Goal: Information Seeking & Learning: Check status

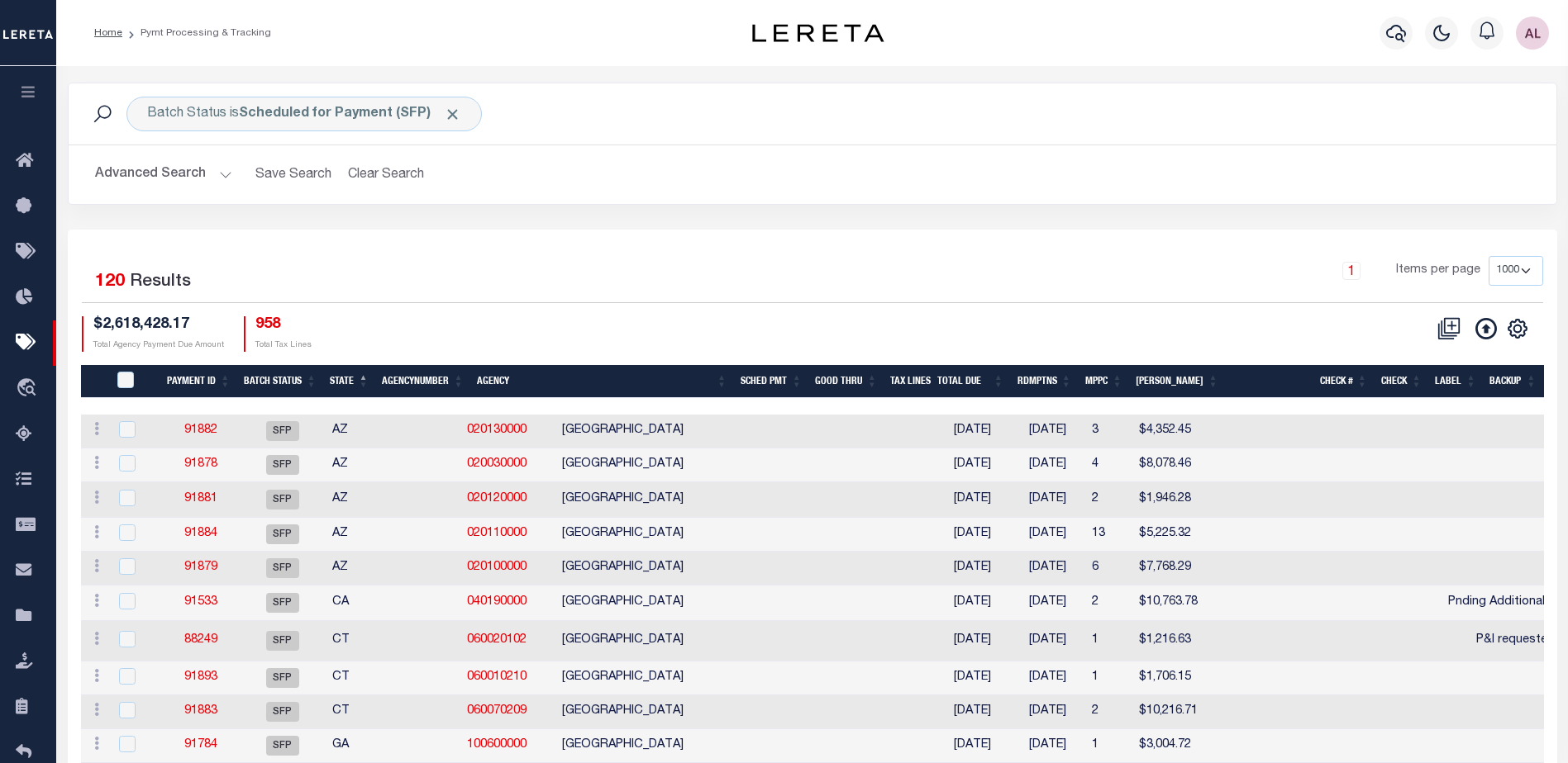
select select "1000"
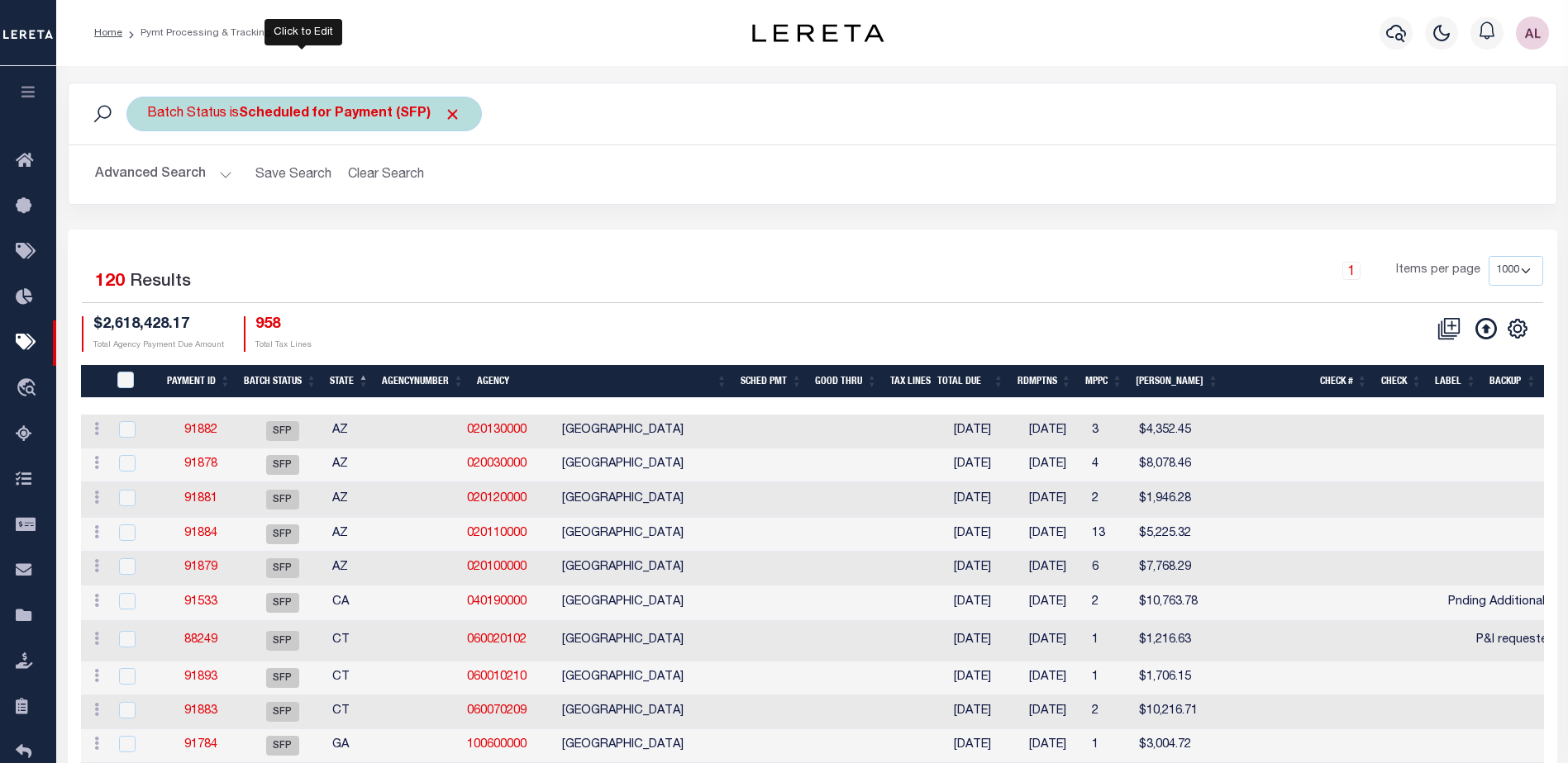
click at [378, 113] on b "Scheduled for Payment (SFP)" at bounding box center [350, 114] width 222 height 13
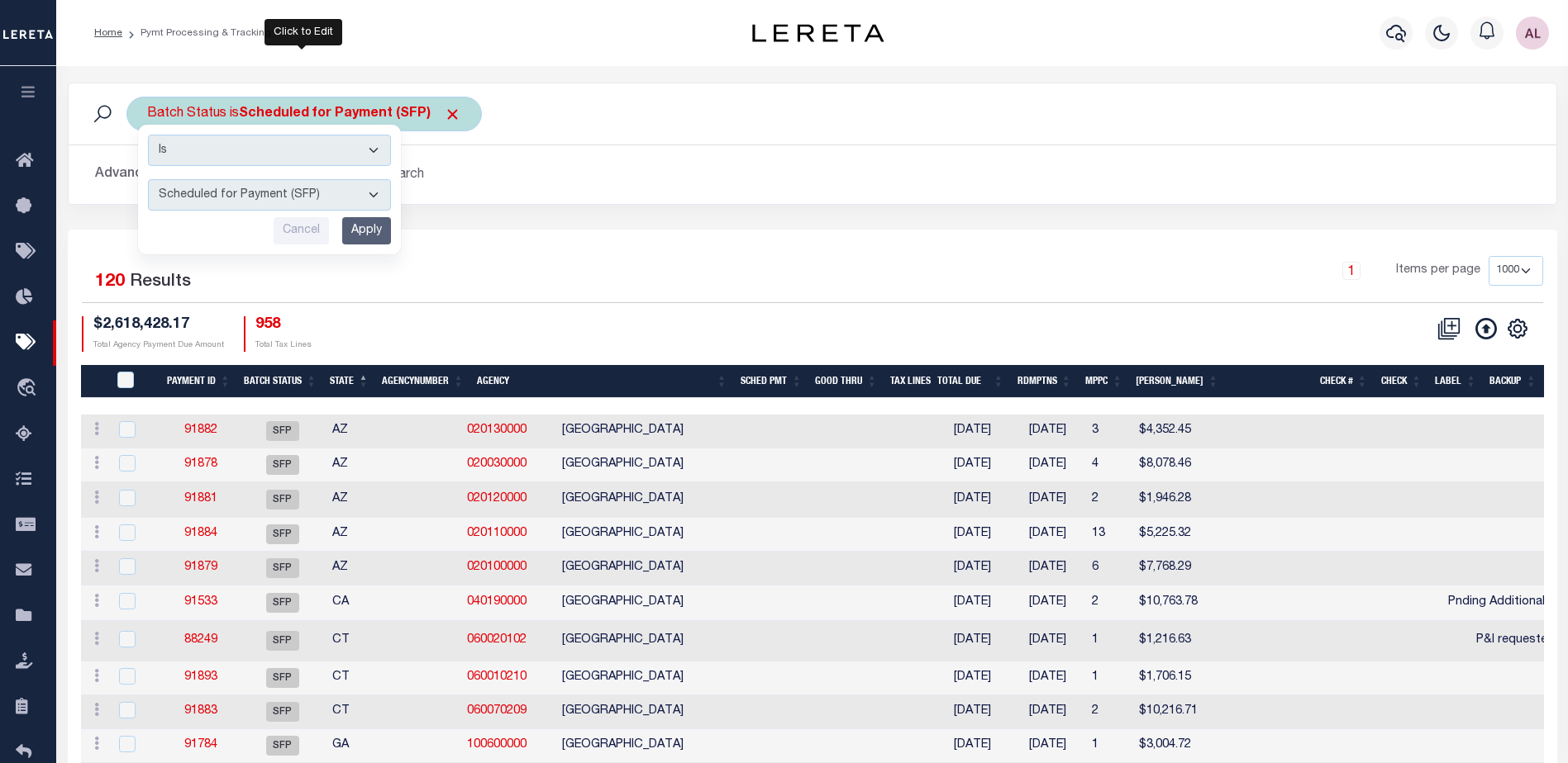
drag, startPoint x: 254, startPoint y: 190, endPoint x: 260, endPoint y: 210, distance: 20.9
click at [254, 190] on select "Awaiting Funds (AWF) Cleared and Complete (CAC) New Check Needed (NCN) Payment …" at bounding box center [269, 194] width 243 height 31
select select "RFP"
click at [148, 179] on select "Awaiting Funds (AWF) Cleared and Complete (CAC) New Check Needed (NCN) Payment …" at bounding box center [269, 194] width 243 height 31
click at [382, 229] on input "Apply" at bounding box center [367, 231] width 49 height 28
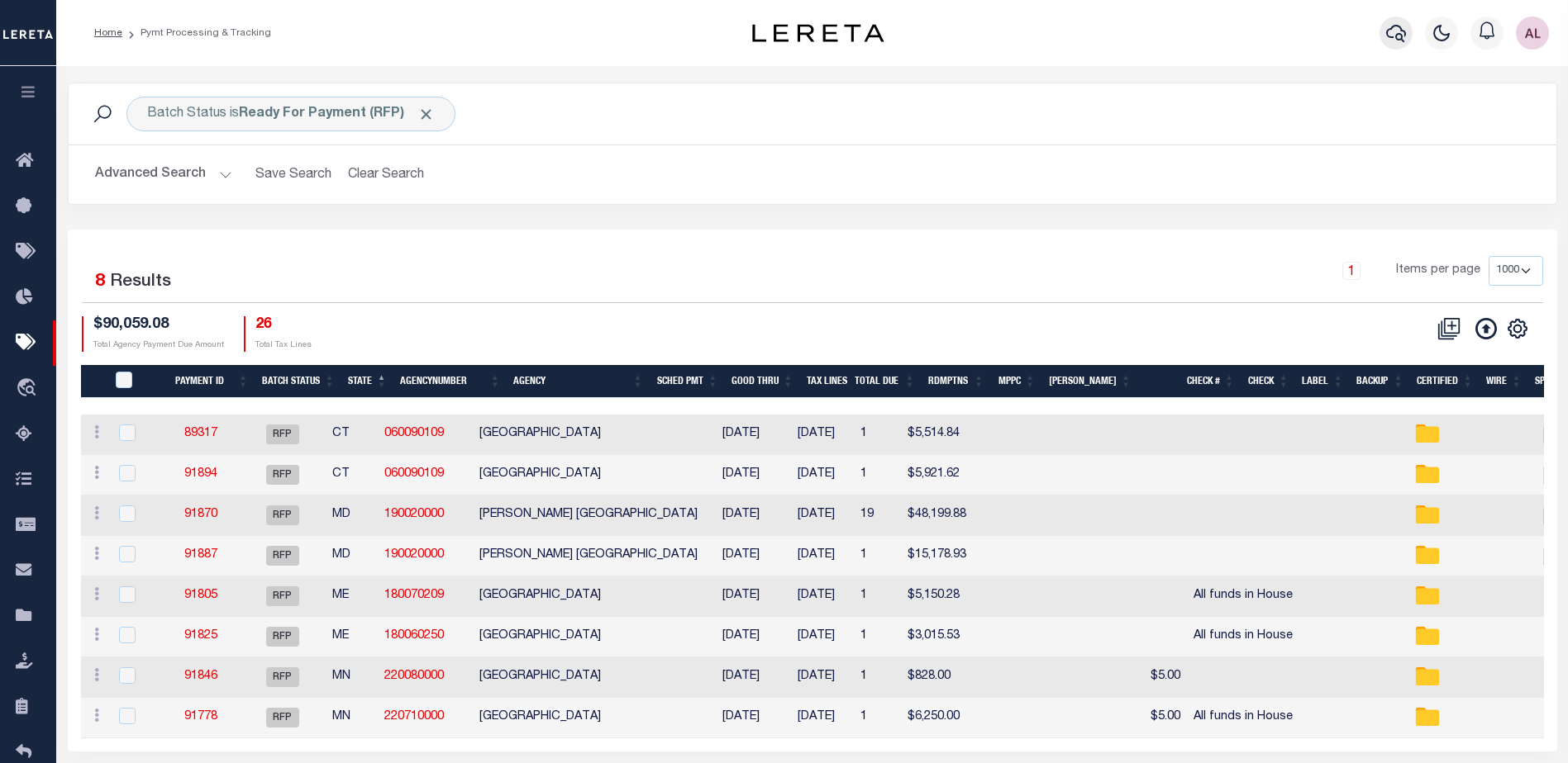
click at [1396, 29] on icon "button" at bounding box center [1396, 33] width 20 height 20
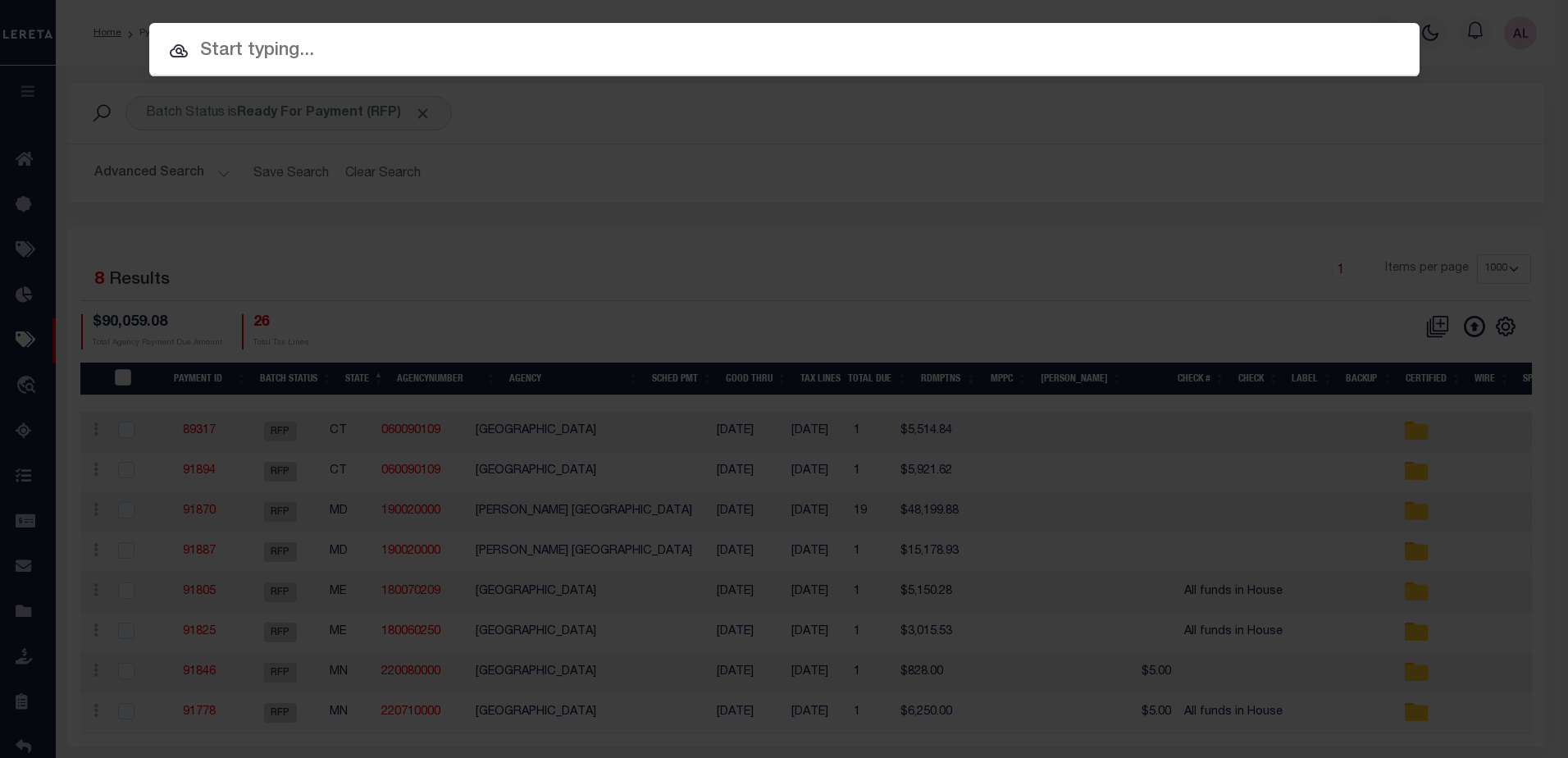
click at [231, 42] on input "text" at bounding box center [785, 51] width 1271 height 29
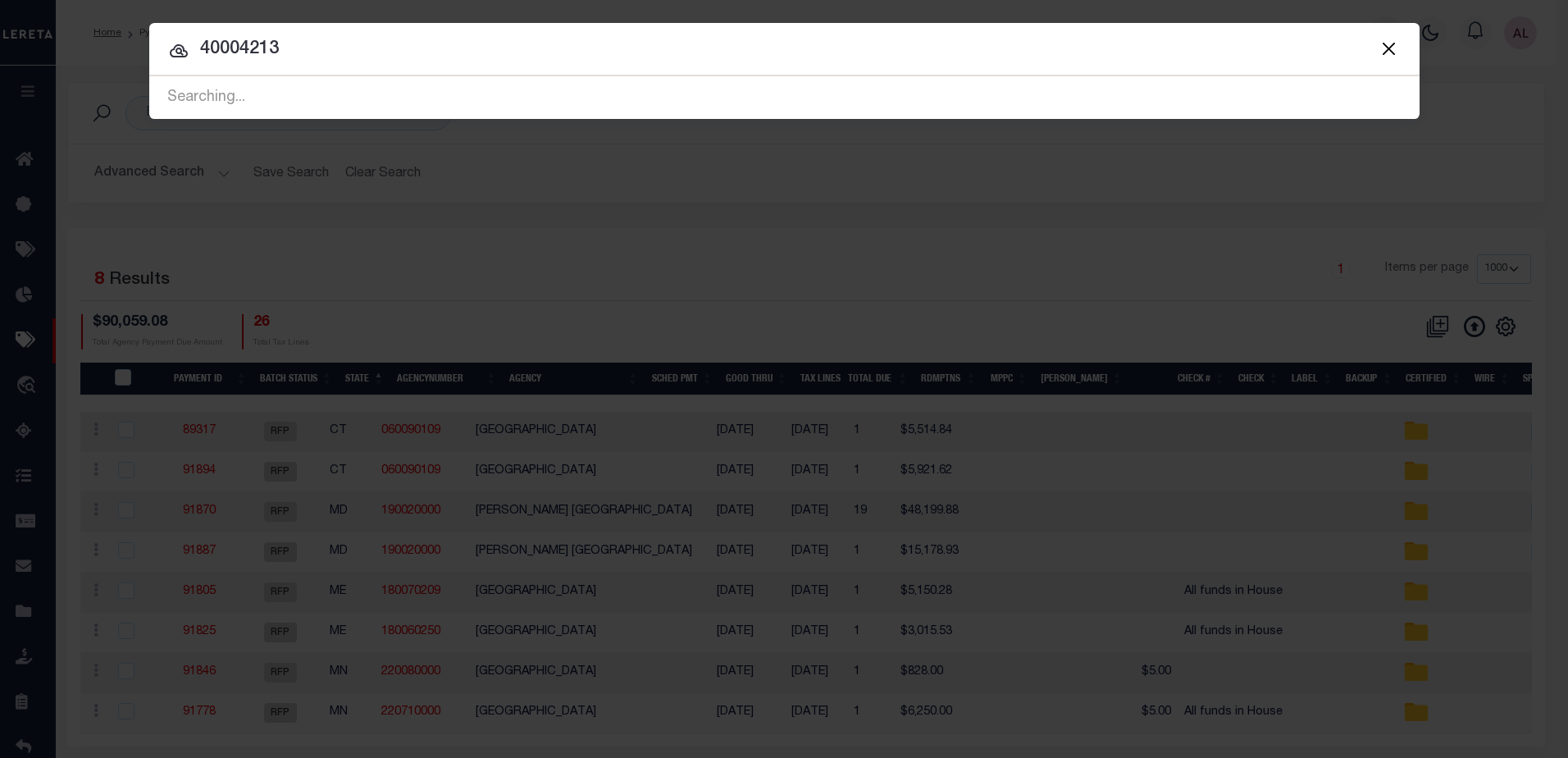
type input "40004213"
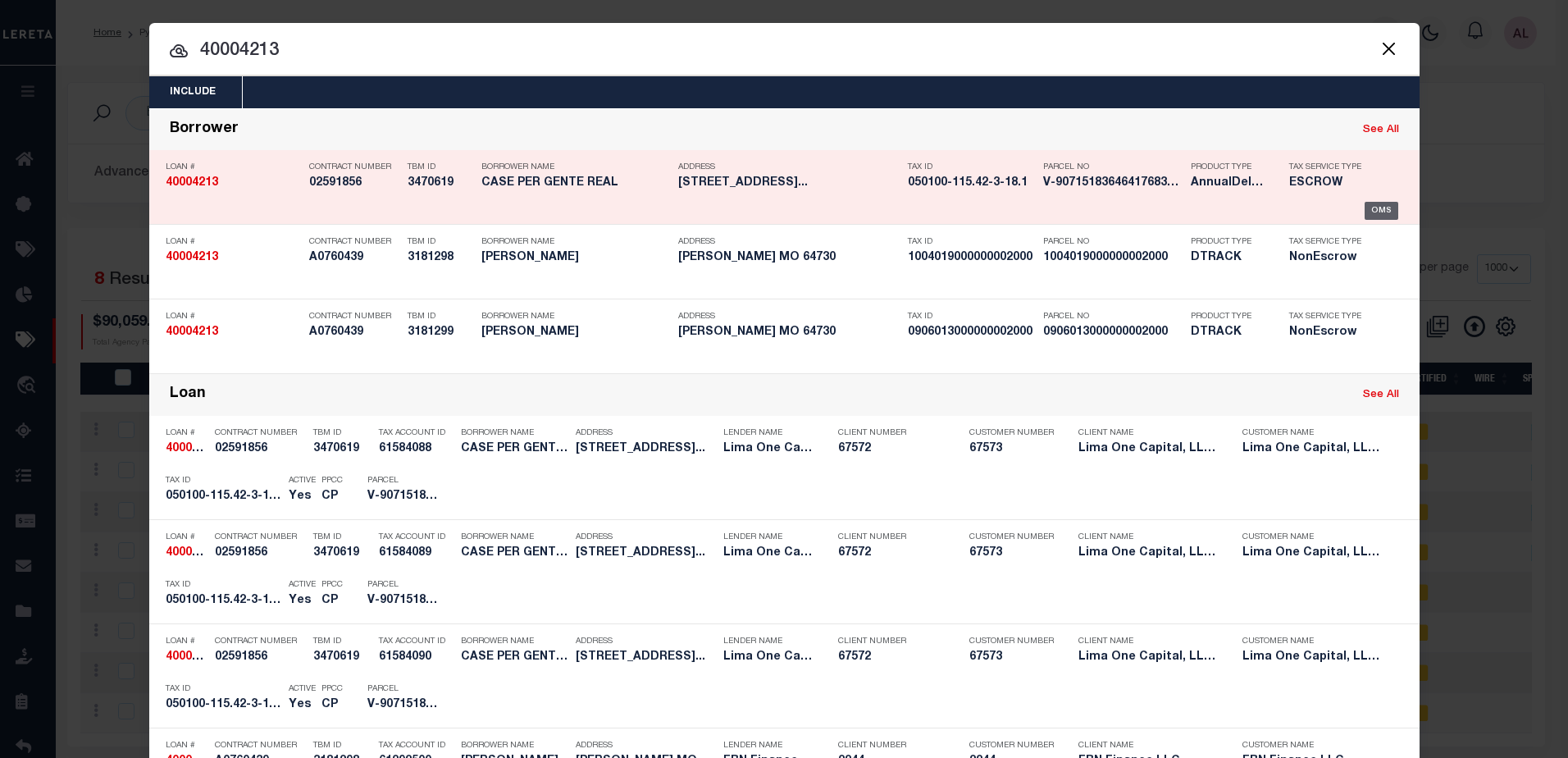
click at [1384, 211] on div "OMS" at bounding box center [1381, 210] width 33 height 18
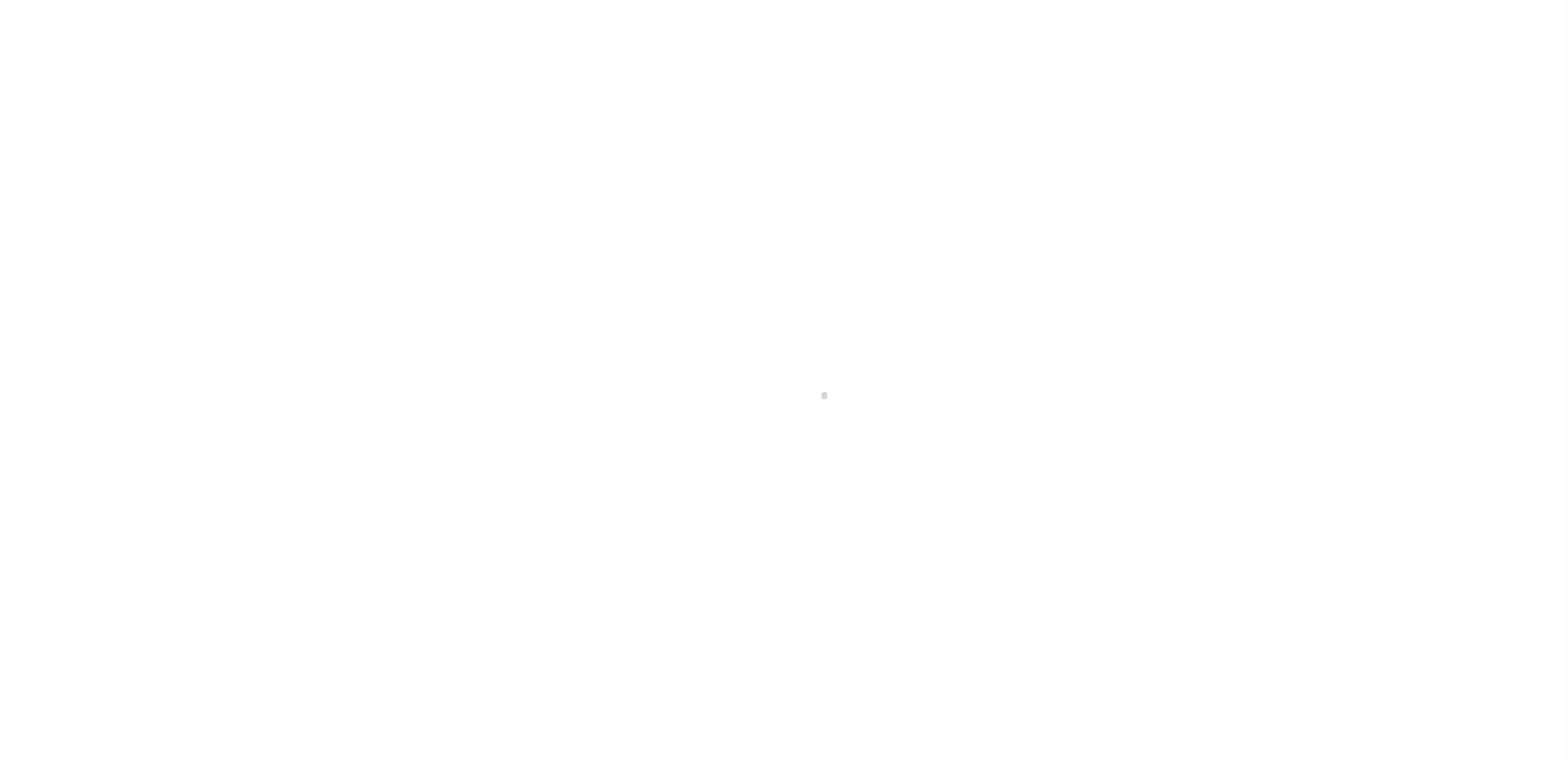
type input "38 NORTH DIVISION STREET"
radio input "true"
select select "Escrow"
type input "AUBURN NY 13021"
type input "40004213-1"
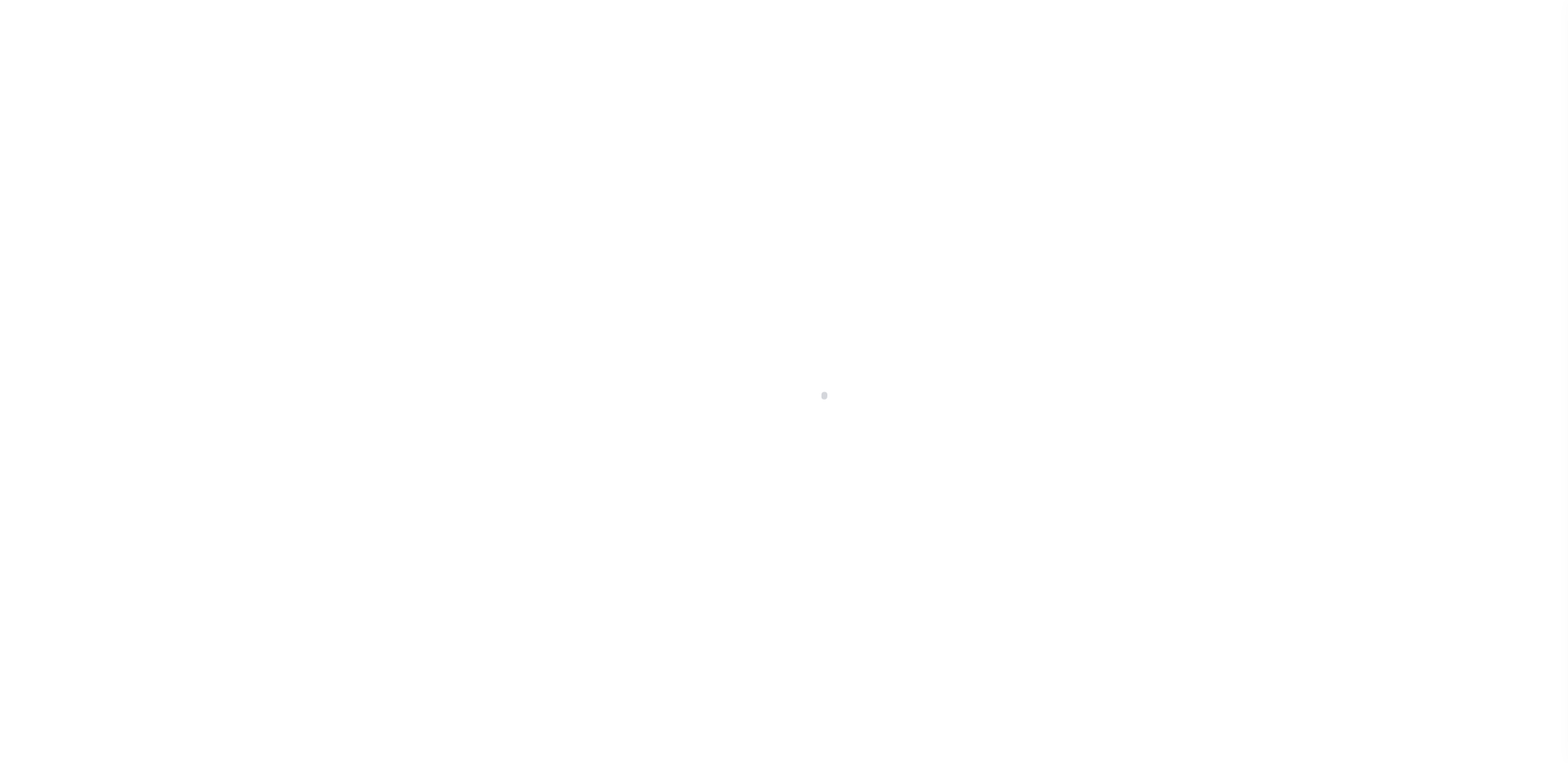
type input "NY"
type textarea "SEE FILE1"
select select "4"
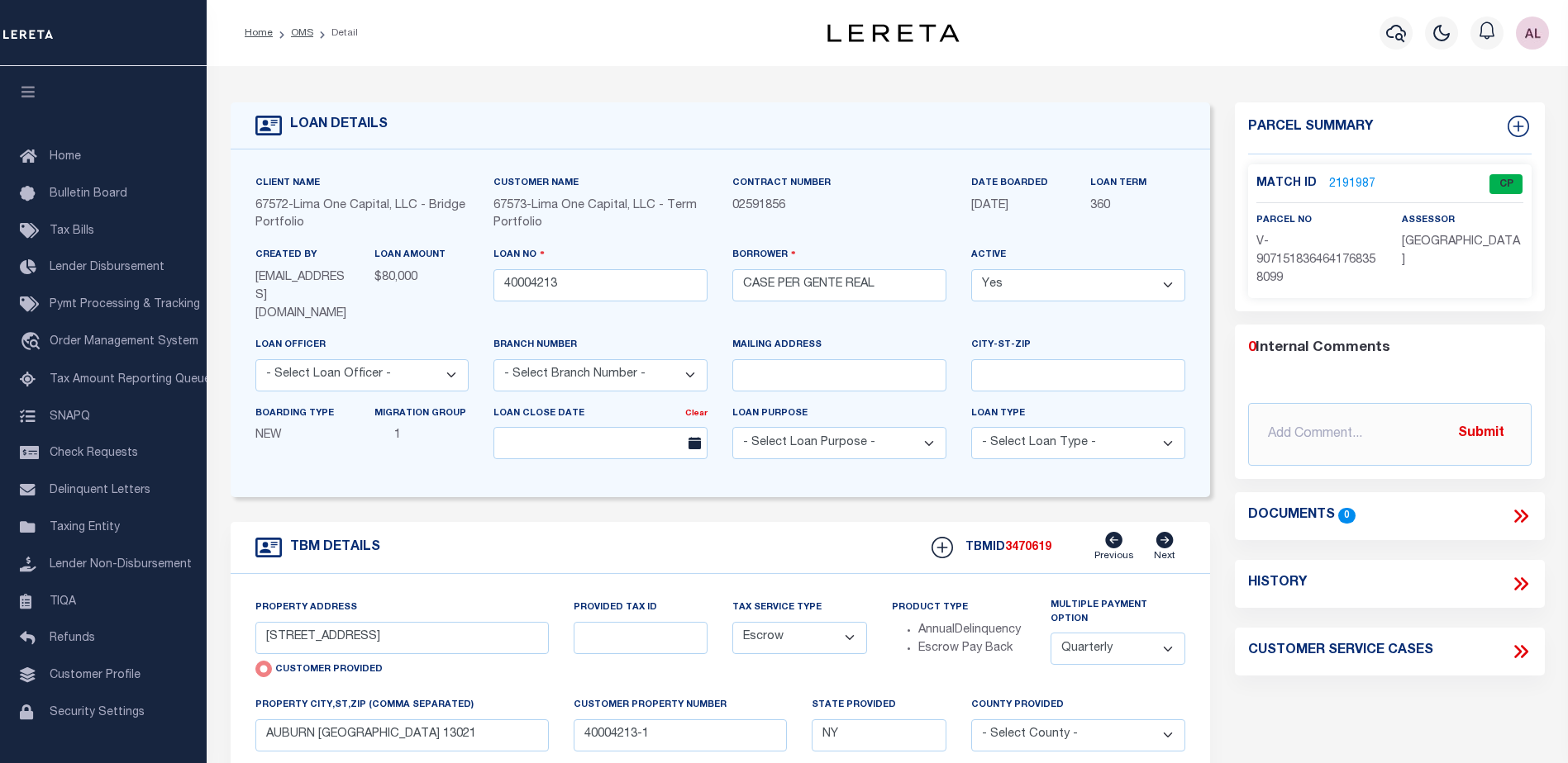
click at [1351, 183] on link "2191987" at bounding box center [1352, 185] width 46 height 17
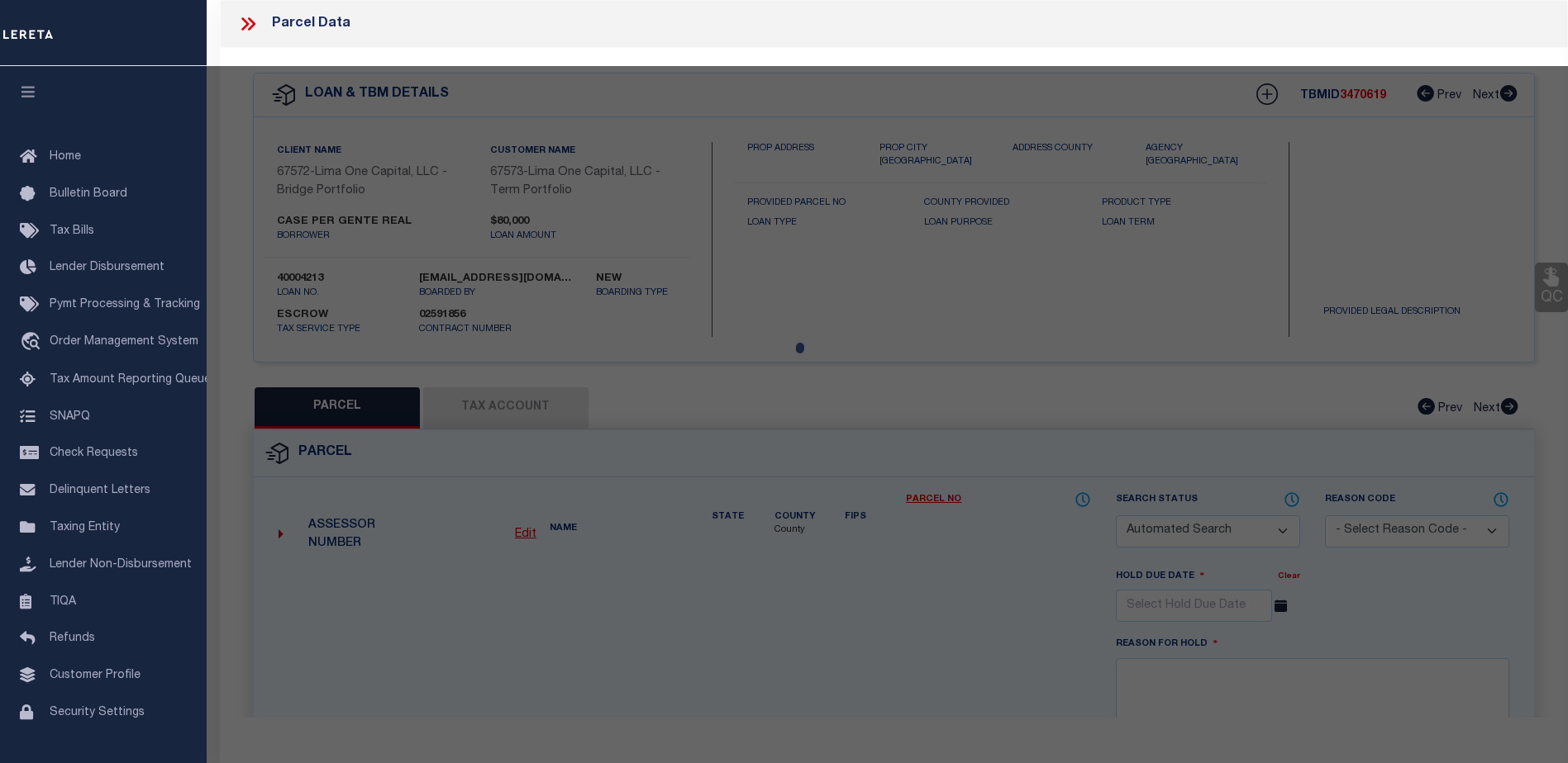
checkbox input "false"
select select "CP"
select select "AGW"
select select
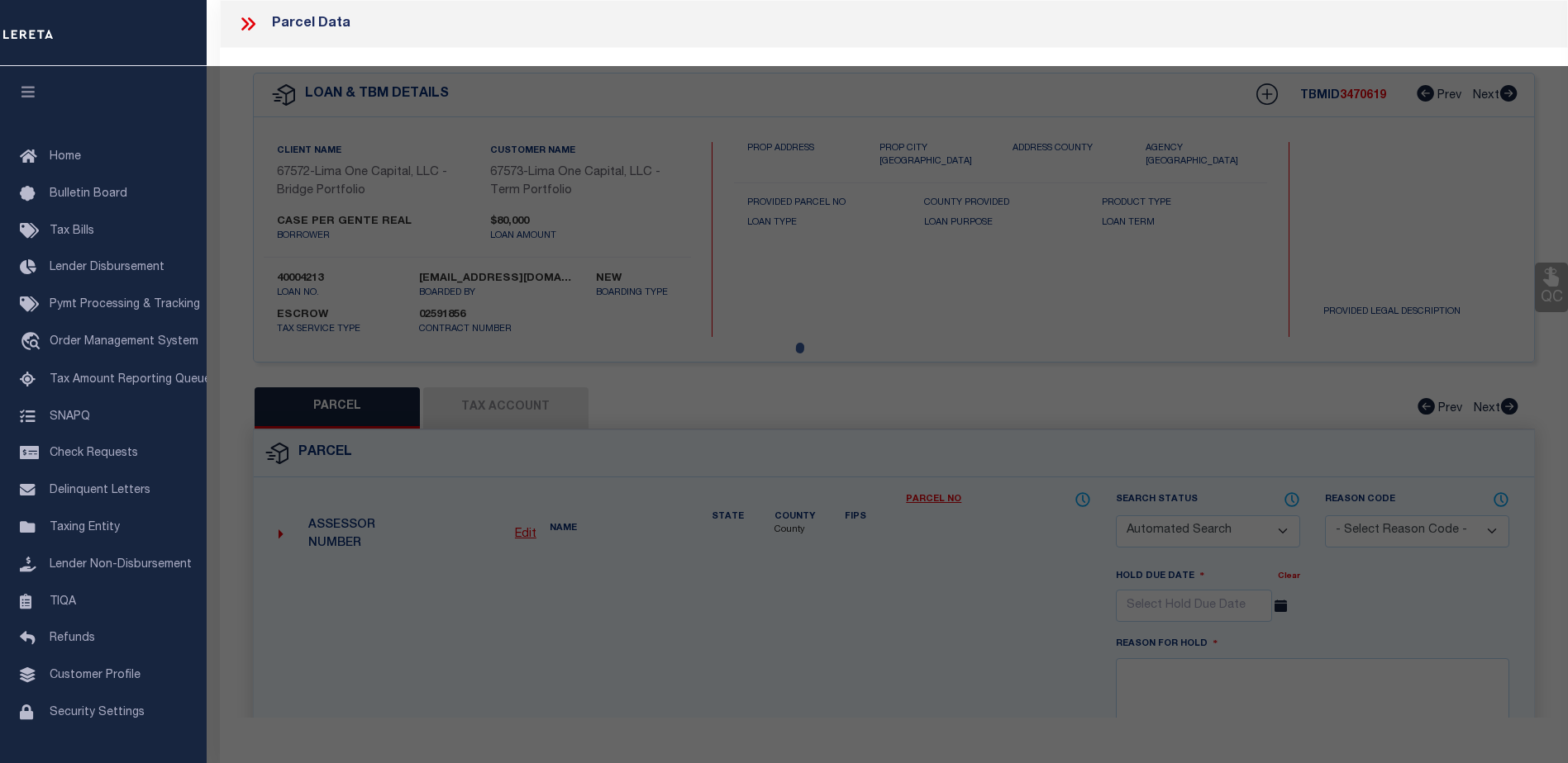
type input "38 NORTH DIVISION STREET"
checkbox input "false"
type input "AUBURN NY 13021"
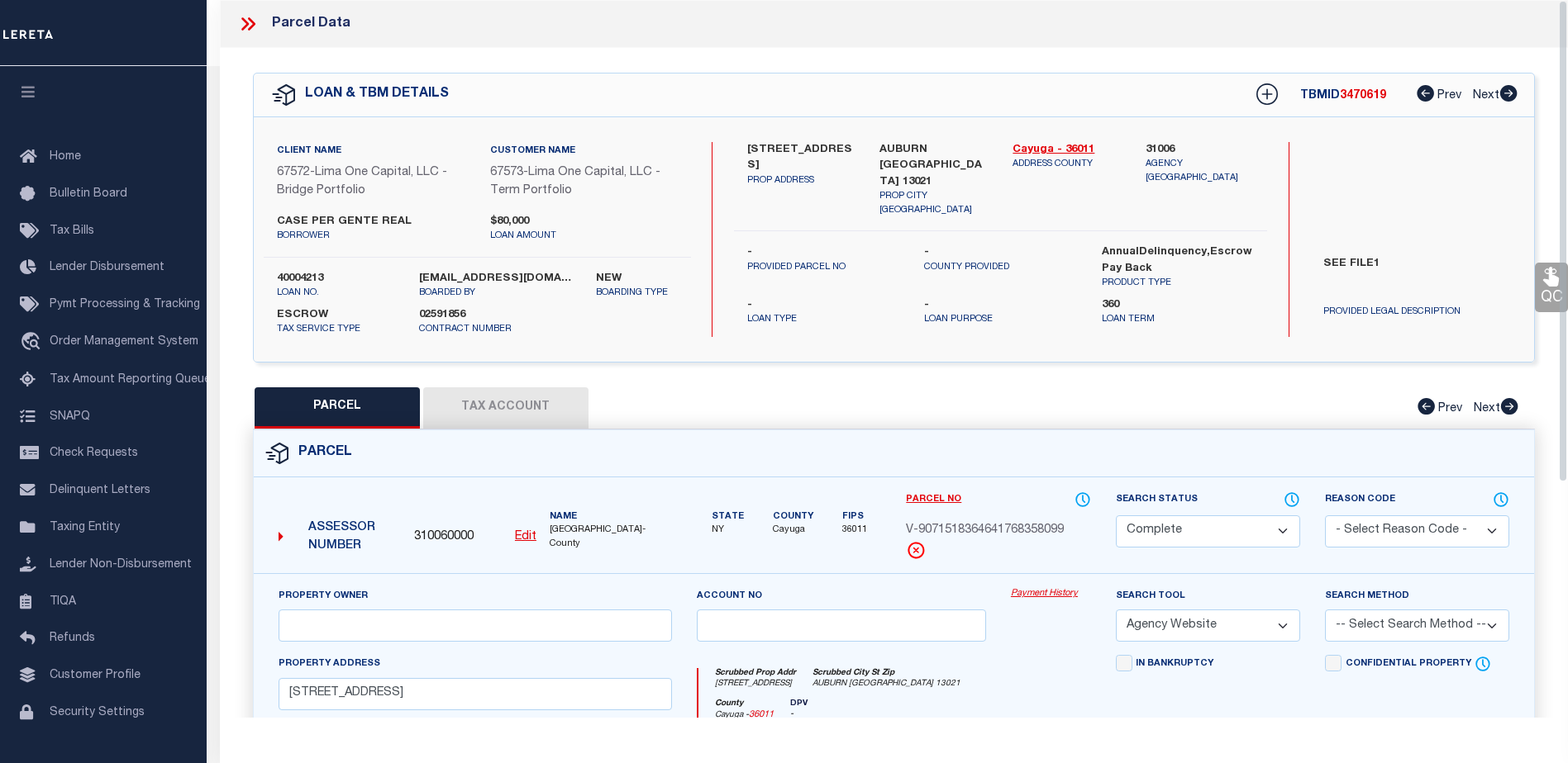
click at [1036, 598] on link "Payment History" at bounding box center [1051, 594] width 80 height 14
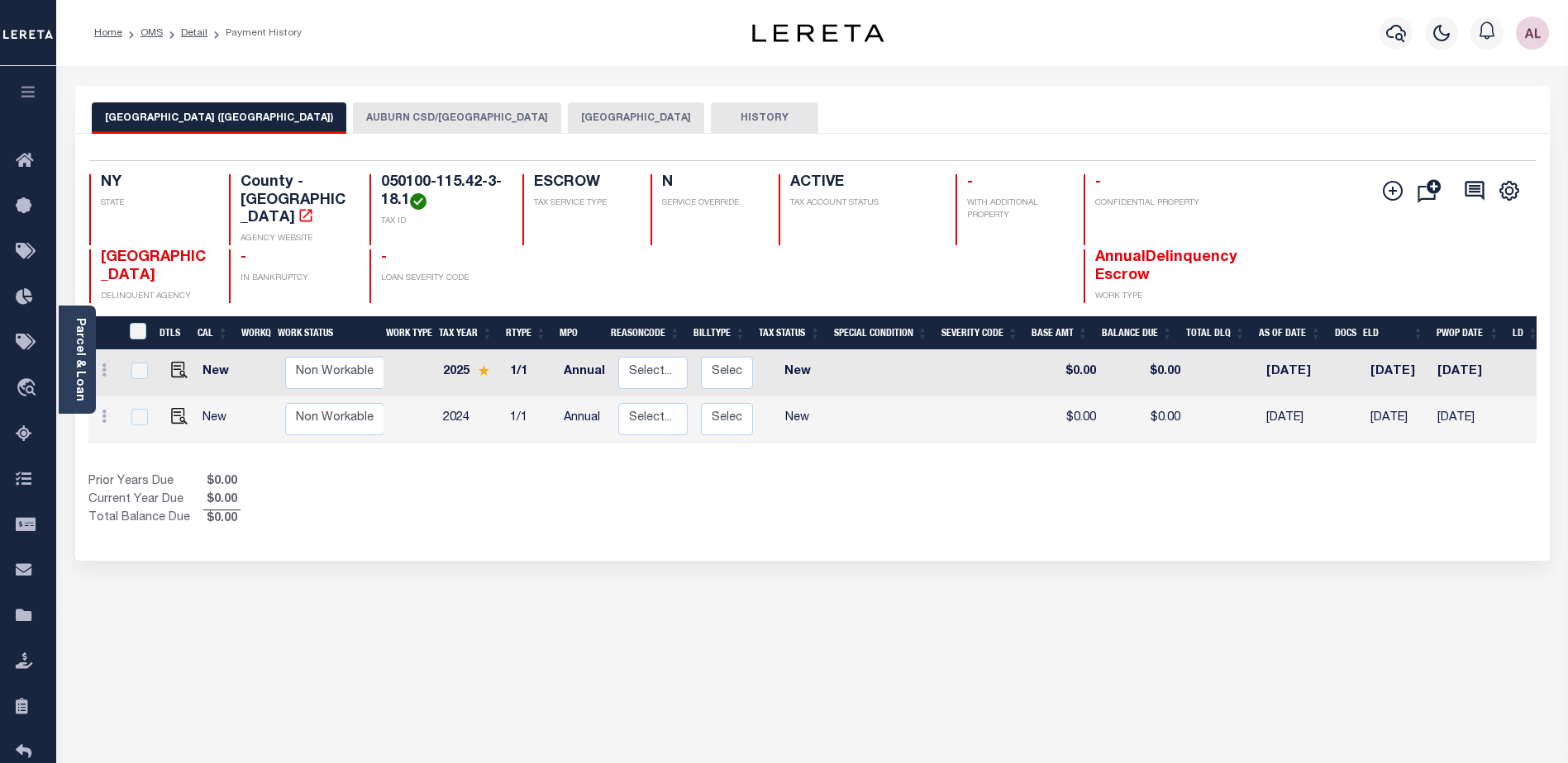
click at [219, 110] on button "AUBURN CITY (CAYUGA COUNTY)" at bounding box center [219, 118] width 255 height 31
click at [392, 120] on button "AUBURN CSD/AUBURN CITY" at bounding box center [457, 118] width 208 height 31
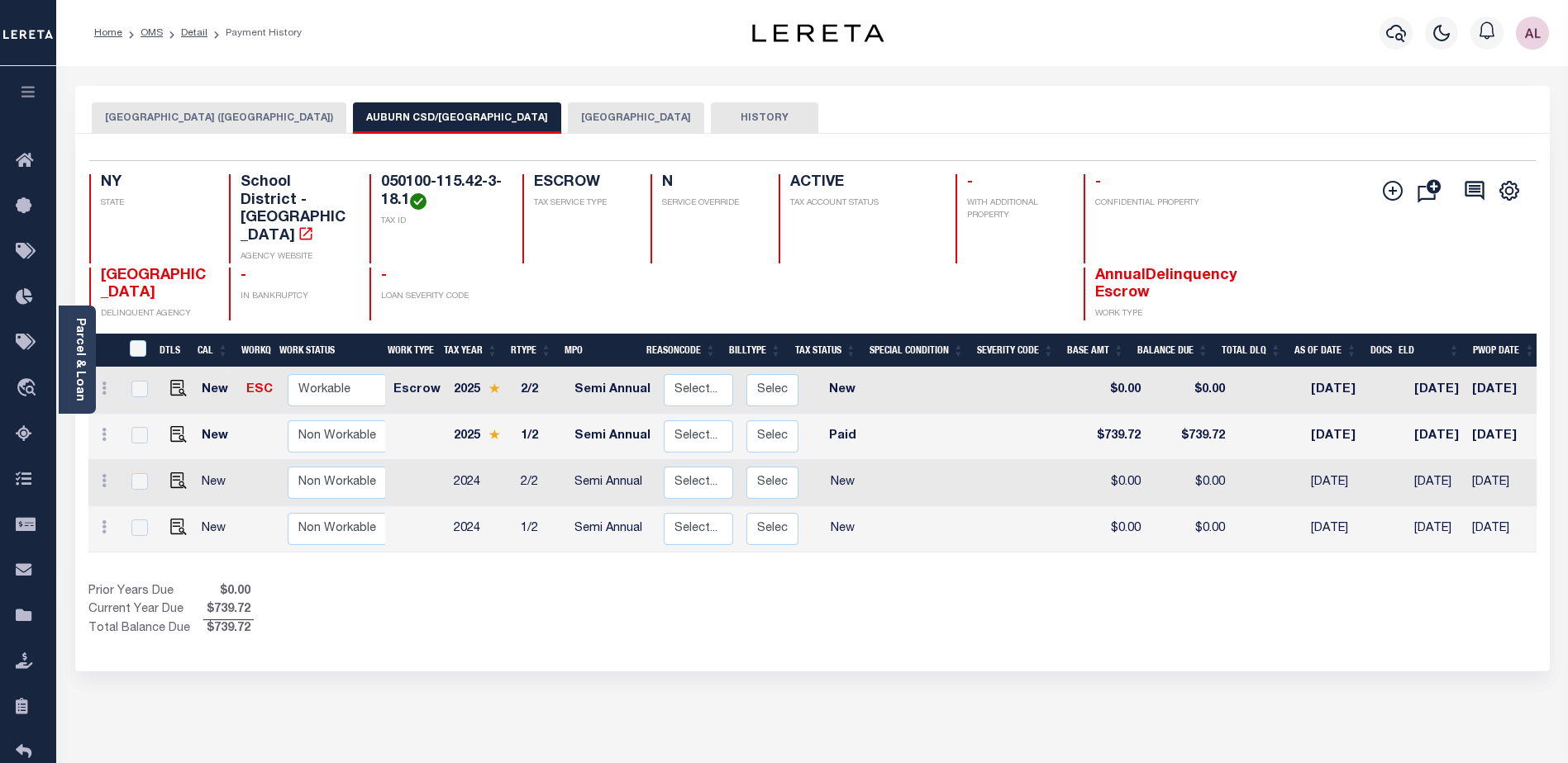
scroll to position [0, 163]
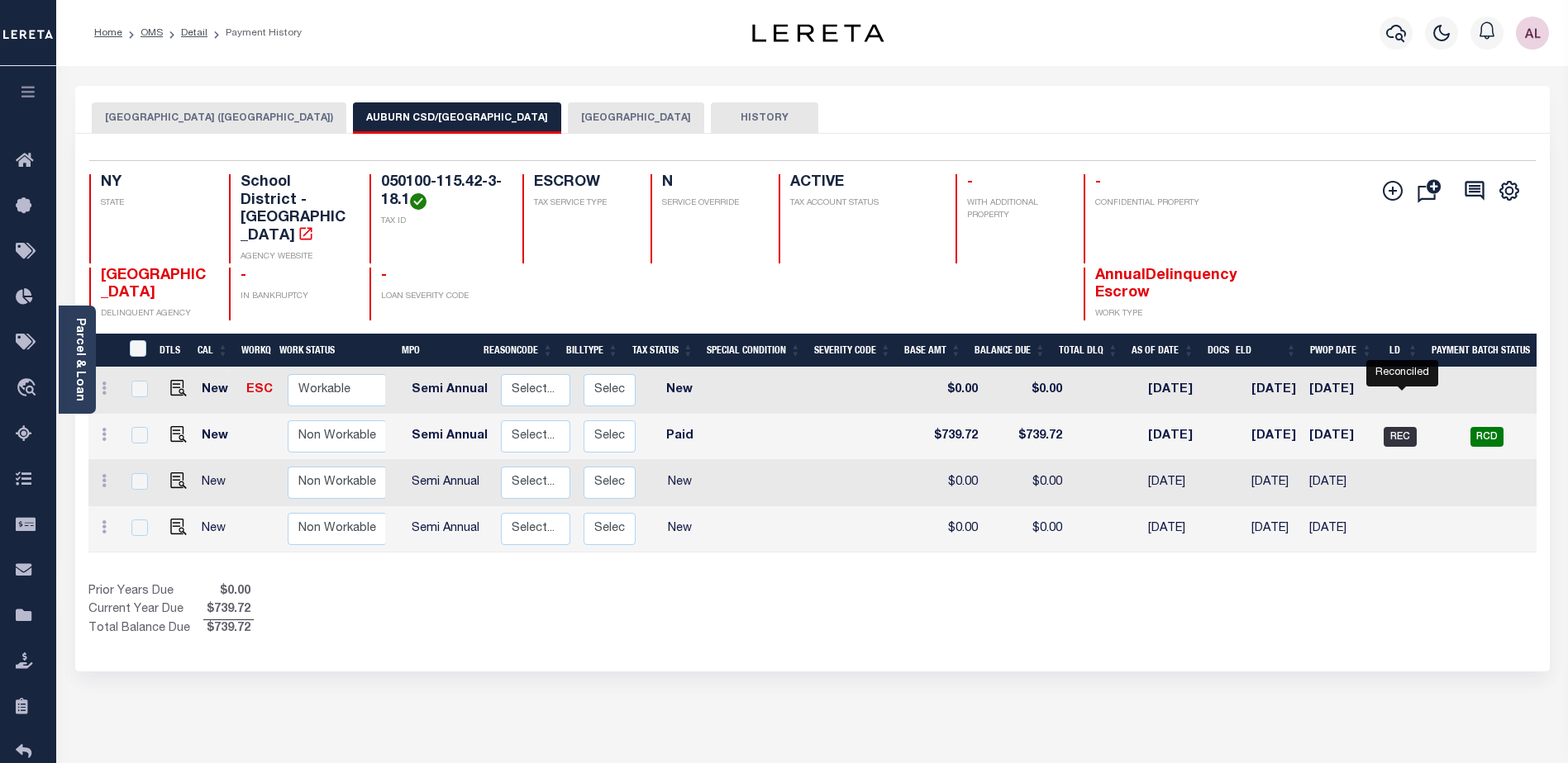
click at [1403, 428] on span "REC" at bounding box center [1400, 437] width 33 height 20
checkbox input "true"
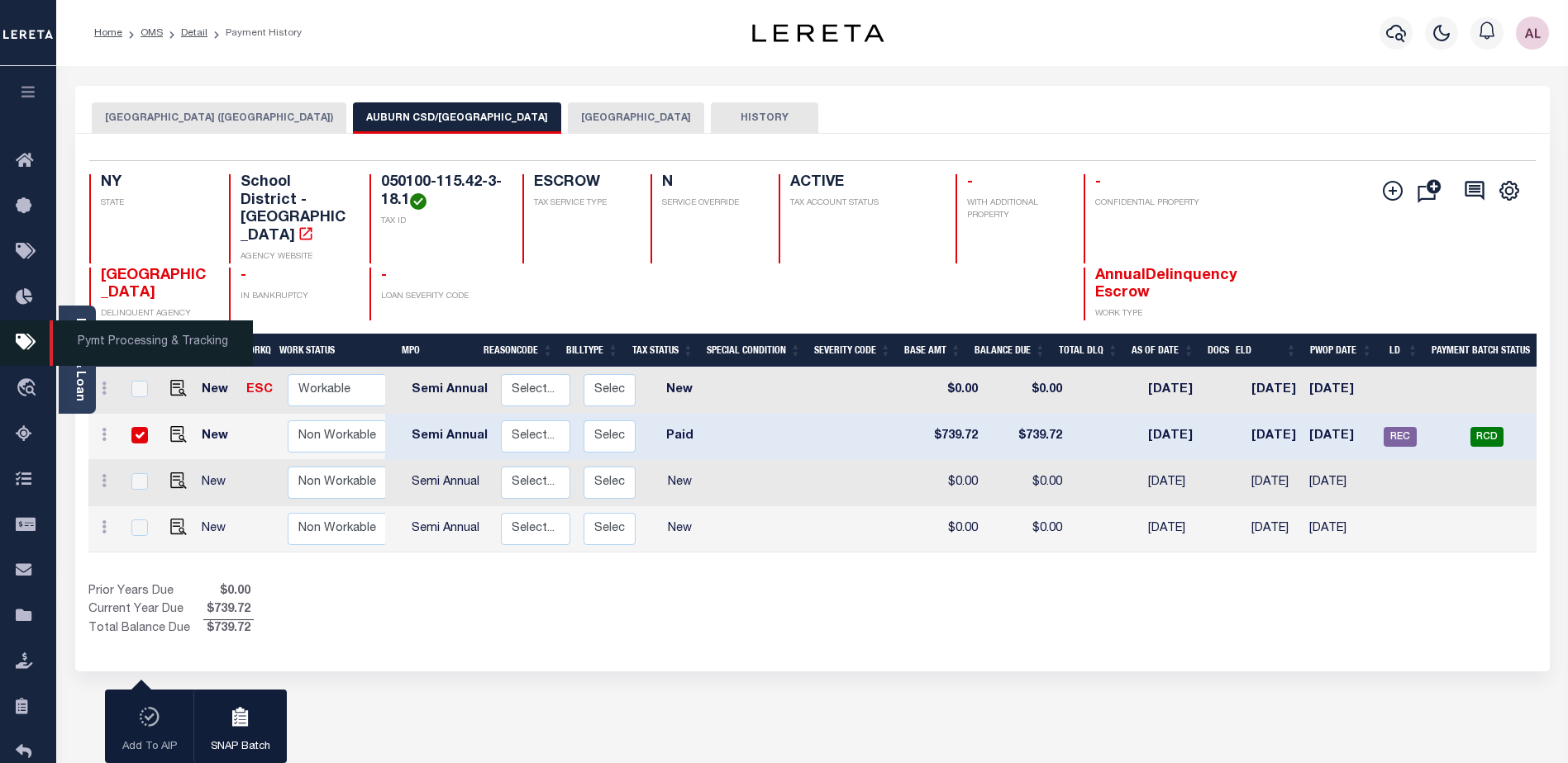
click at [117, 348] on span "Pymt Processing & Tracking" at bounding box center [151, 343] width 203 height 46
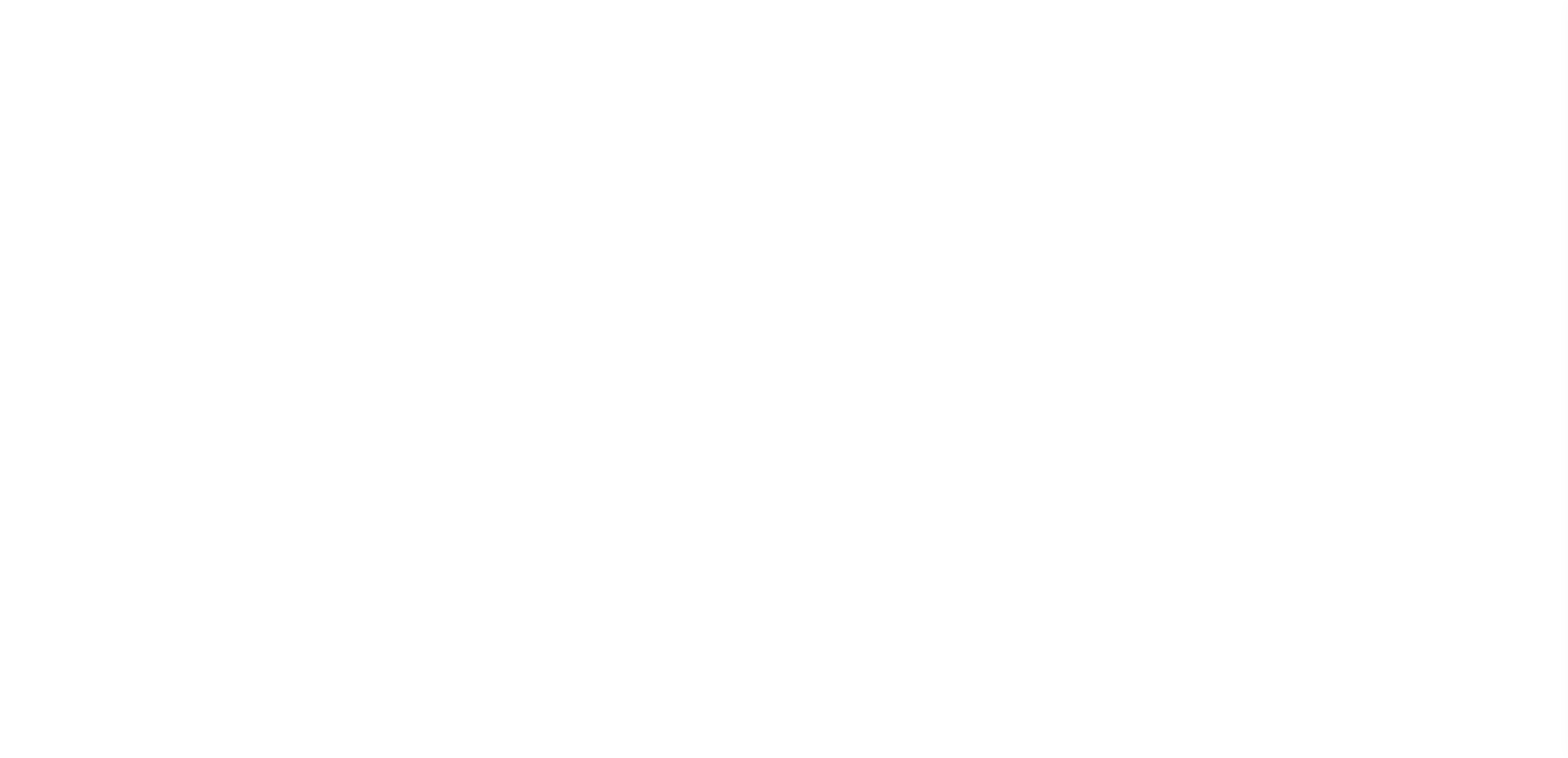
select select "1000"
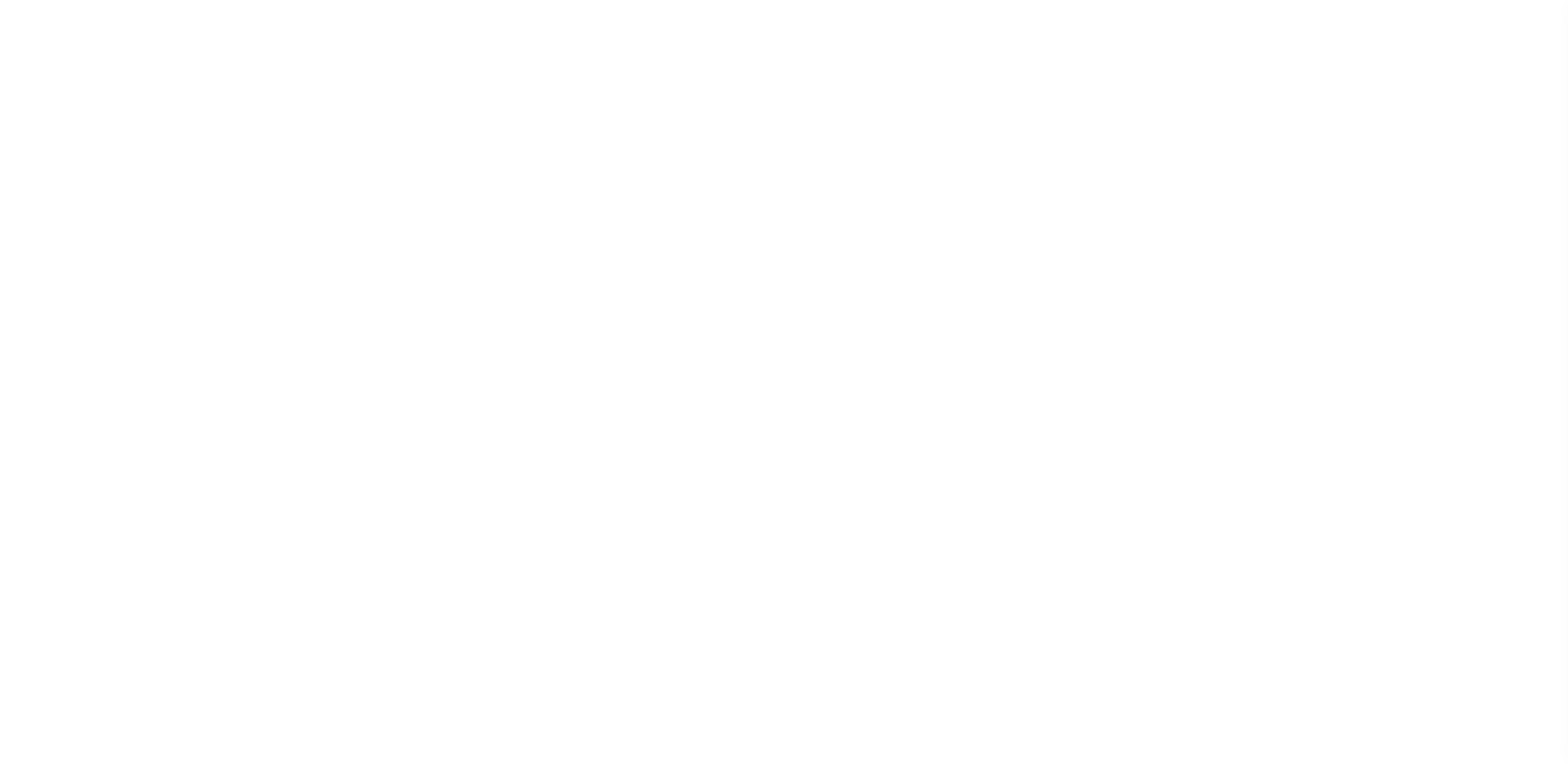
scroll to position [29, 0]
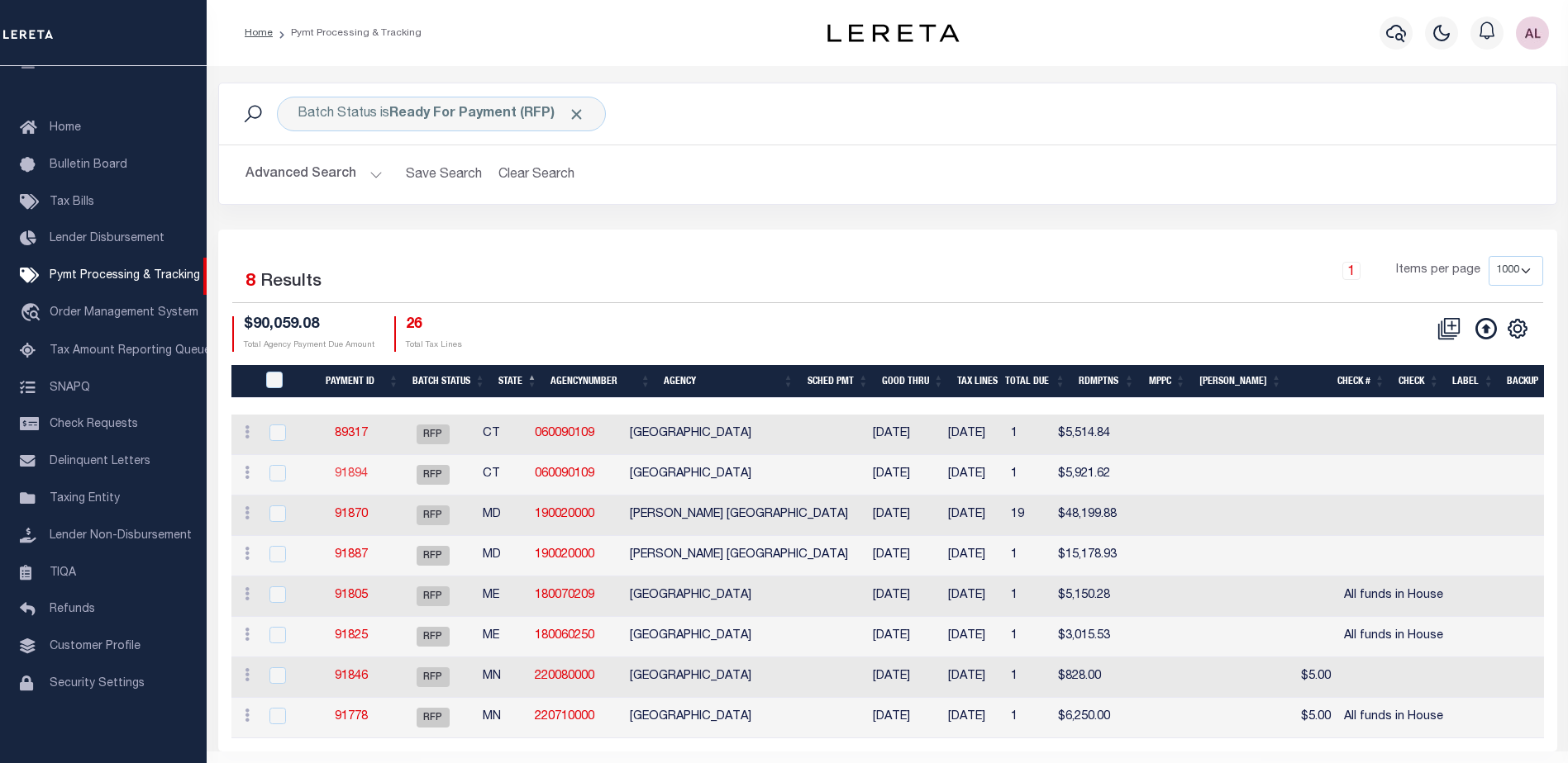
click at [359, 477] on link "91894" at bounding box center [351, 474] width 33 height 11
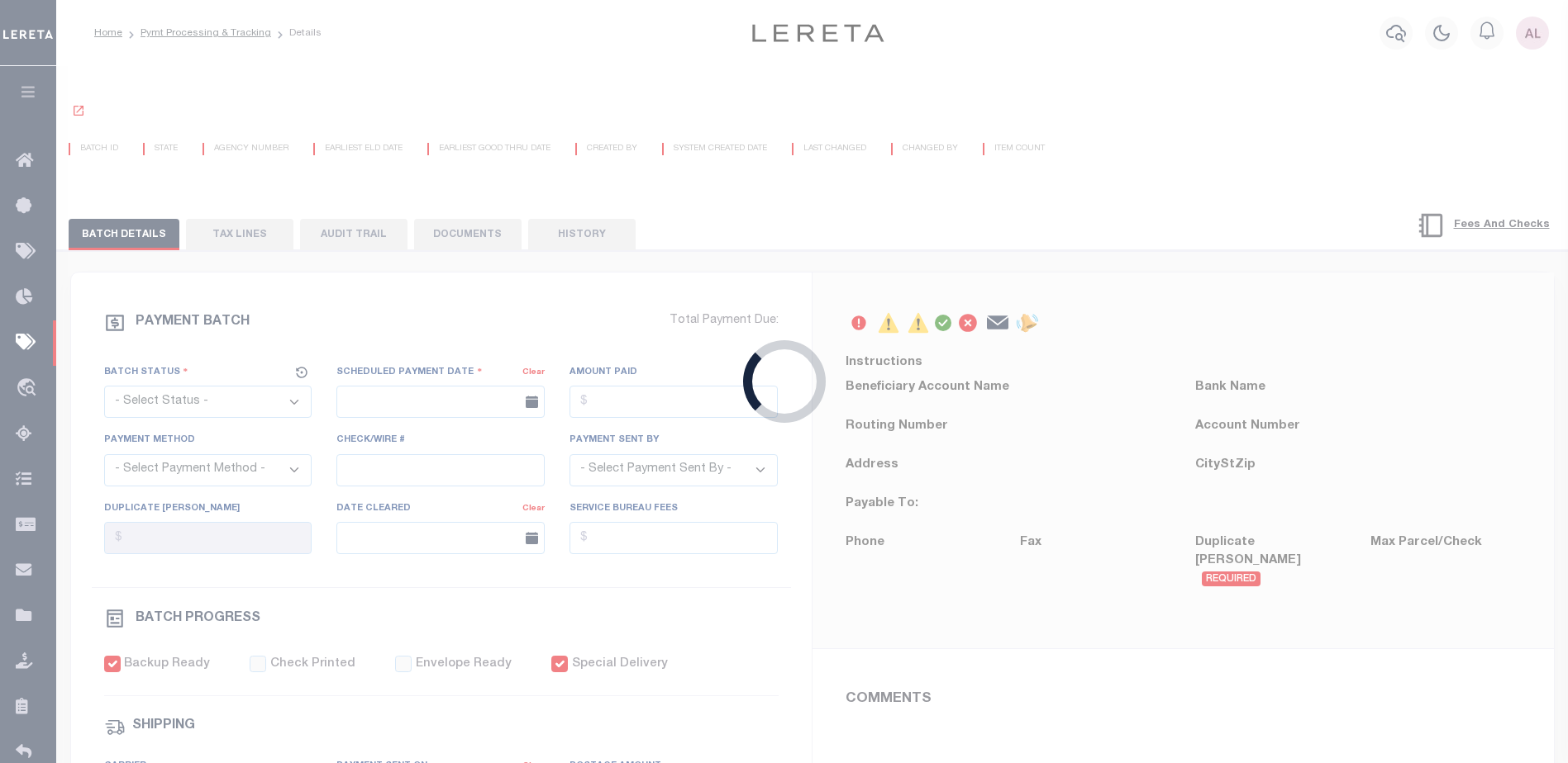
select select "RFP"
type input "[DATE]"
type input "$5,921.62"
select select "CHK"
select select "[PERSON_NAME]"
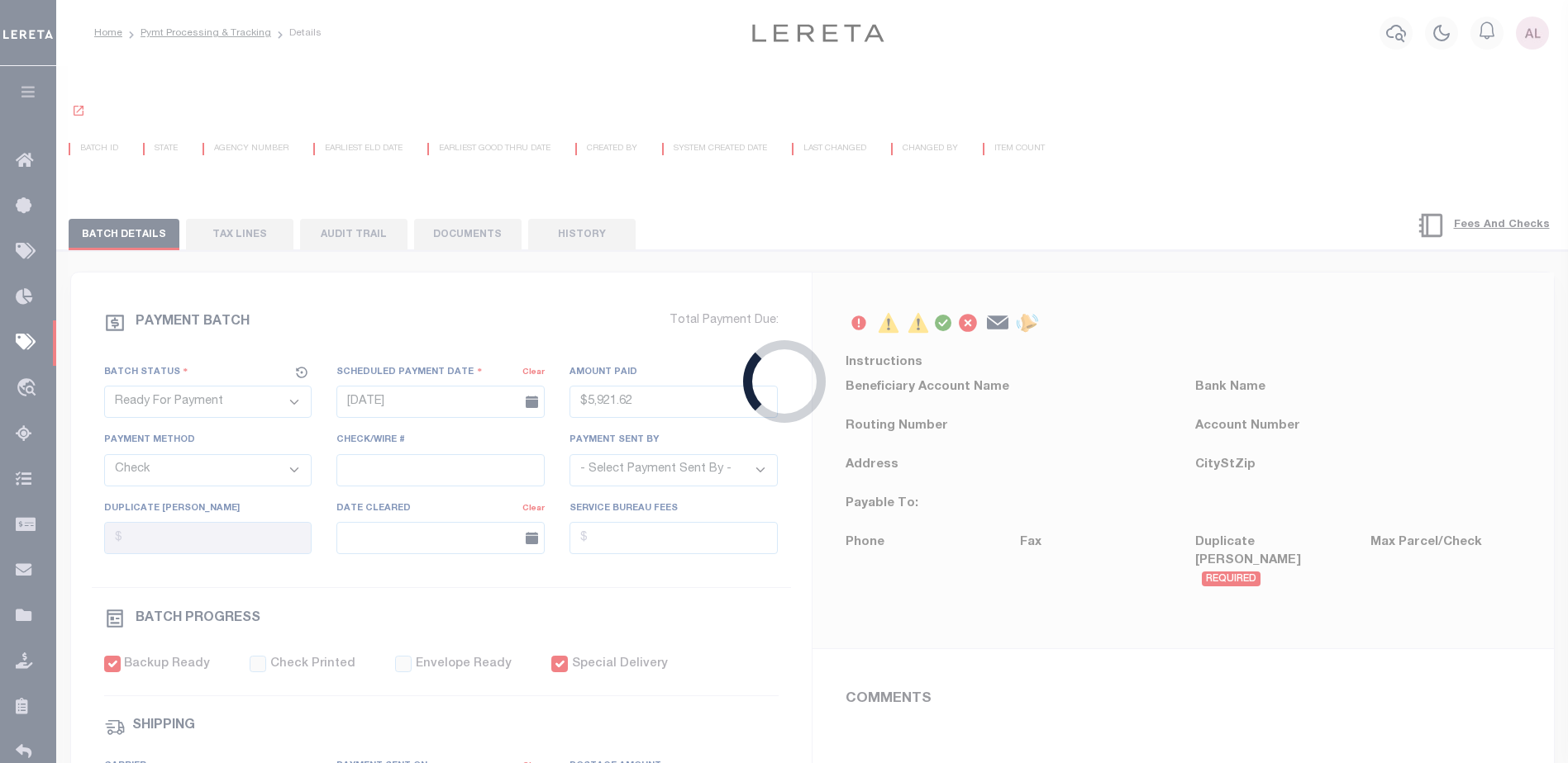
checkbox input "true"
select select
type input "N"
radio input "true"
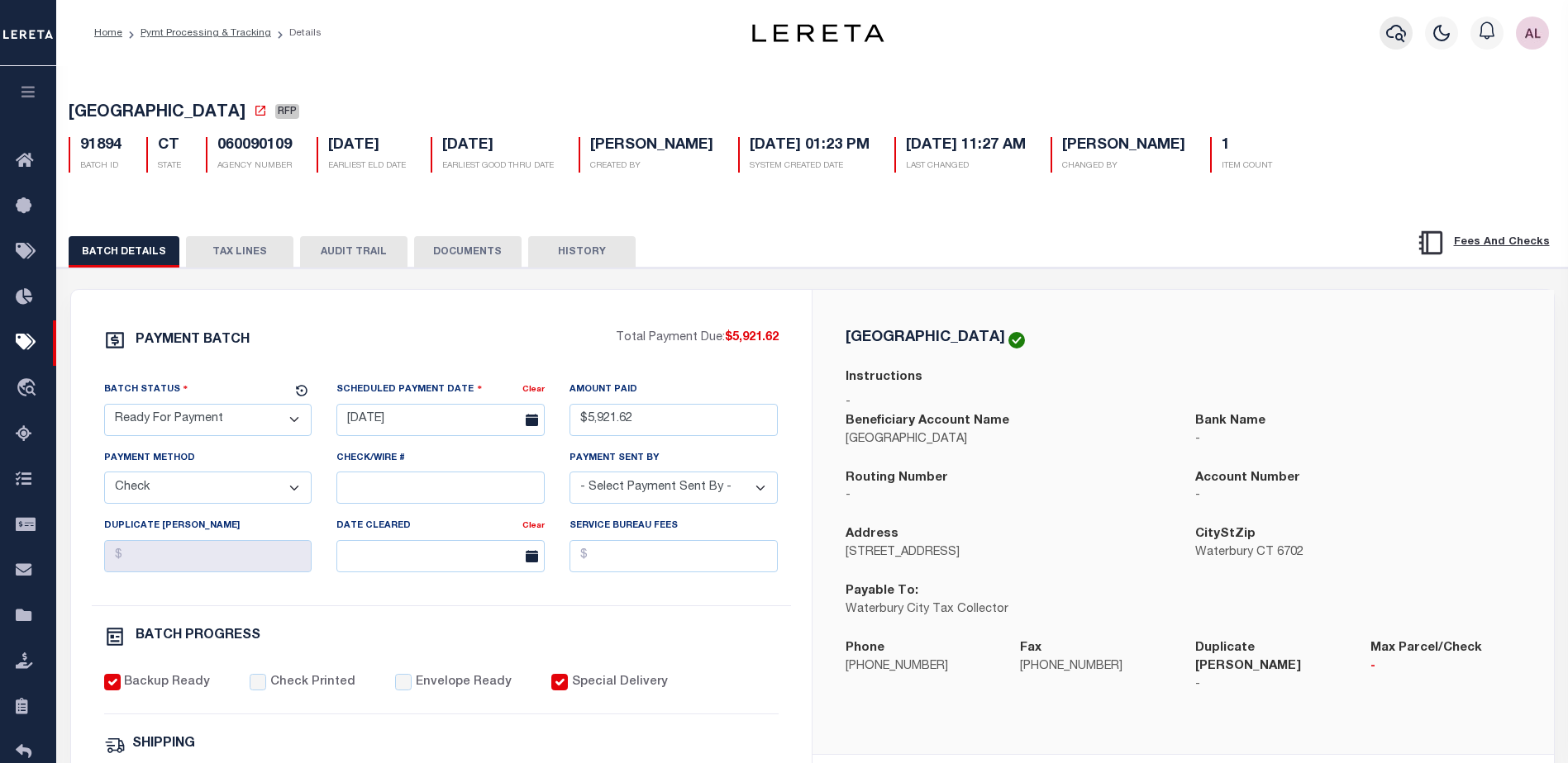
click at [1395, 34] on icon "button" at bounding box center [1396, 33] width 20 height 20
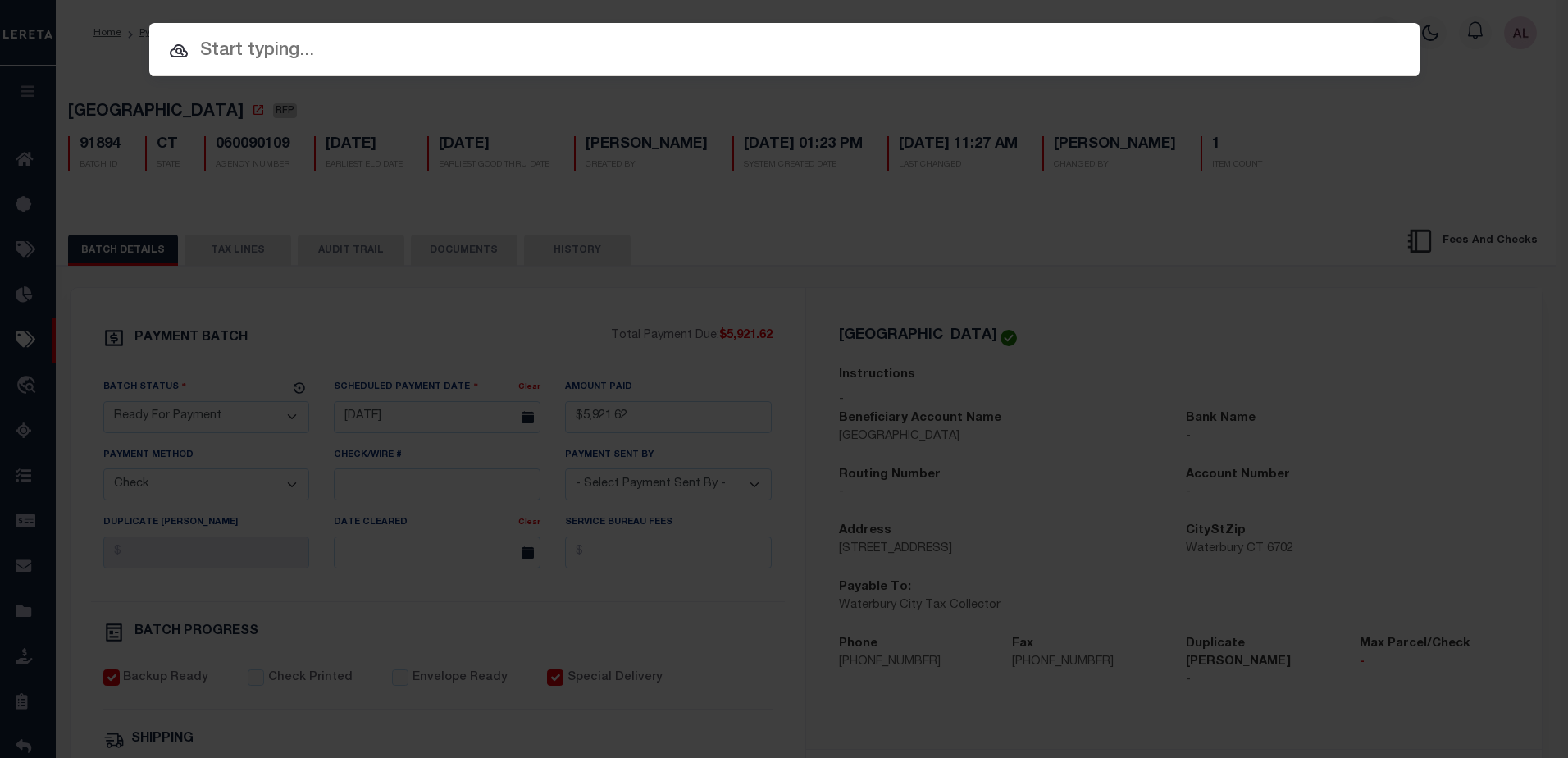
click at [283, 51] on input "text" at bounding box center [785, 51] width 1271 height 29
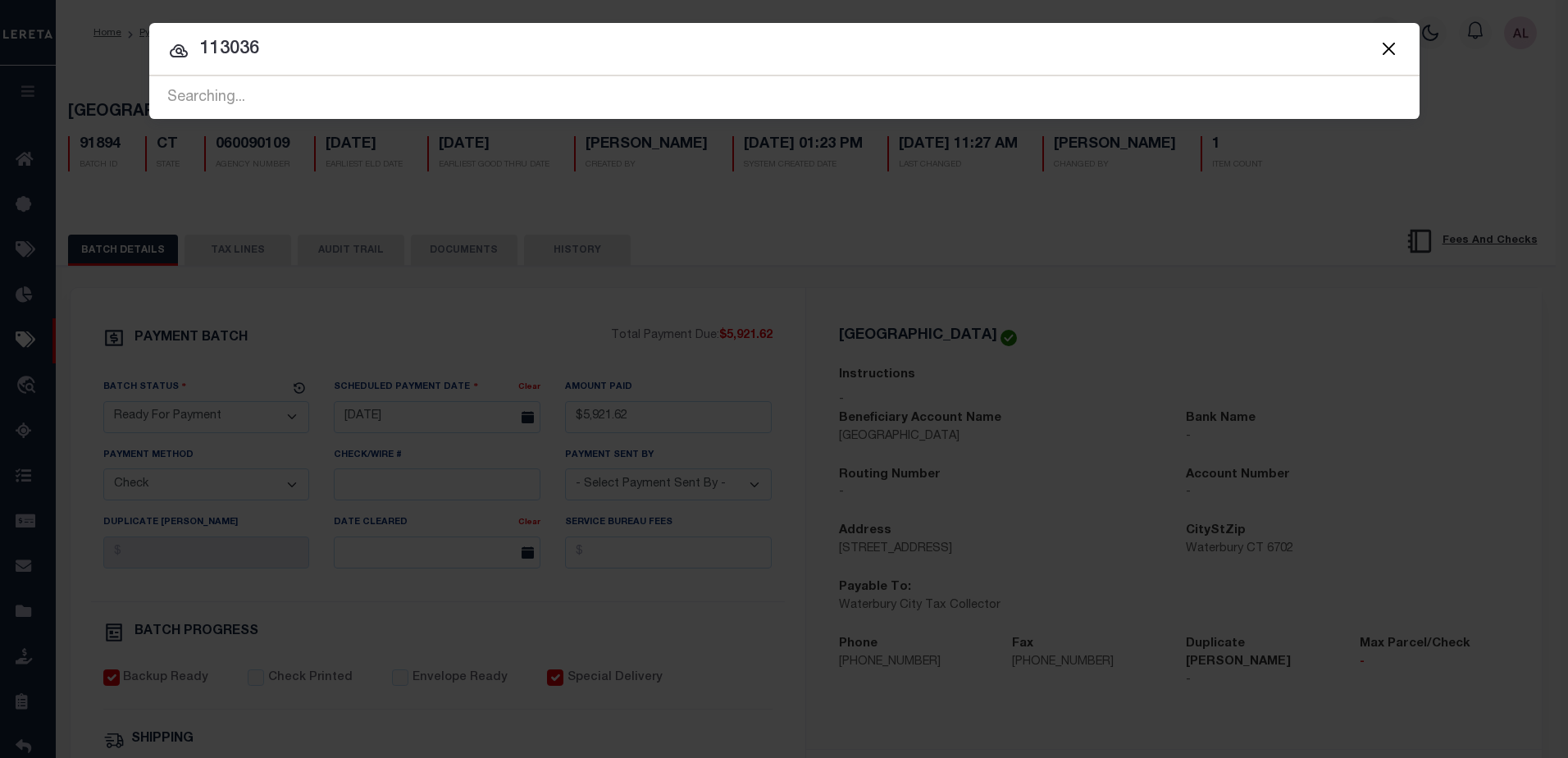
type input "113036"
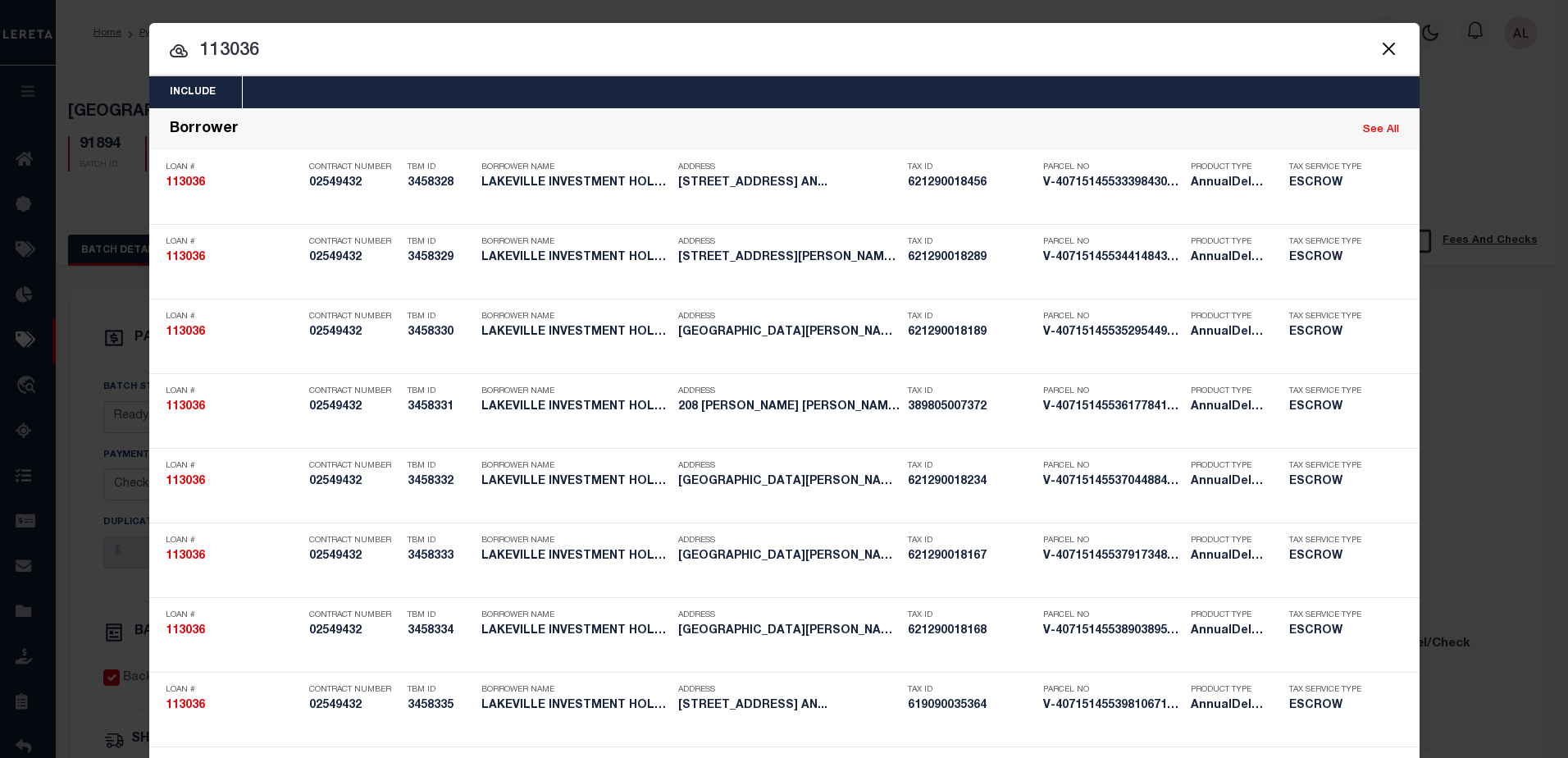
click at [1378, 51] on button "Close" at bounding box center [1389, 48] width 21 height 21
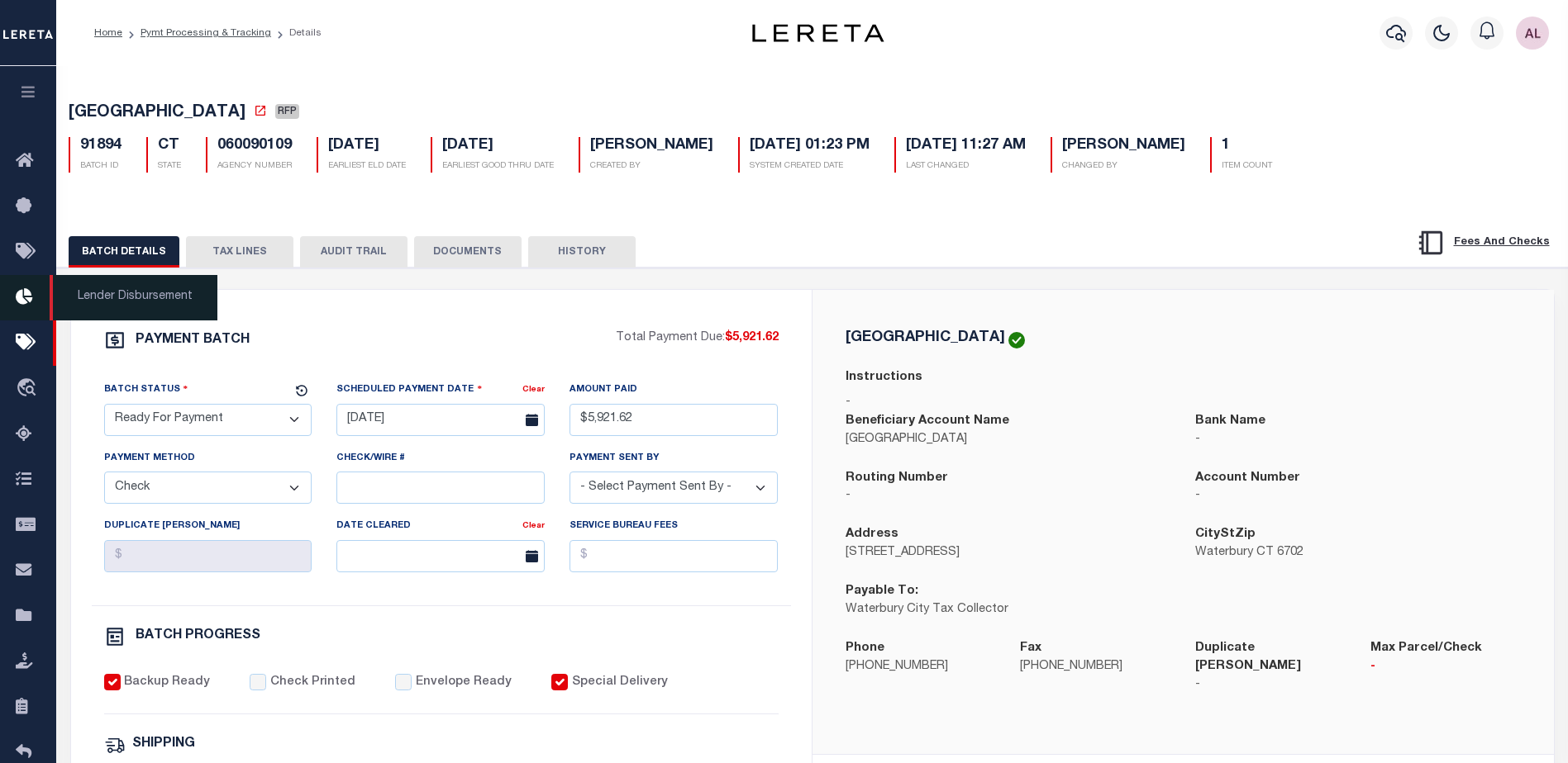
click at [19, 300] on icon at bounding box center [28, 298] width 27 height 21
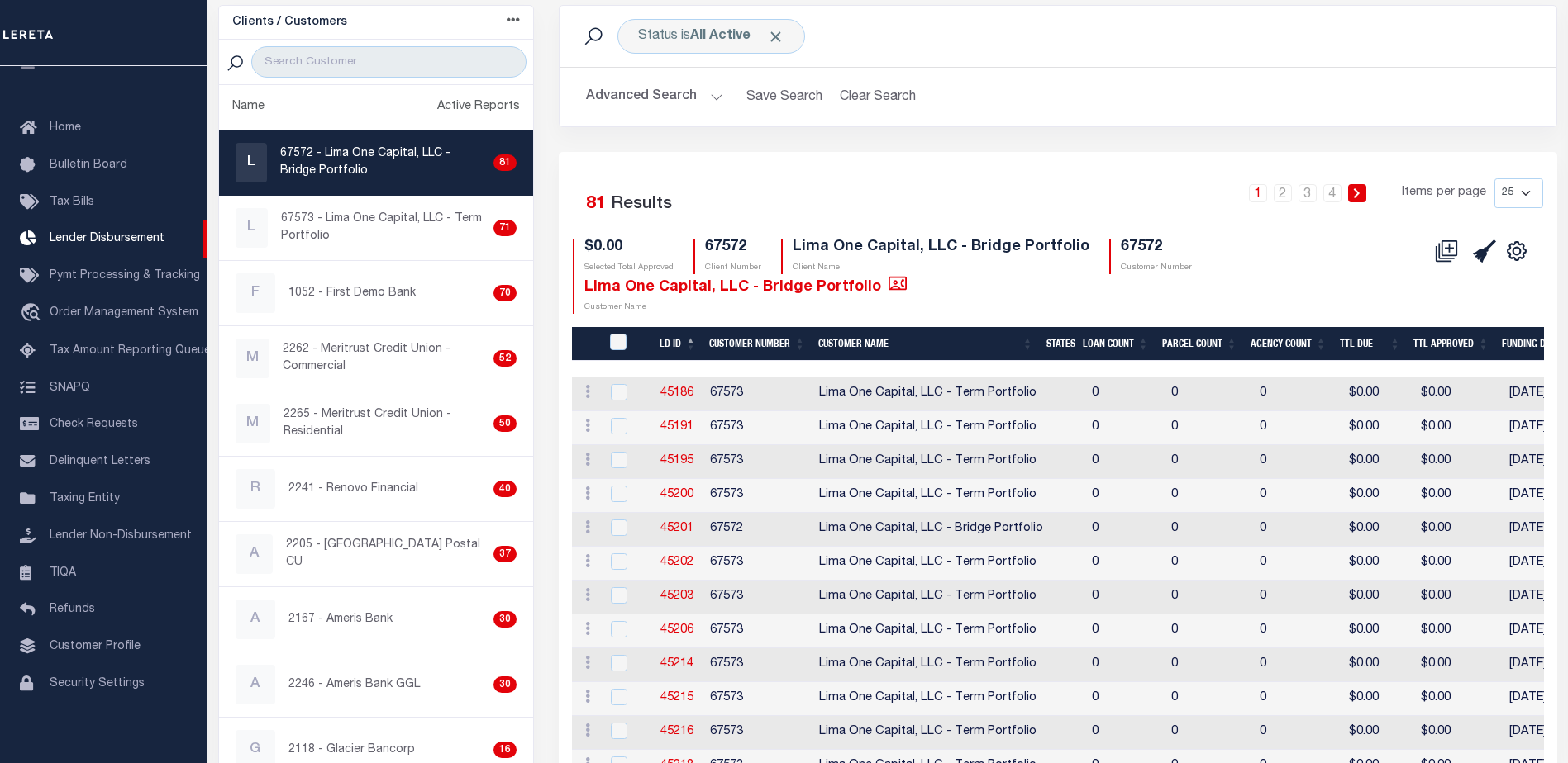
scroll to position [83, 0]
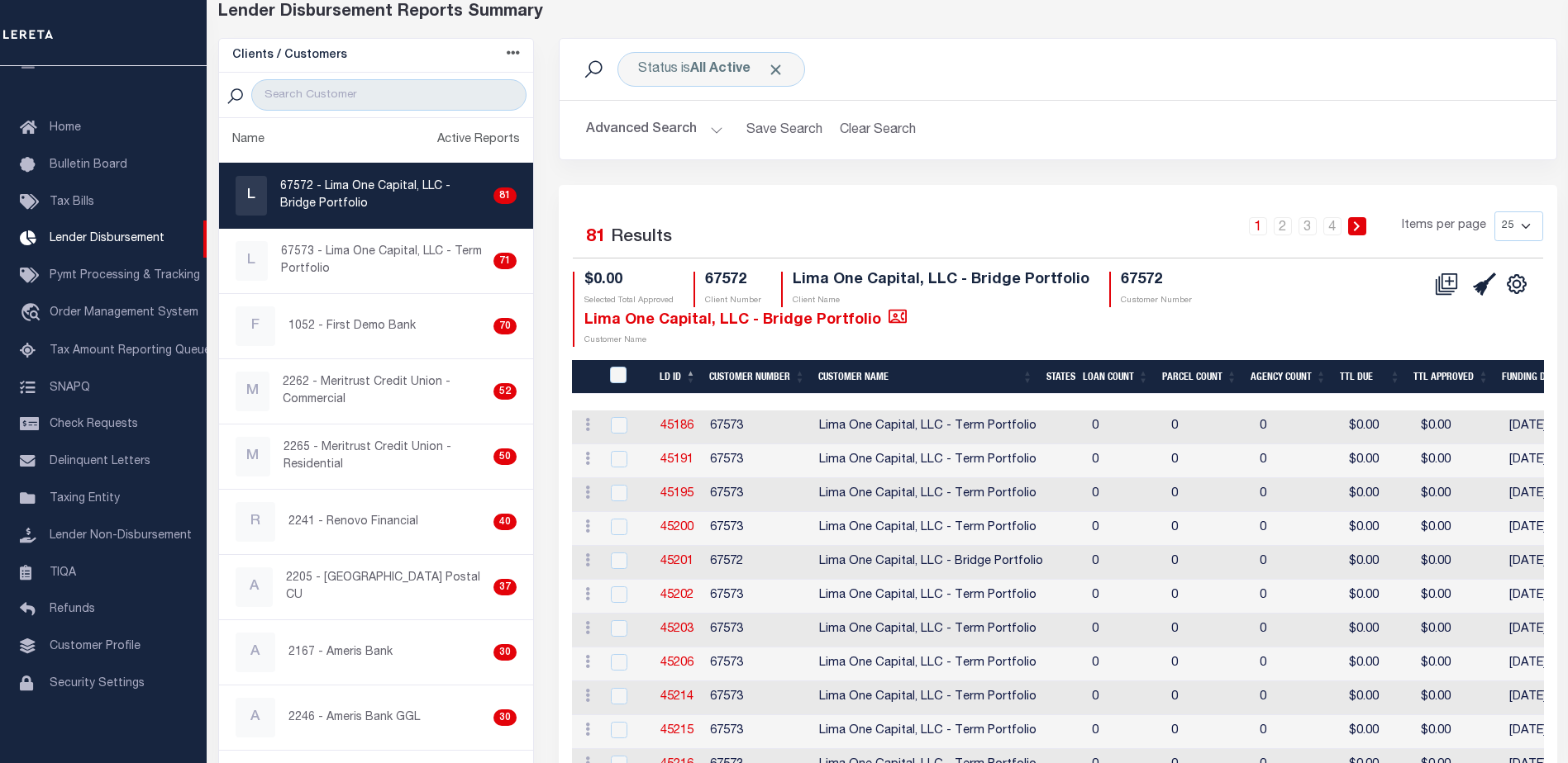
click at [1528, 230] on select "25 50 100 200" at bounding box center [1518, 226] width 49 height 30
click at [718, 70] on b "All Active" at bounding box center [720, 69] width 60 height 13
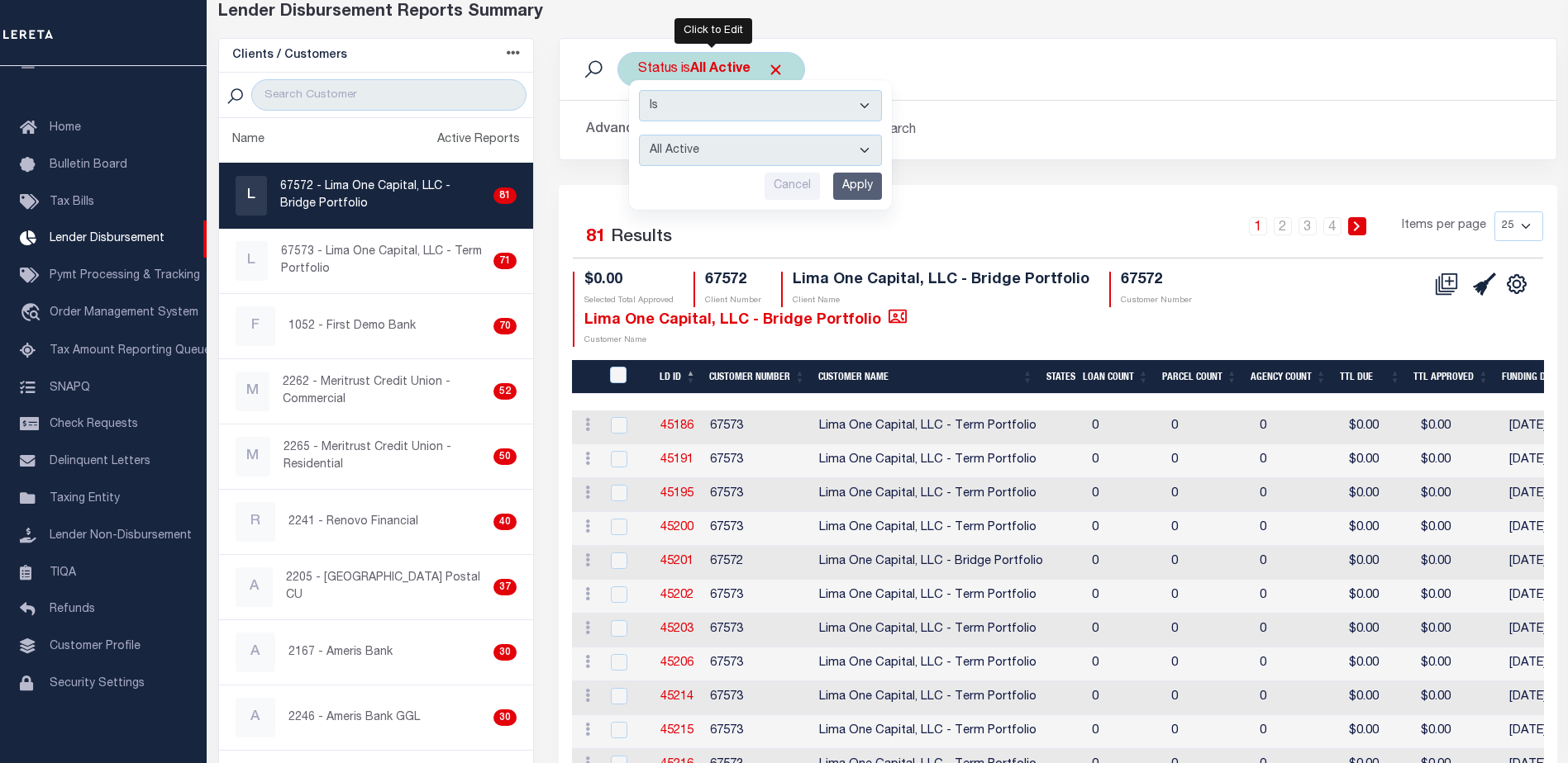
click at [775, 59] on div "Status is All Active Is Contains All Active Approval In Progress Batching In Pr…" at bounding box center [711, 70] width 188 height 34
click at [773, 60] on div "Status is All Active Is Contains All Active Approval In Progress Batching In Pr…" at bounding box center [711, 70] width 188 height 34
click at [762, 140] on select "All Active Approval In Progress Batching In Progress Complete Do Not Pay Escrow…" at bounding box center [760, 151] width 243 height 31
click at [1022, 127] on h2 "Advanced Search Save Search Clear Search" at bounding box center [1059, 130] width 971 height 32
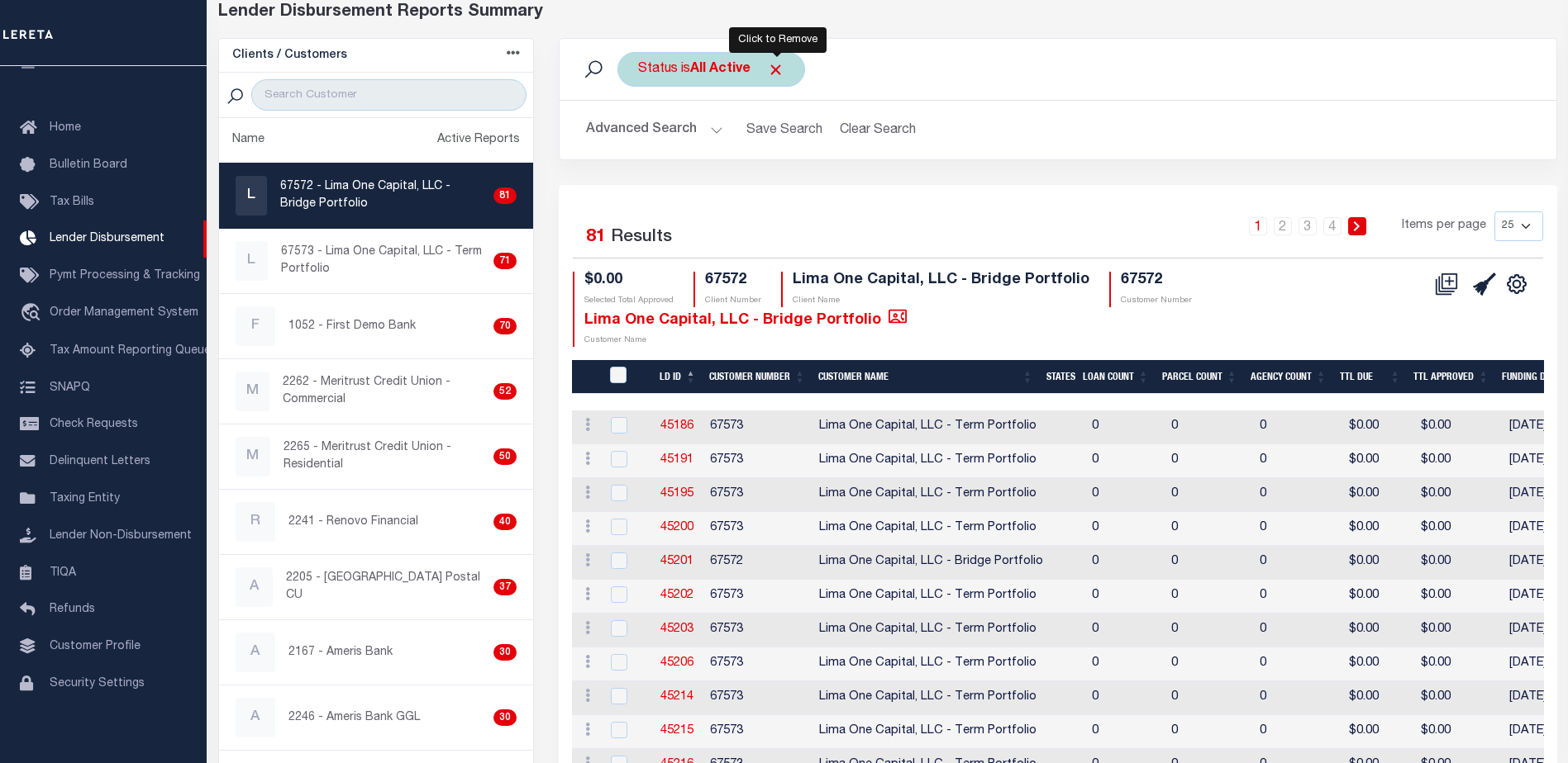
click at [775, 72] on span "Click to Remove" at bounding box center [775, 70] width 17 height 17
click at [711, 134] on button "Advanced Search" at bounding box center [654, 130] width 137 height 32
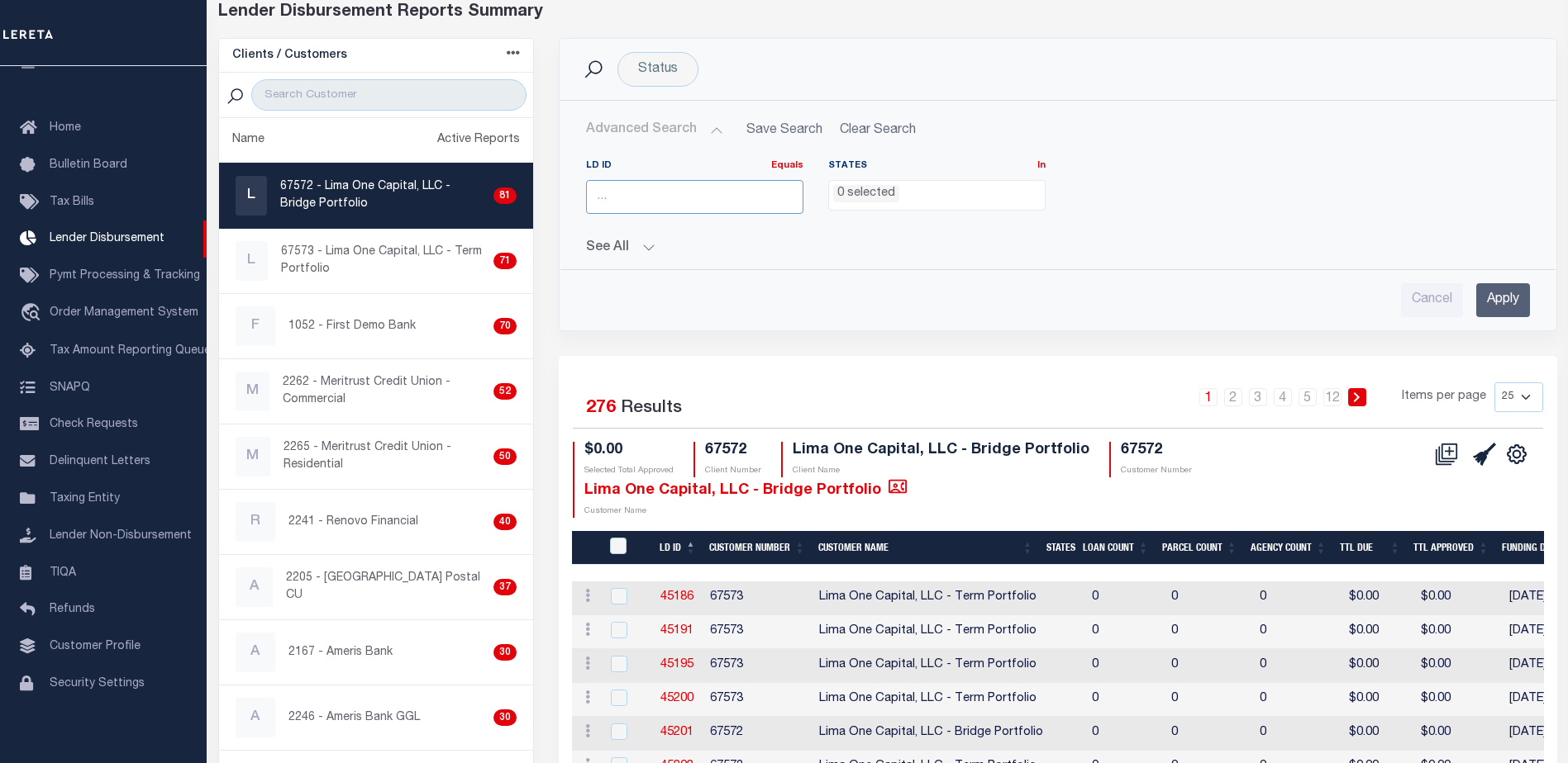
click at [614, 202] on input "number" at bounding box center [694, 196] width 218 height 34
type input "46475"
click at [1493, 310] on input "Apply" at bounding box center [1503, 299] width 53 height 34
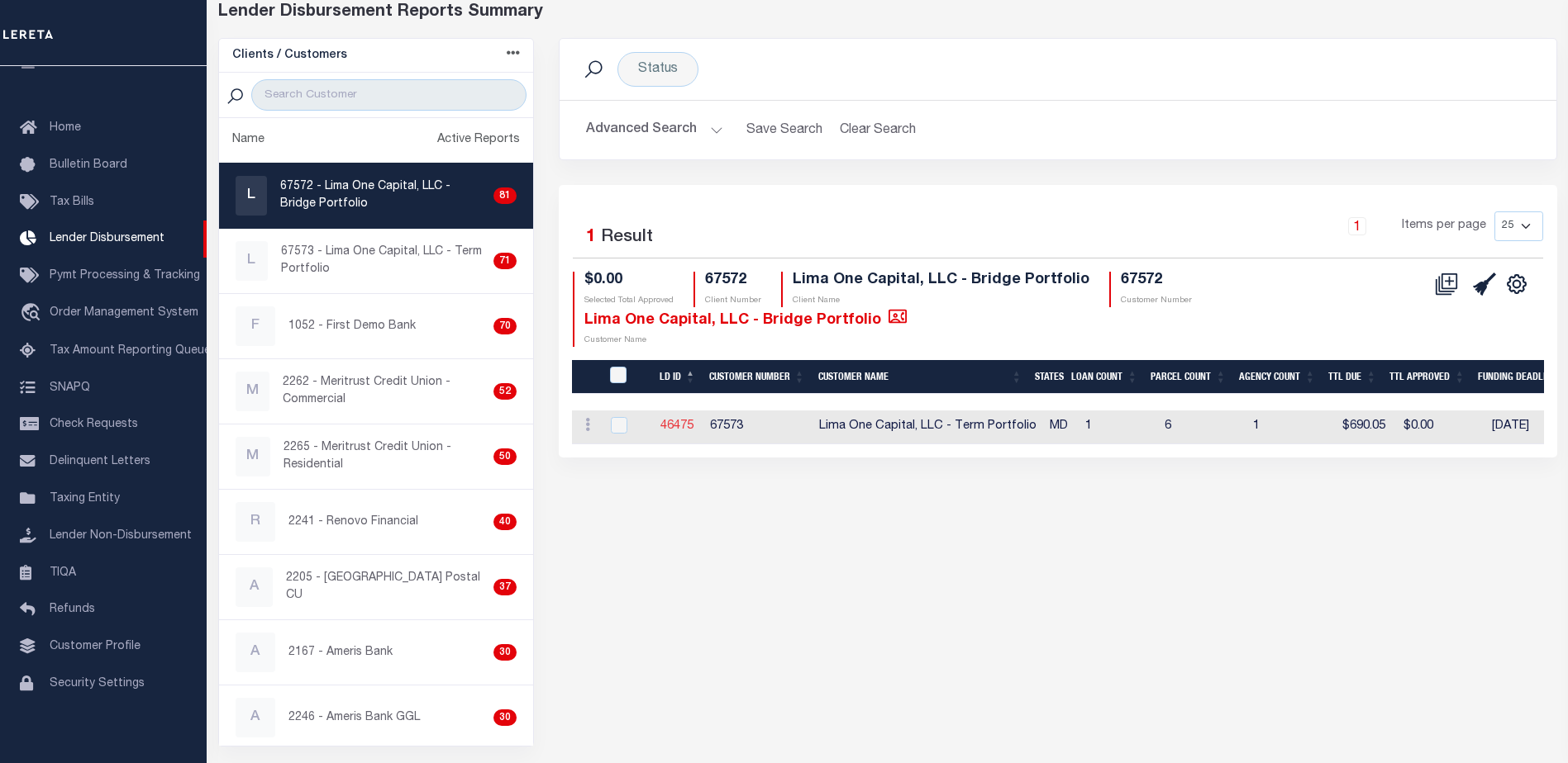
click at [672, 422] on link "46475" at bounding box center [676, 426] width 33 height 11
checkbox input "true"
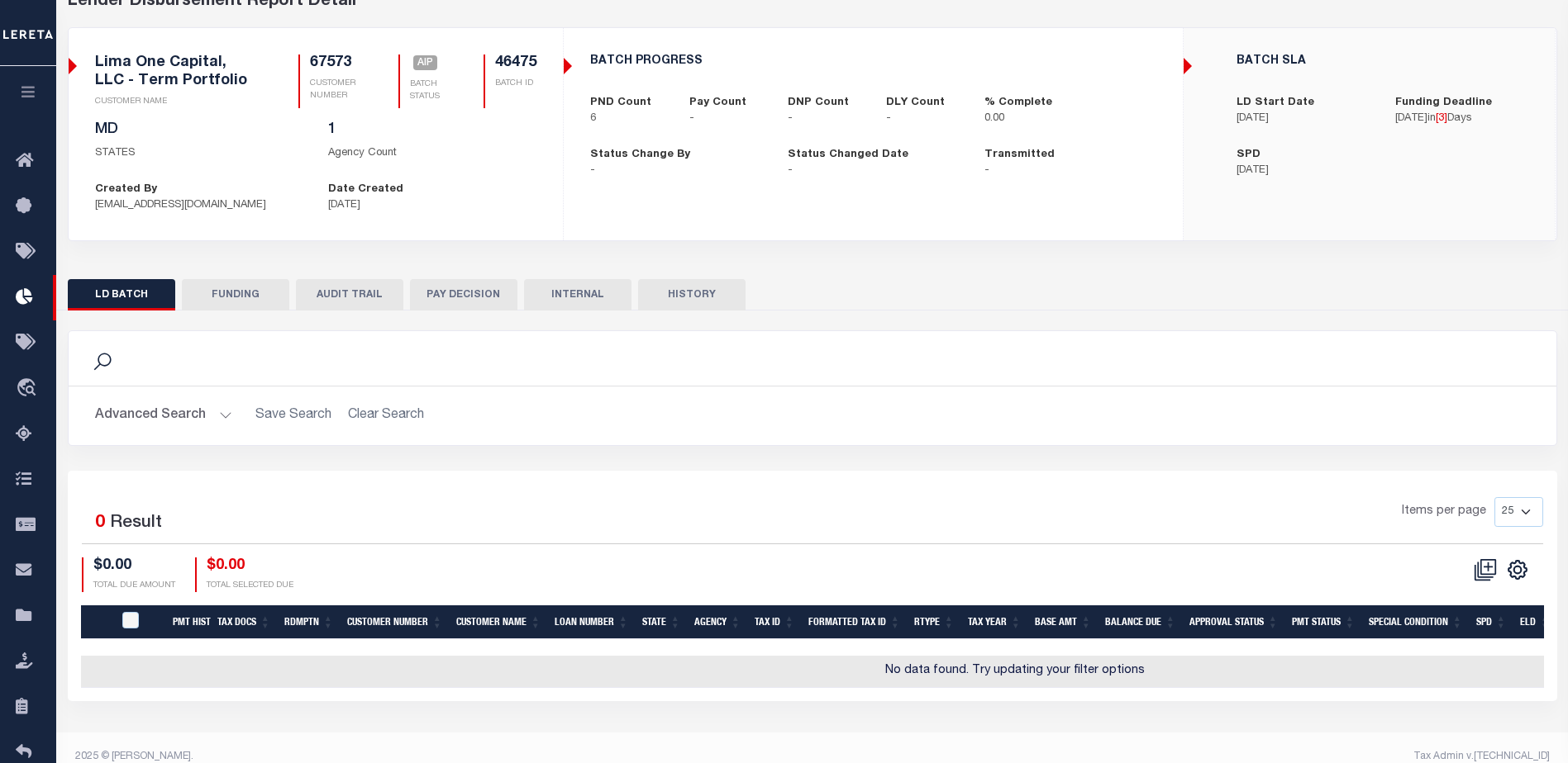
scroll to position [113, 0]
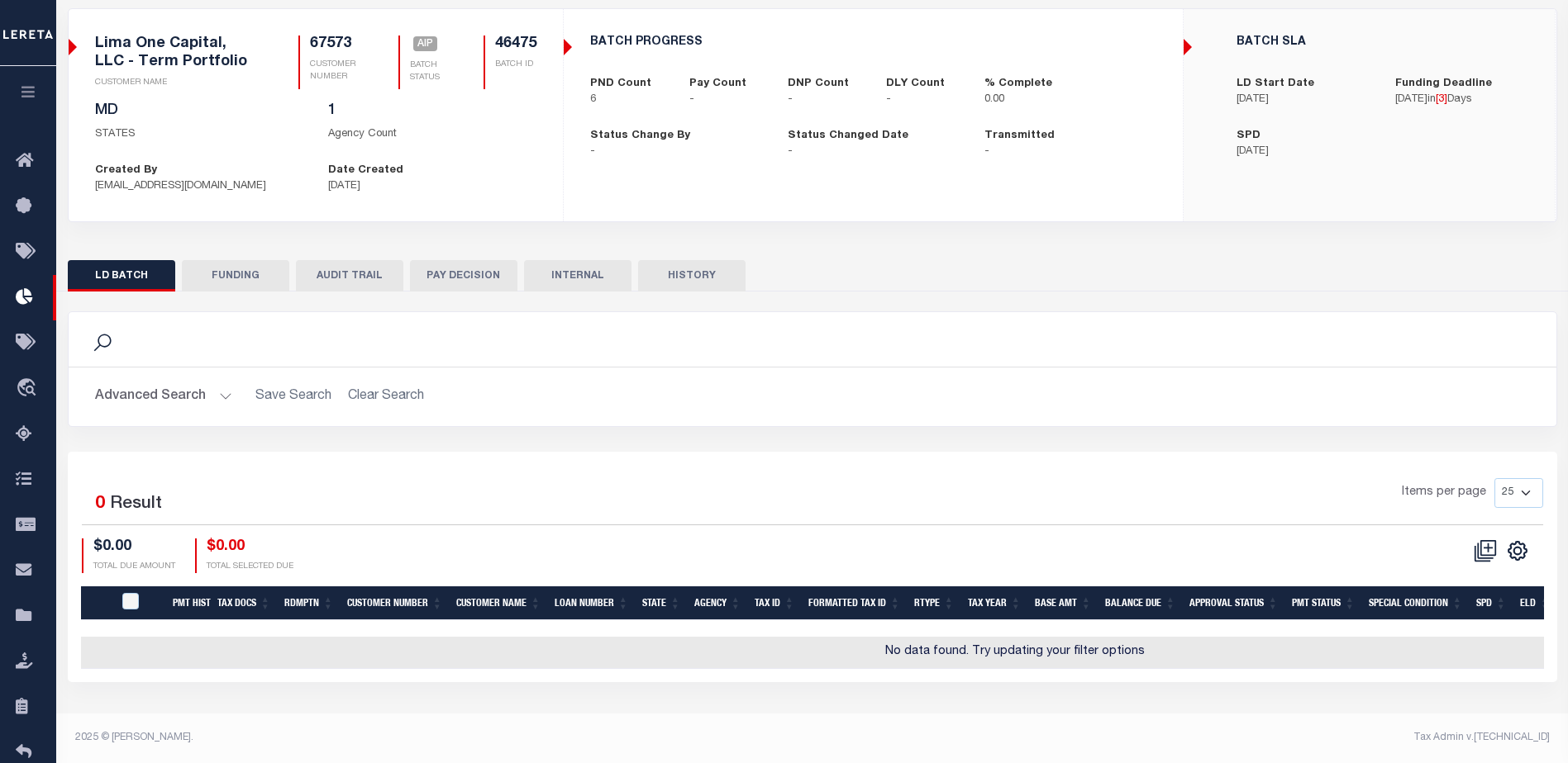
click at [251, 274] on button "FUNDING" at bounding box center [235, 276] width 108 height 31
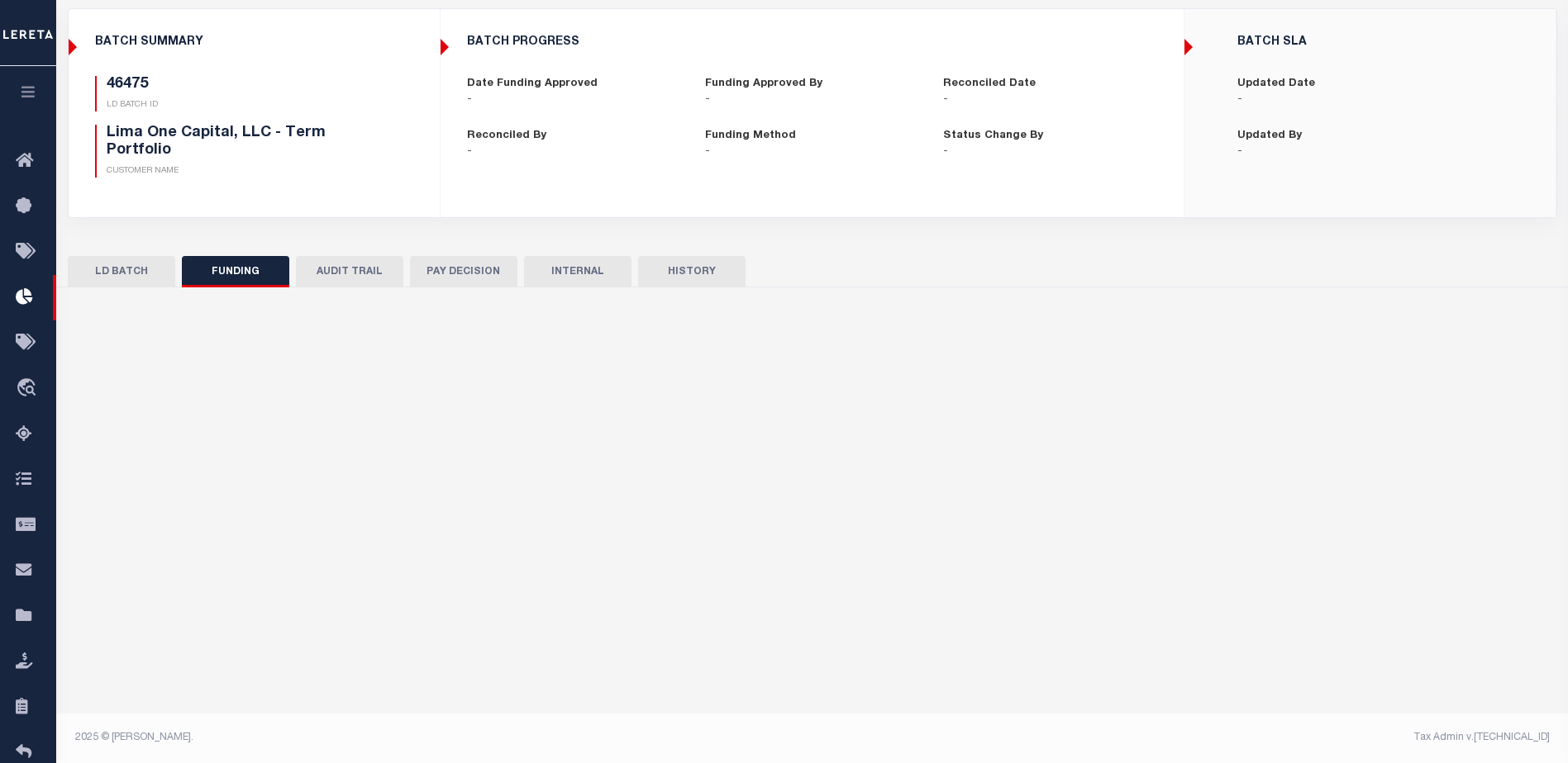
type input "$0"
type input "10/06/2025"
select select "100"
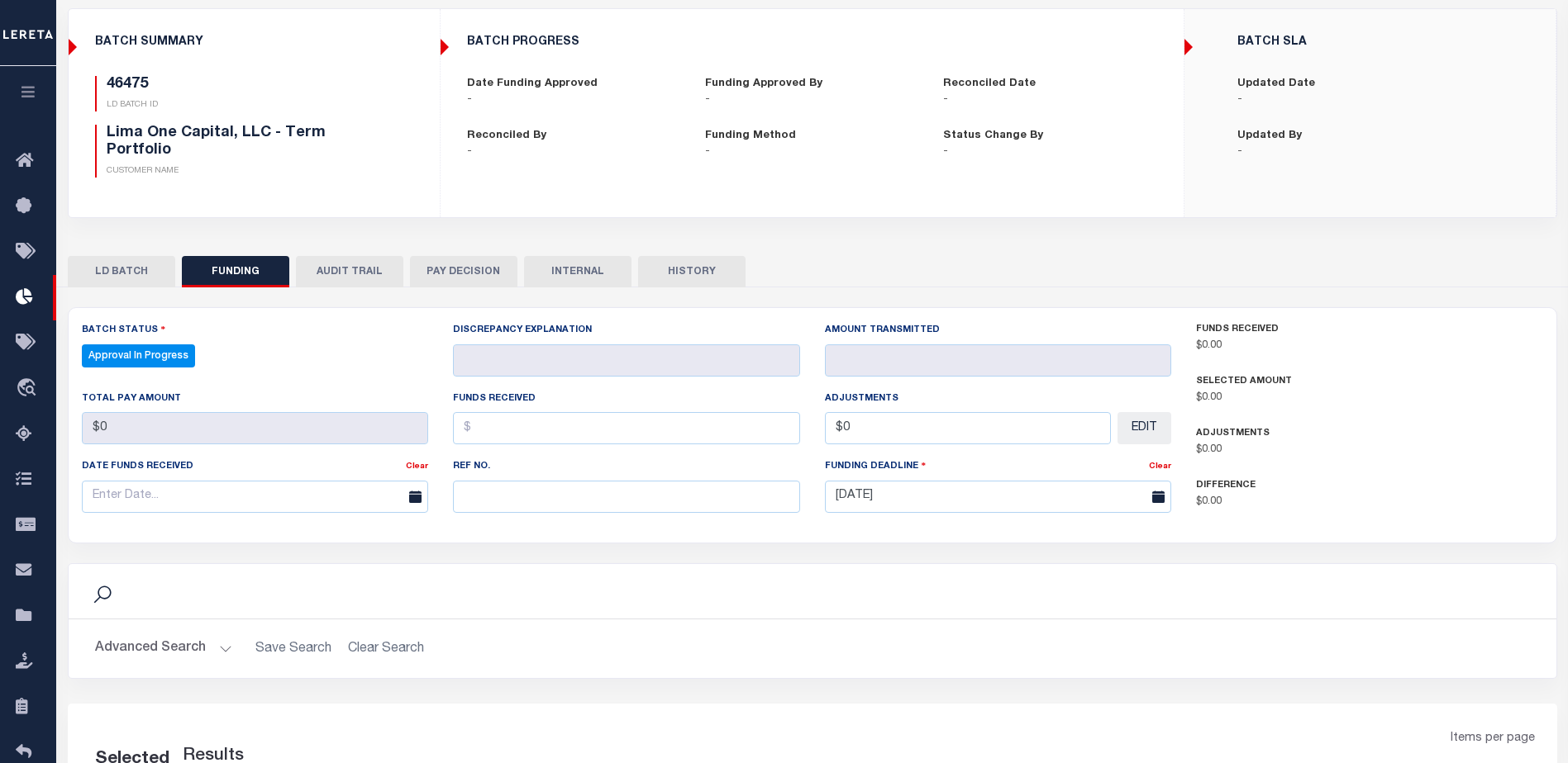
select select "100"
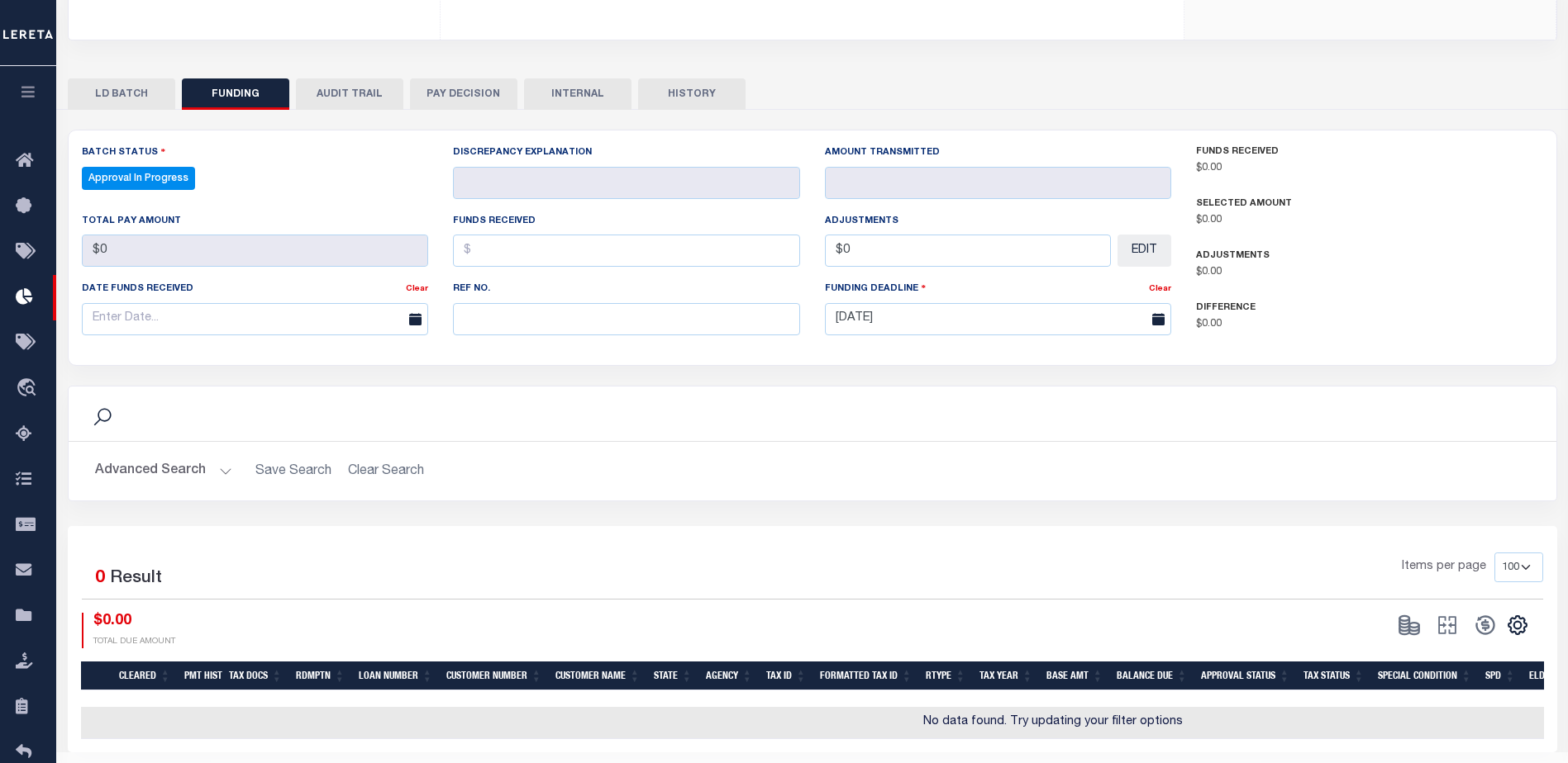
scroll to position [340, 0]
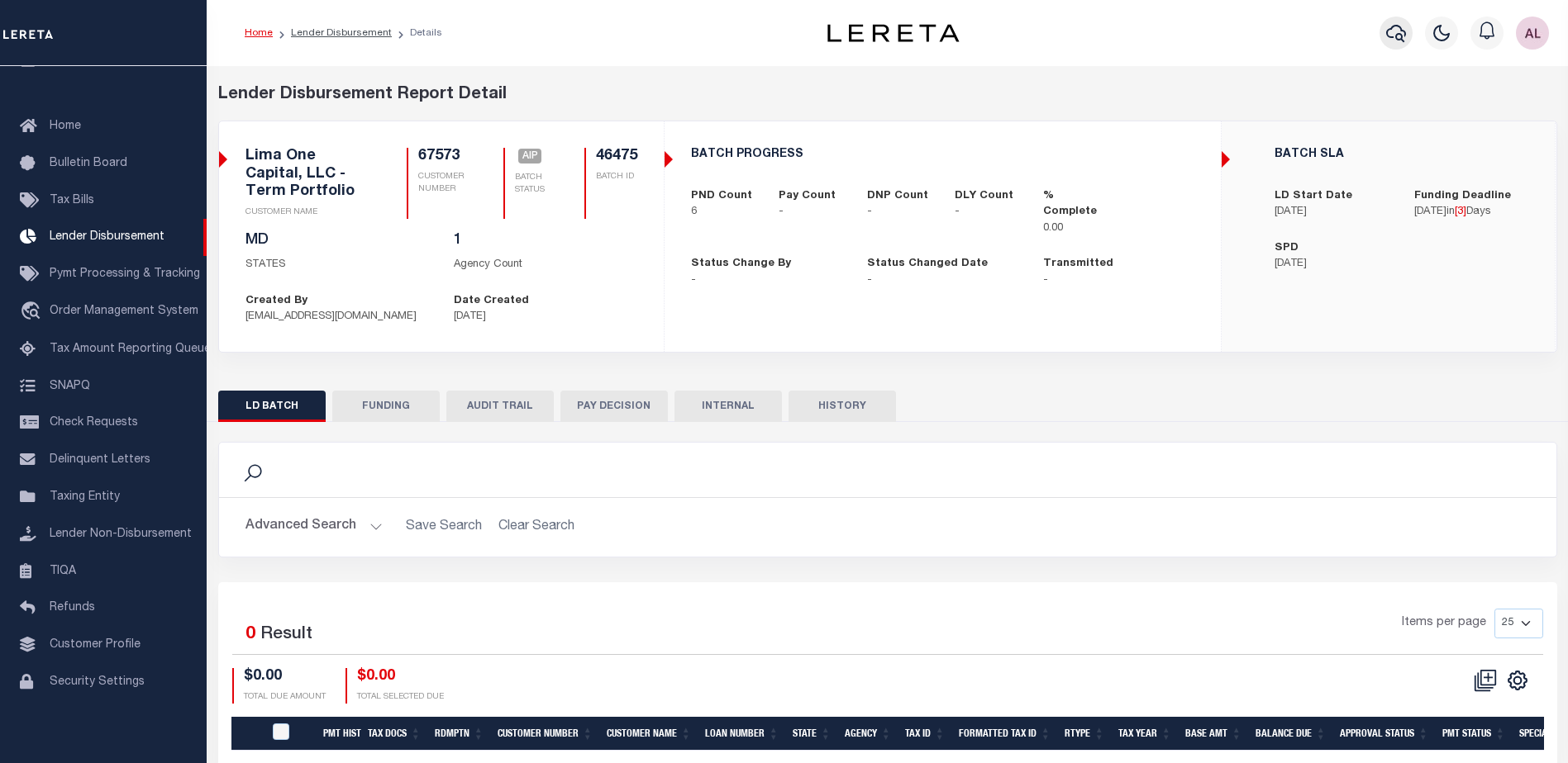
click at [1392, 33] on icon "button" at bounding box center [1396, 33] width 20 height 20
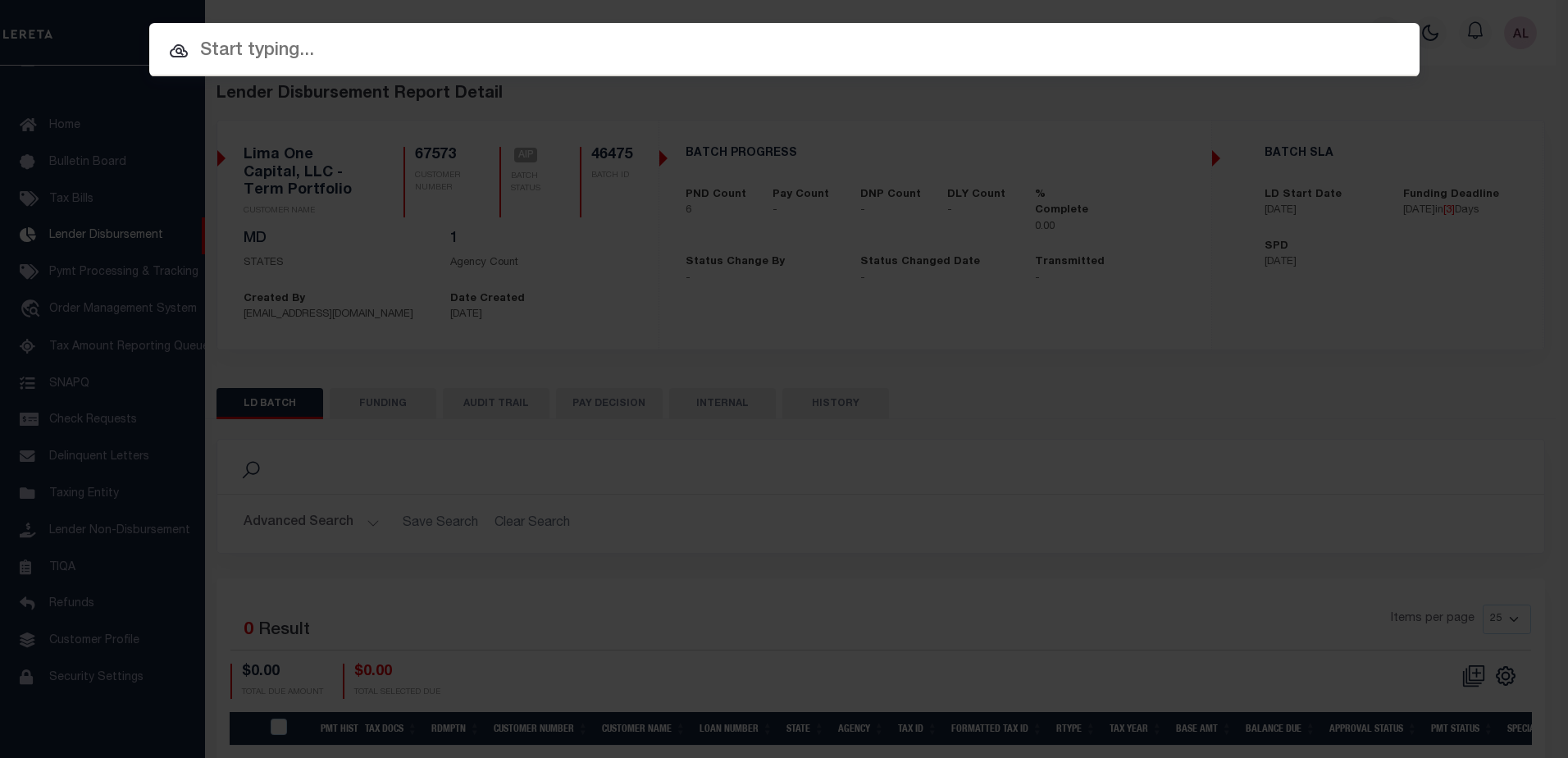
click at [238, 45] on input "text" at bounding box center [785, 51] width 1271 height 29
drag, startPoint x: 238, startPoint y: 45, endPoint x: 239, endPoint y: 33, distance: 12.0
drag, startPoint x: 239, startPoint y: 33, endPoint x: 208, endPoint y: 34, distance: 31.0
click at [208, 34] on div at bounding box center [785, 49] width 1271 height 52
drag, startPoint x: 214, startPoint y: 47, endPoint x: 214, endPoint y: 36, distance: 11.0
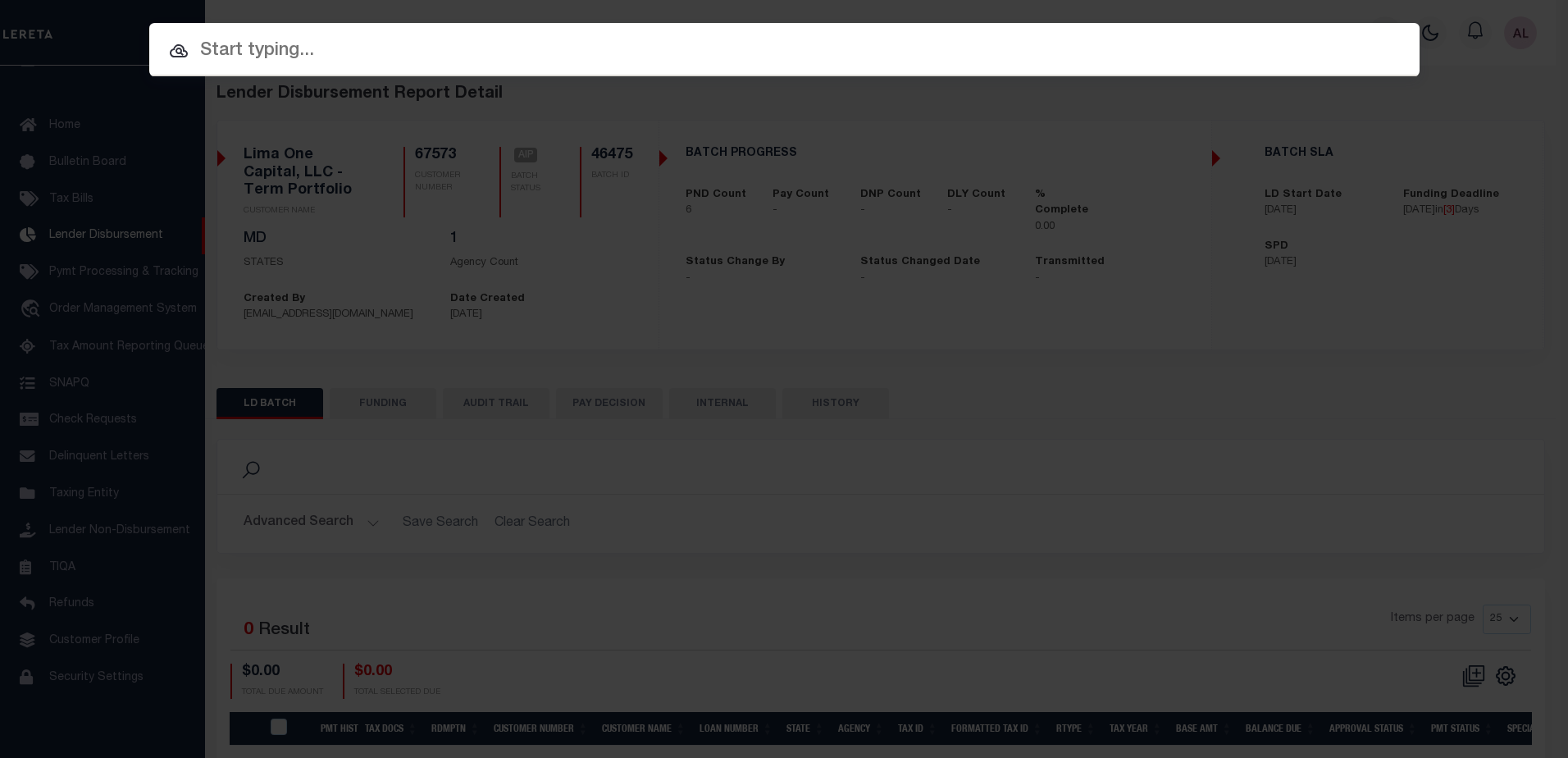
paste input "621290018456"
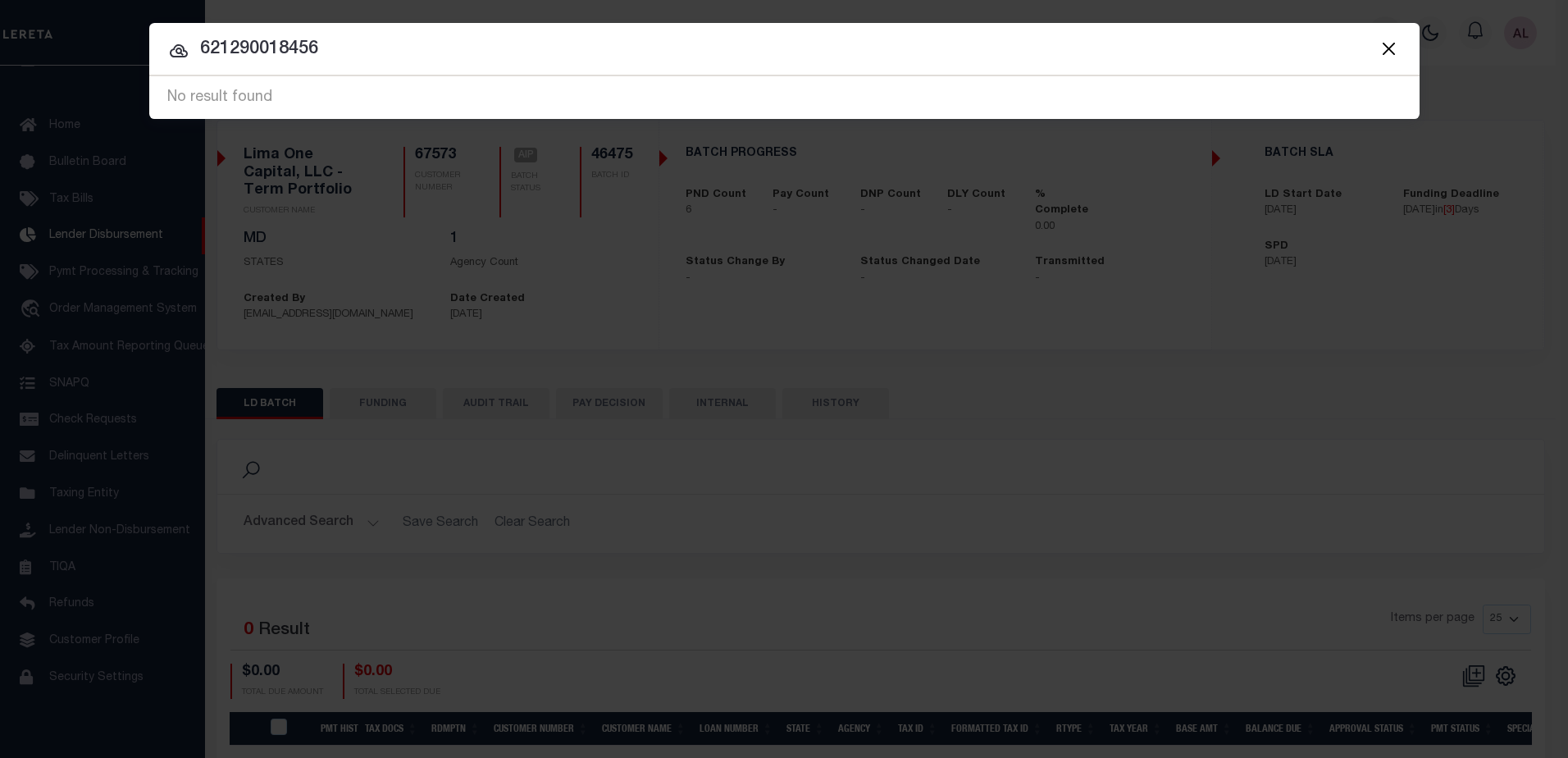
drag, startPoint x: 319, startPoint y: 57, endPoint x: 173, endPoint y: 45, distance: 146.5
click at [173, 76] on div "621290018456 No result found" at bounding box center [785, 97] width 1271 height 43
paste input "-9001-"
type input "6212-9001-8456"
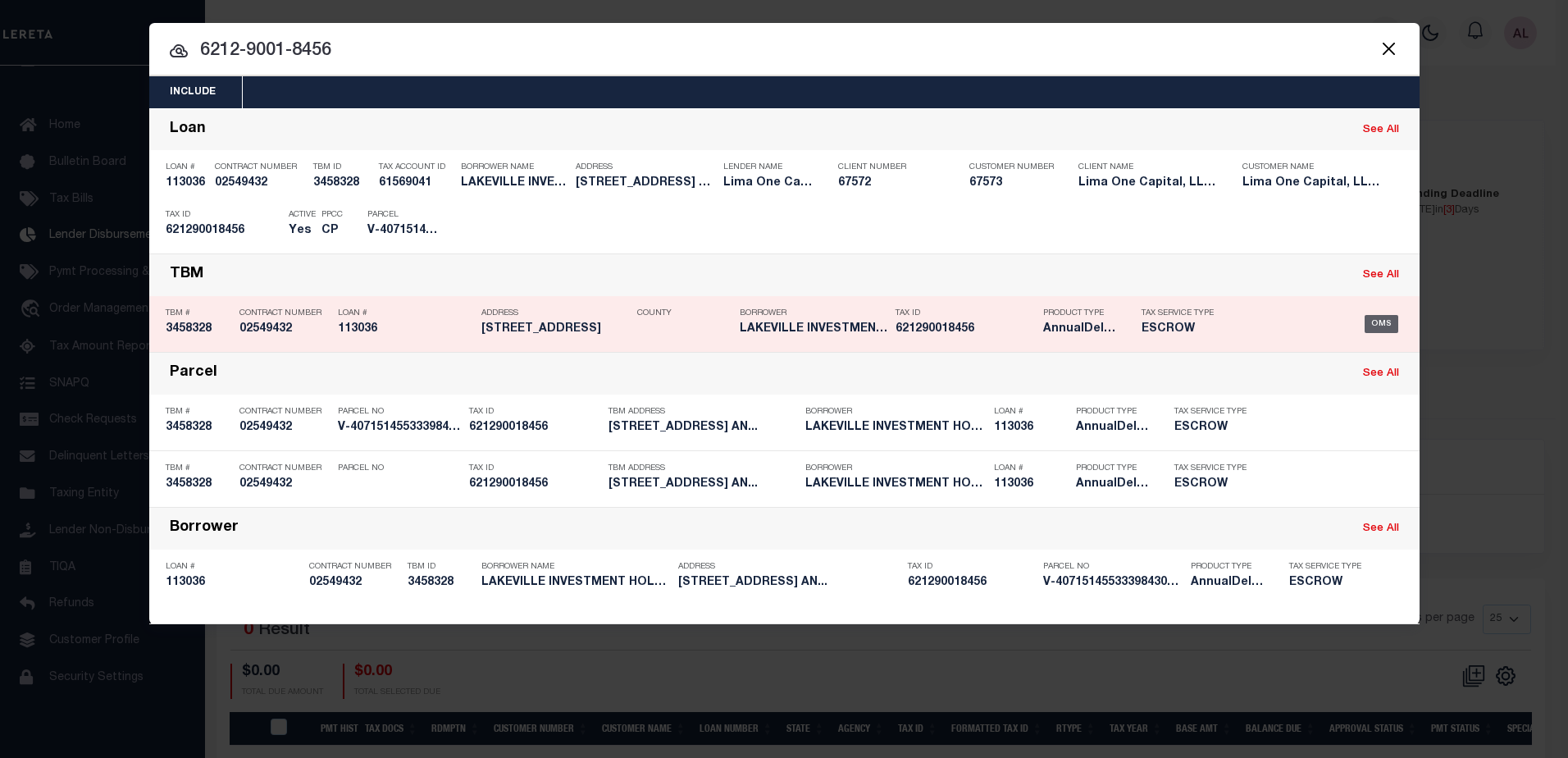
click at [1379, 326] on div "OMS" at bounding box center [1381, 324] width 33 height 18
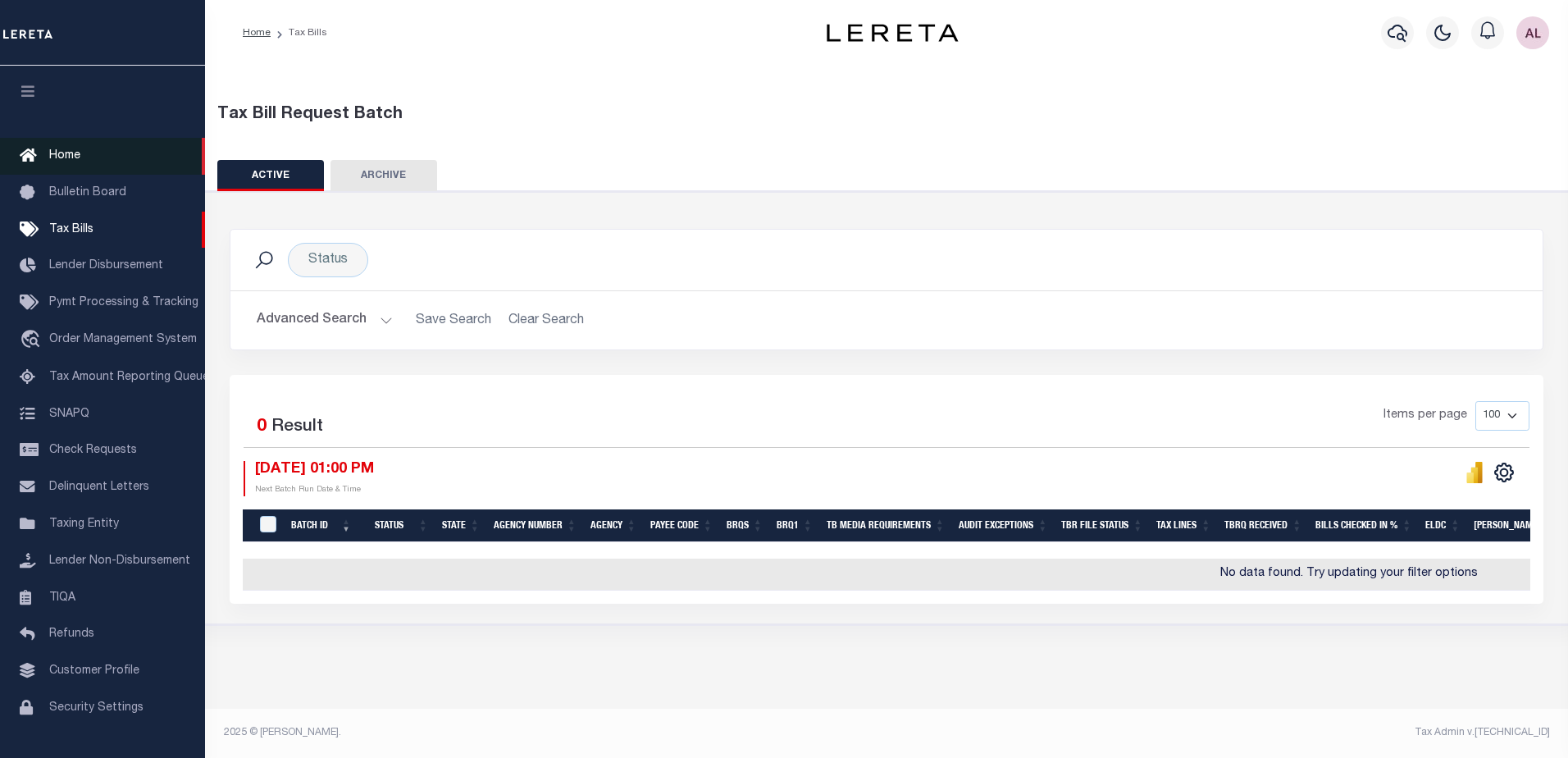
click at [64, 156] on span "Home" at bounding box center [65, 156] width 31 height 11
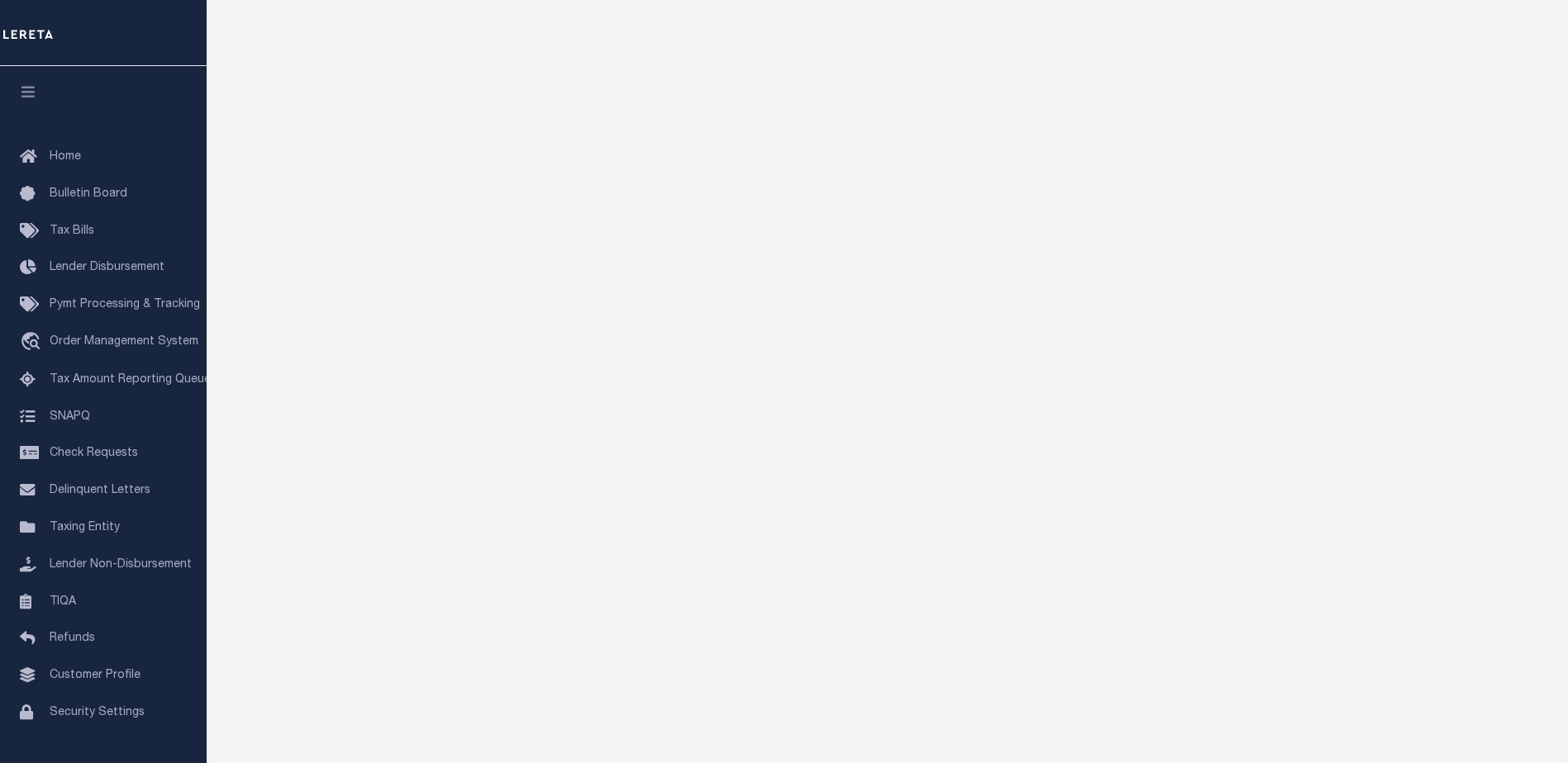
scroll to position [189, 0]
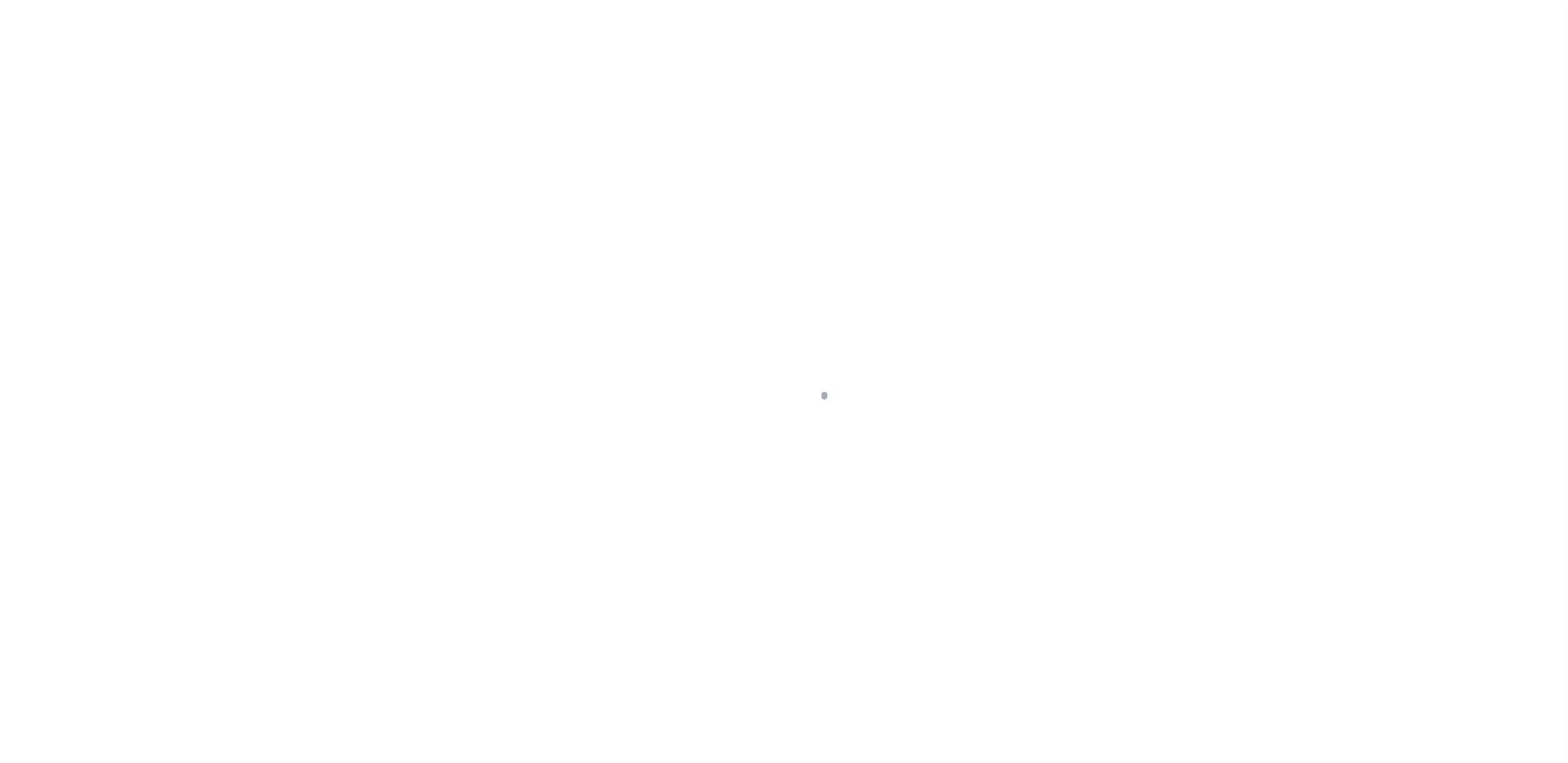
type input "[STREET_ADDRESS]"
radio input "true"
select select "Escrow"
type input "ANNAPOLIS MD 21403"
type input "113036-1"
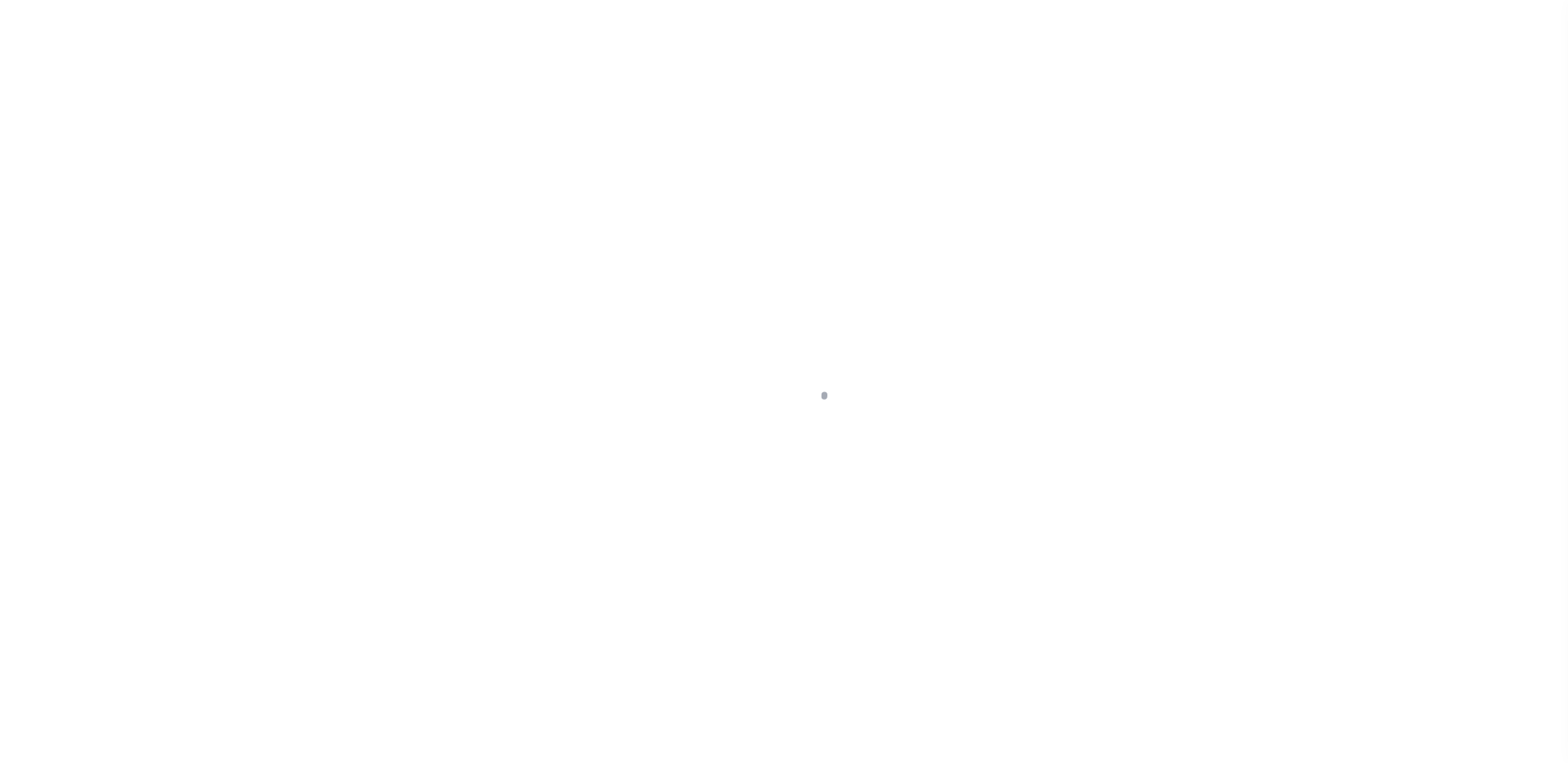
type input "MD"
type textarea "COLLECTOR: ENTITY: PARCEL: 20621290018456"
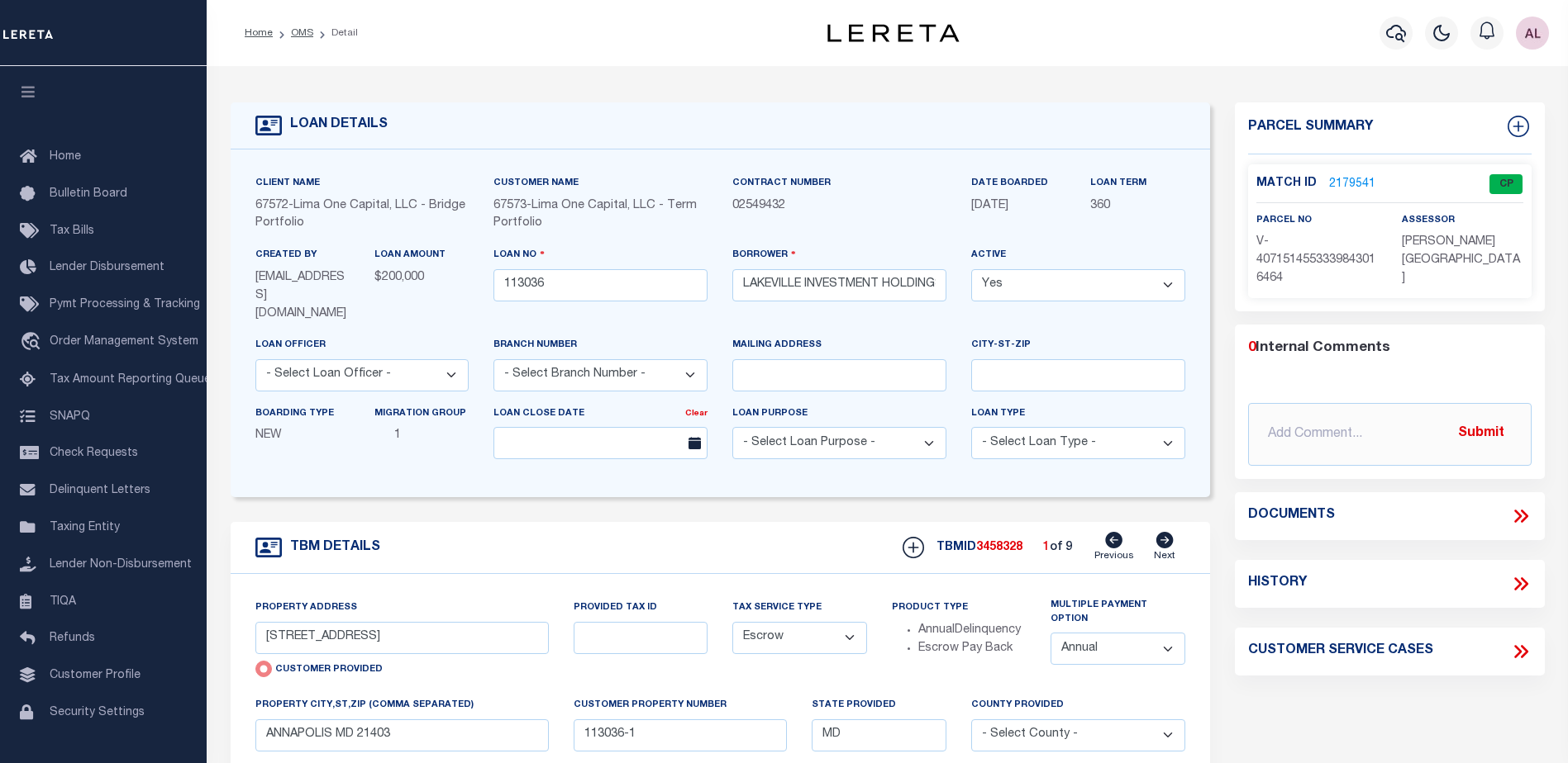
click at [1347, 180] on link "2179541" at bounding box center [1352, 185] width 46 height 17
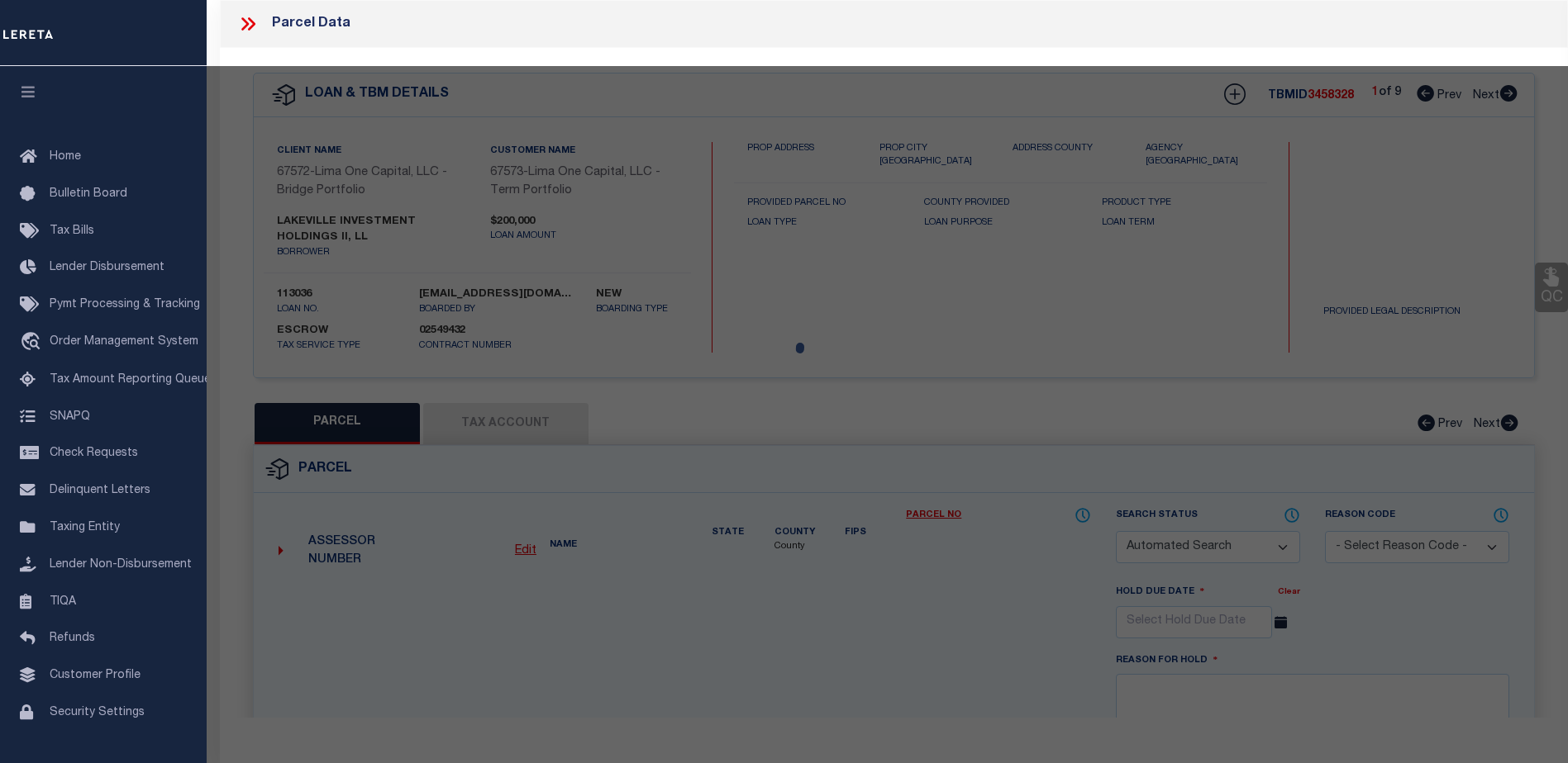
checkbox input "false"
select select "CP"
select select "AGW"
select select
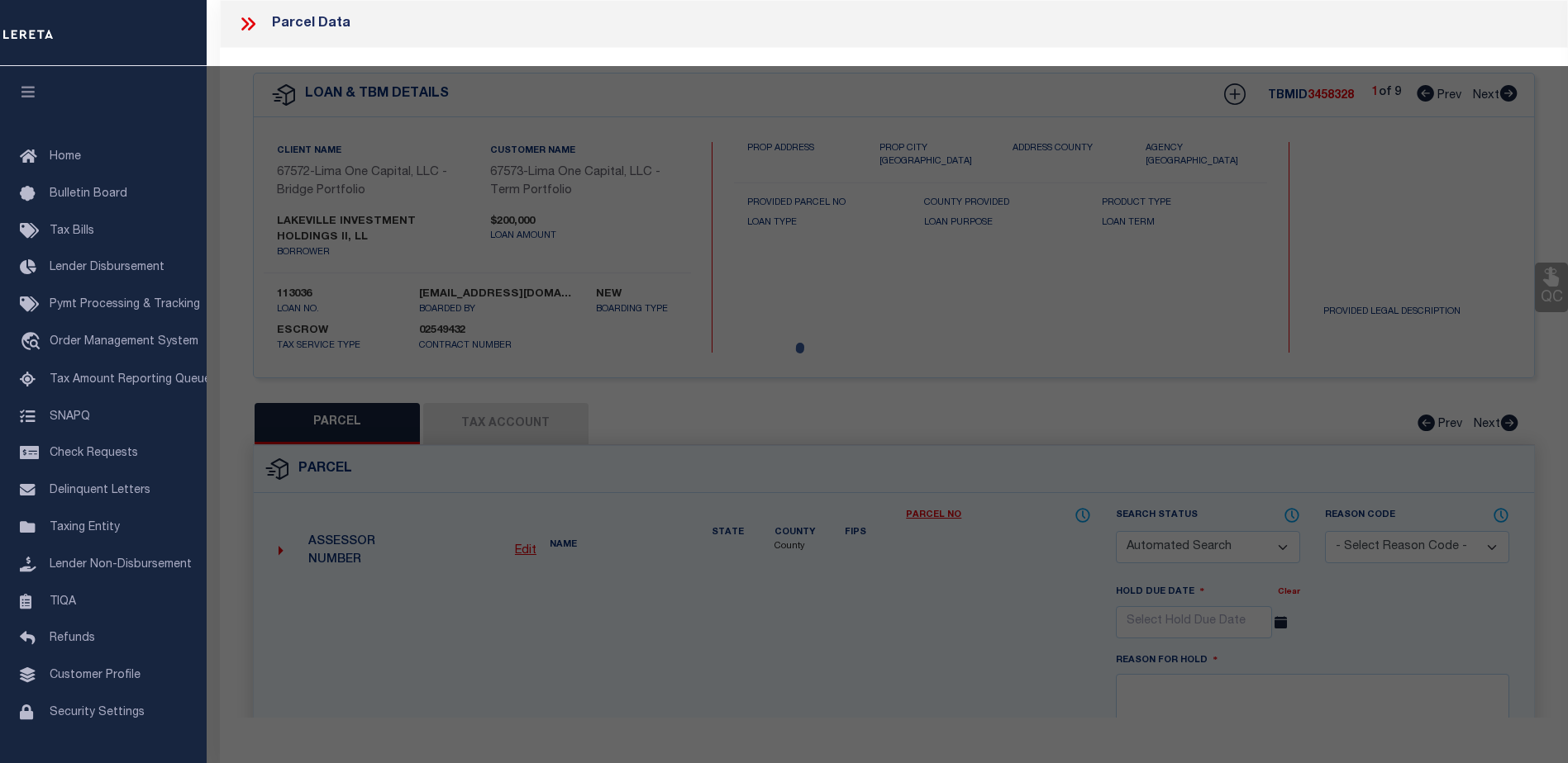
type input "16 SILVERWOOD CIRCLE, UNIT 4"
checkbox input "false"
type input "ANNAPOLIS MD 21403"
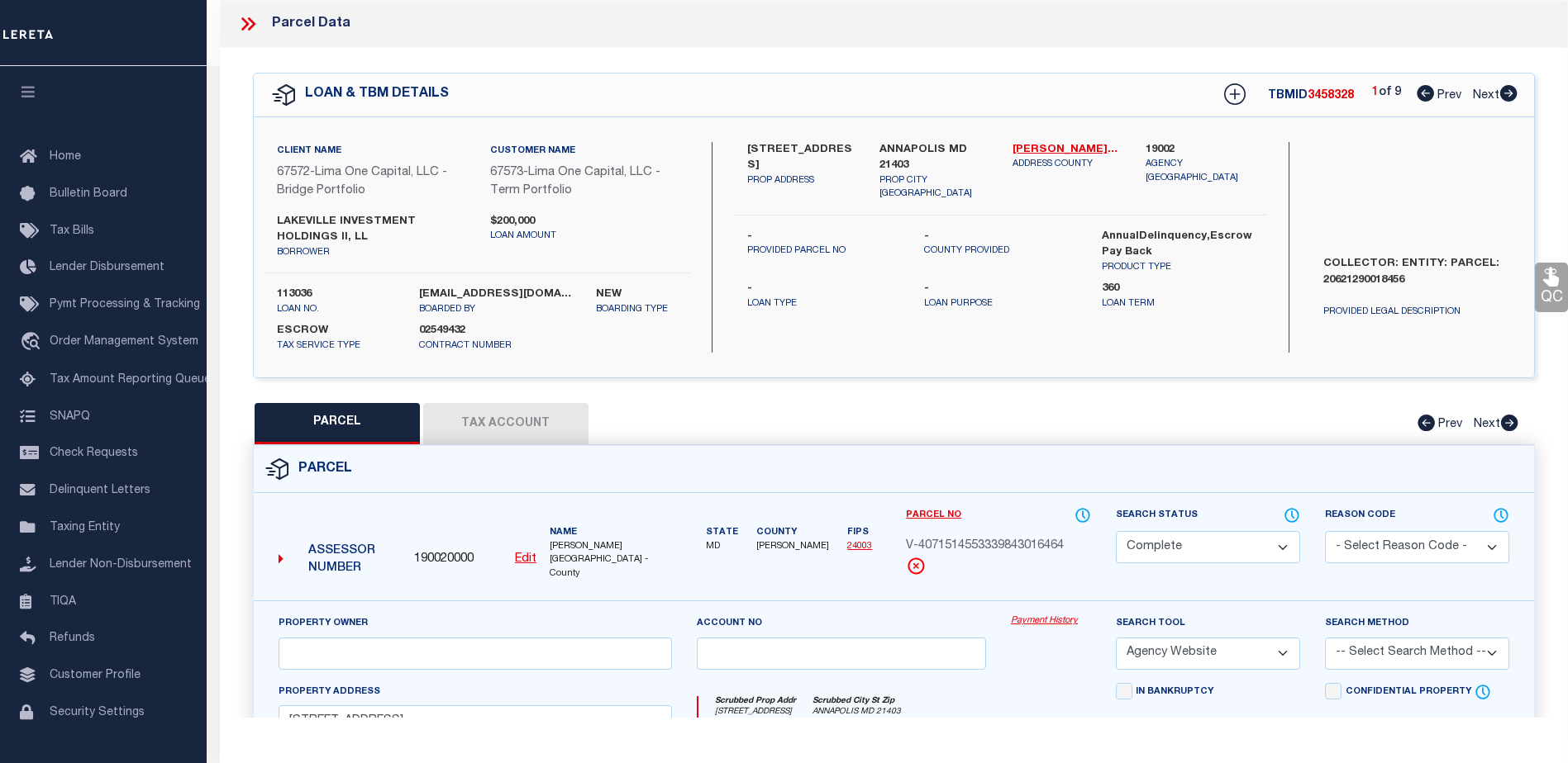
click at [1034, 615] on link "Payment History" at bounding box center [1051, 622] width 80 height 14
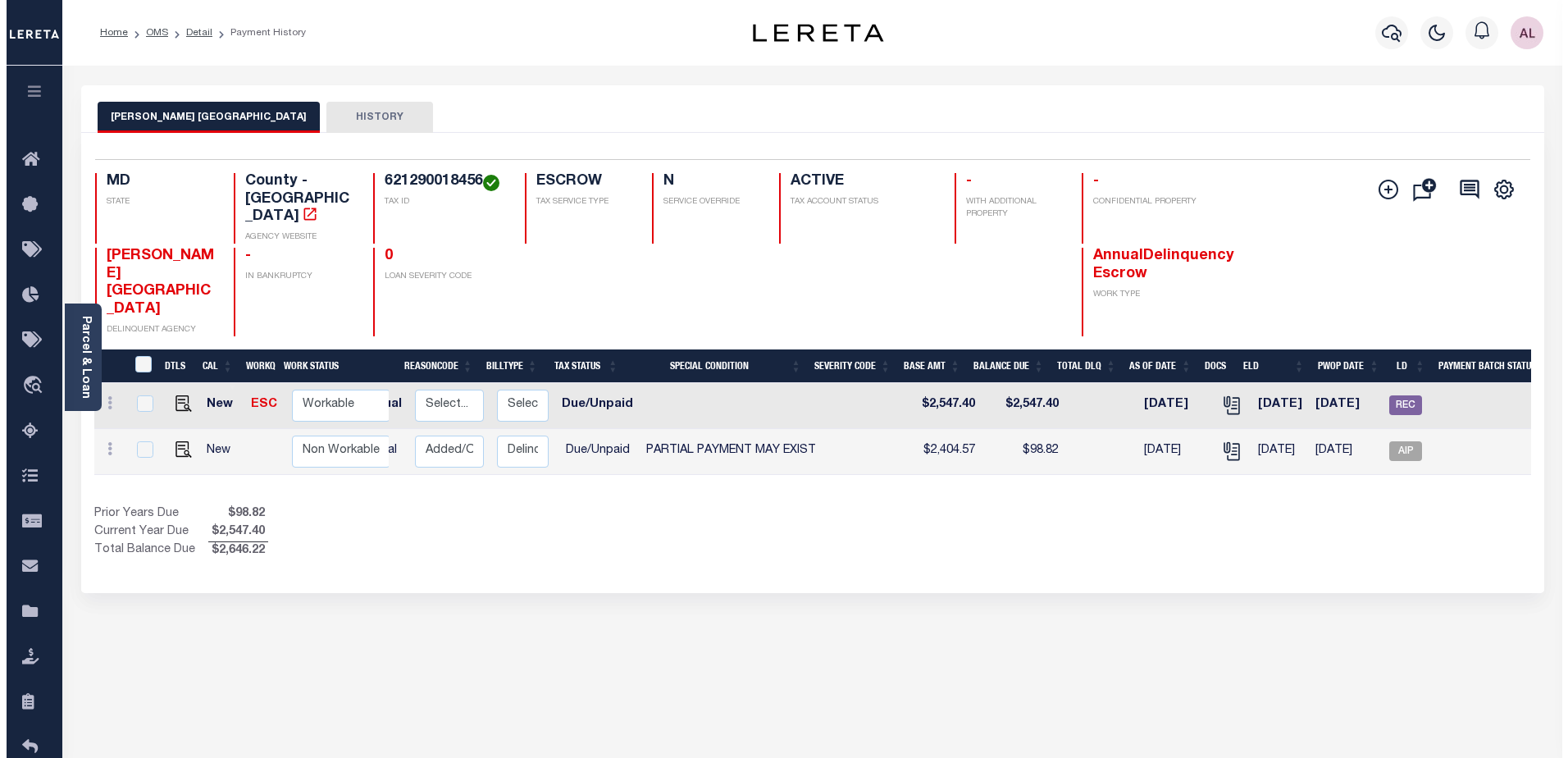
scroll to position [0, 218]
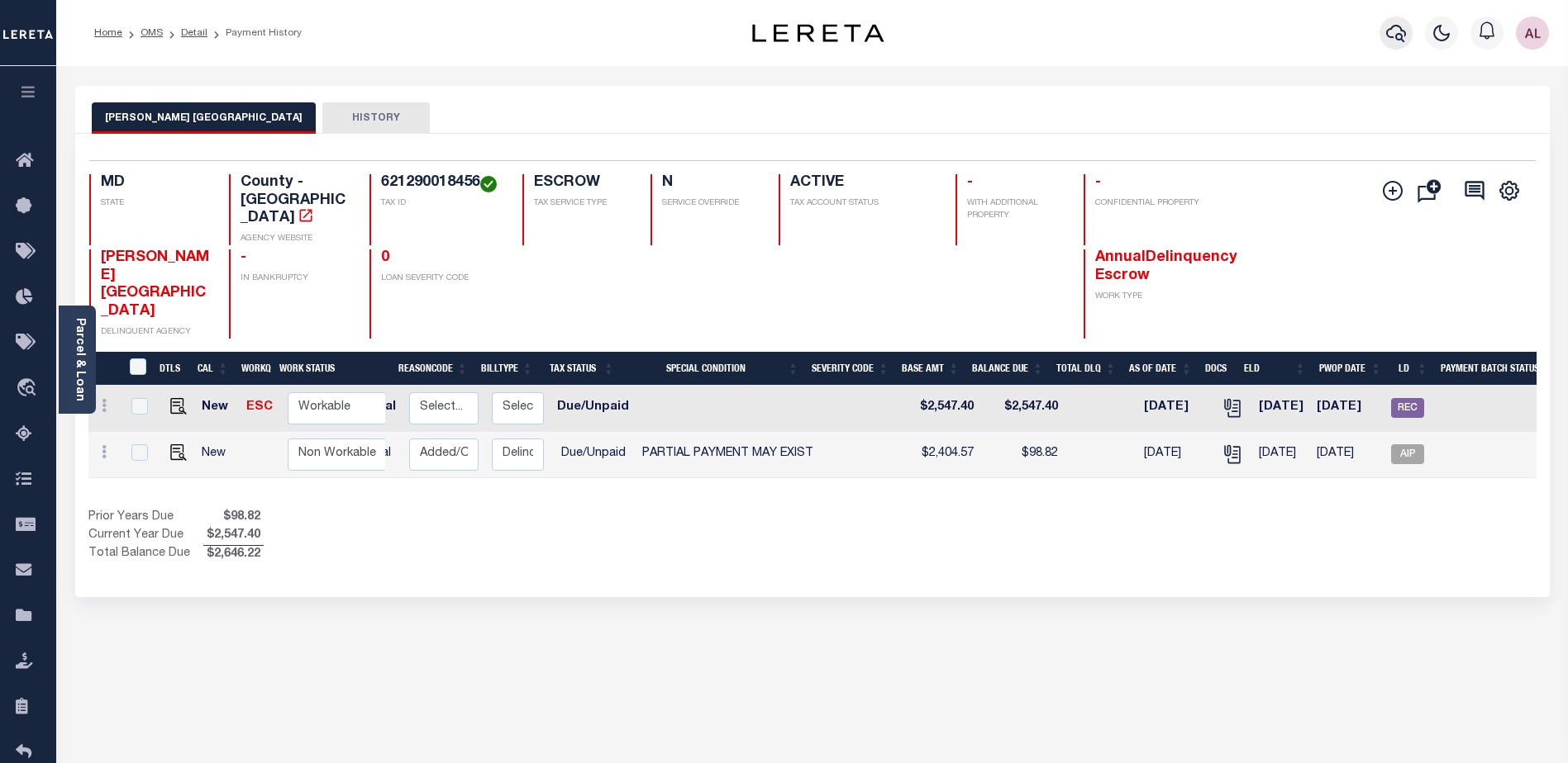
click at [1389, 31] on icon "button" at bounding box center [1396, 34] width 20 height 17
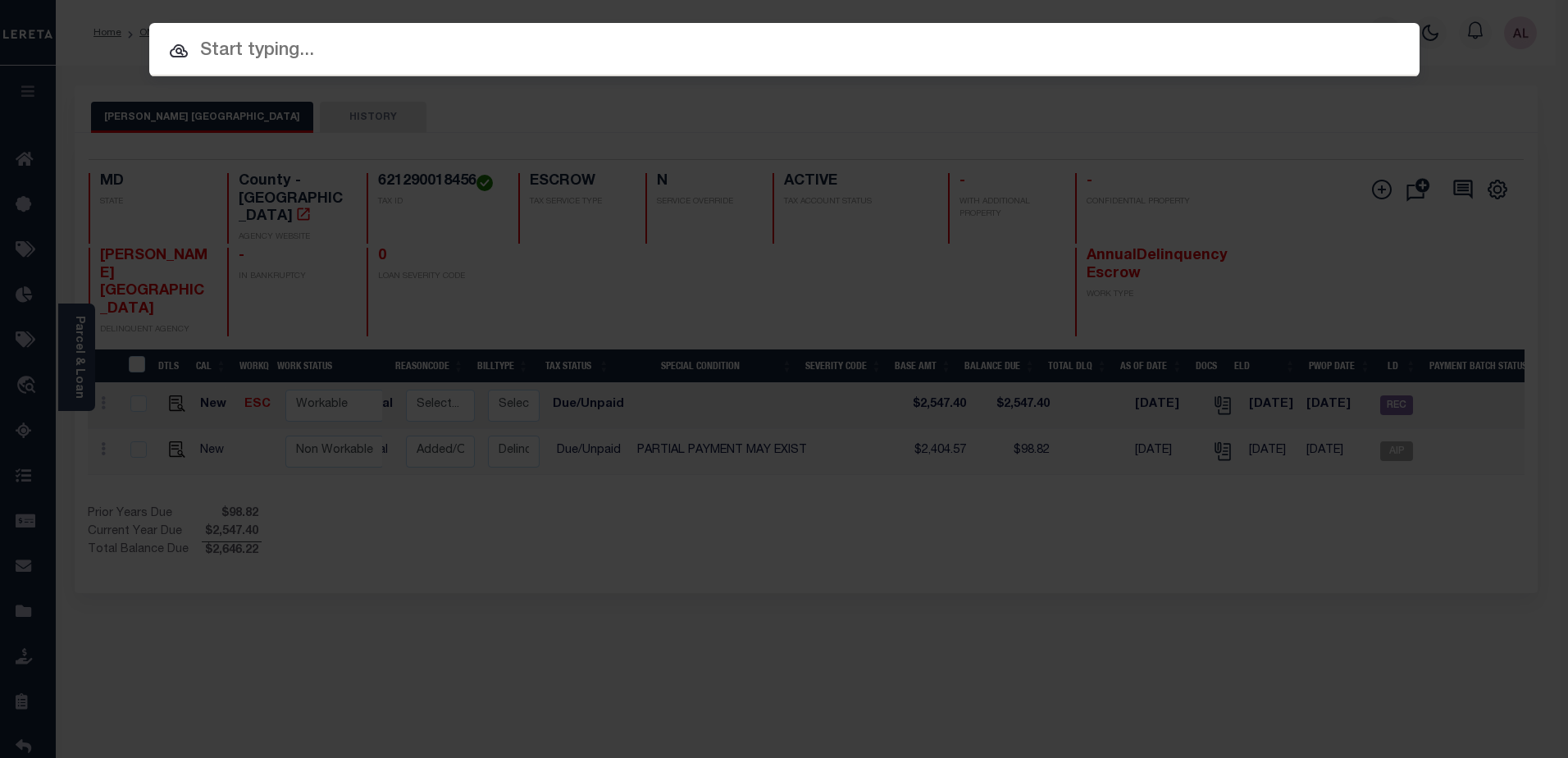
click at [254, 44] on input "text" at bounding box center [785, 51] width 1271 height 29
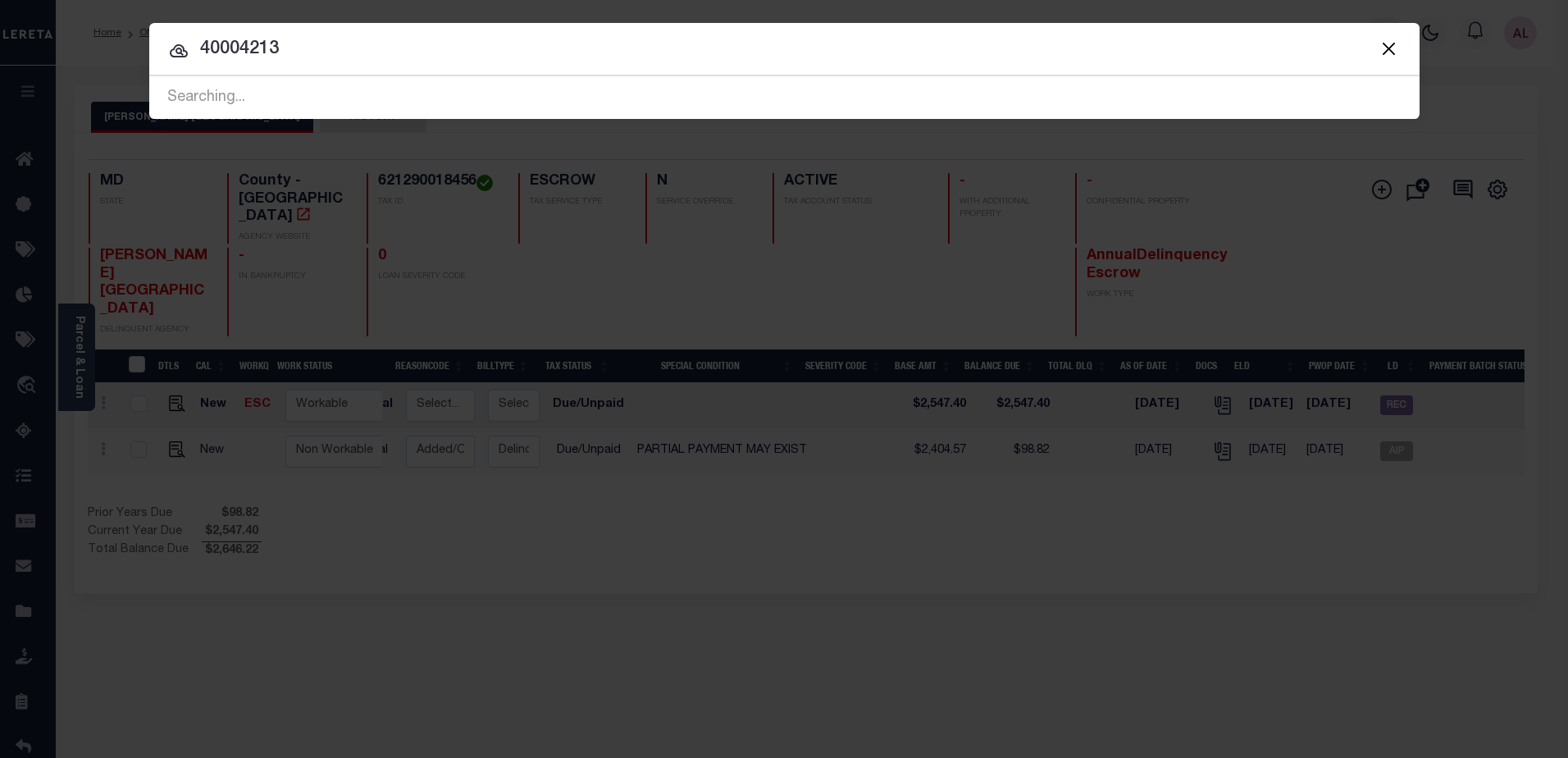
type input "40004213"
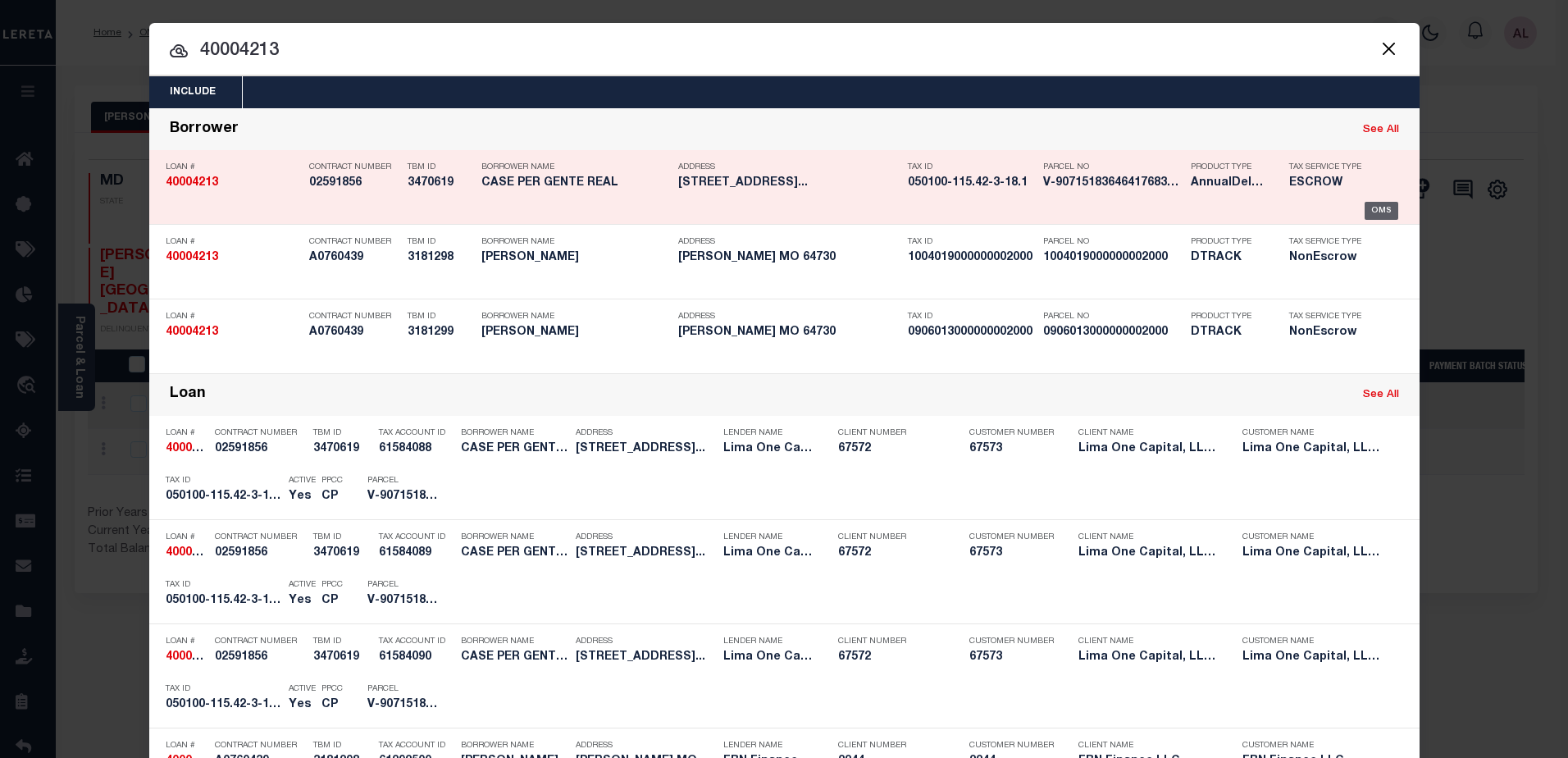
click at [1378, 208] on div "OMS" at bounding box center [1381, 210] width 33 height 18
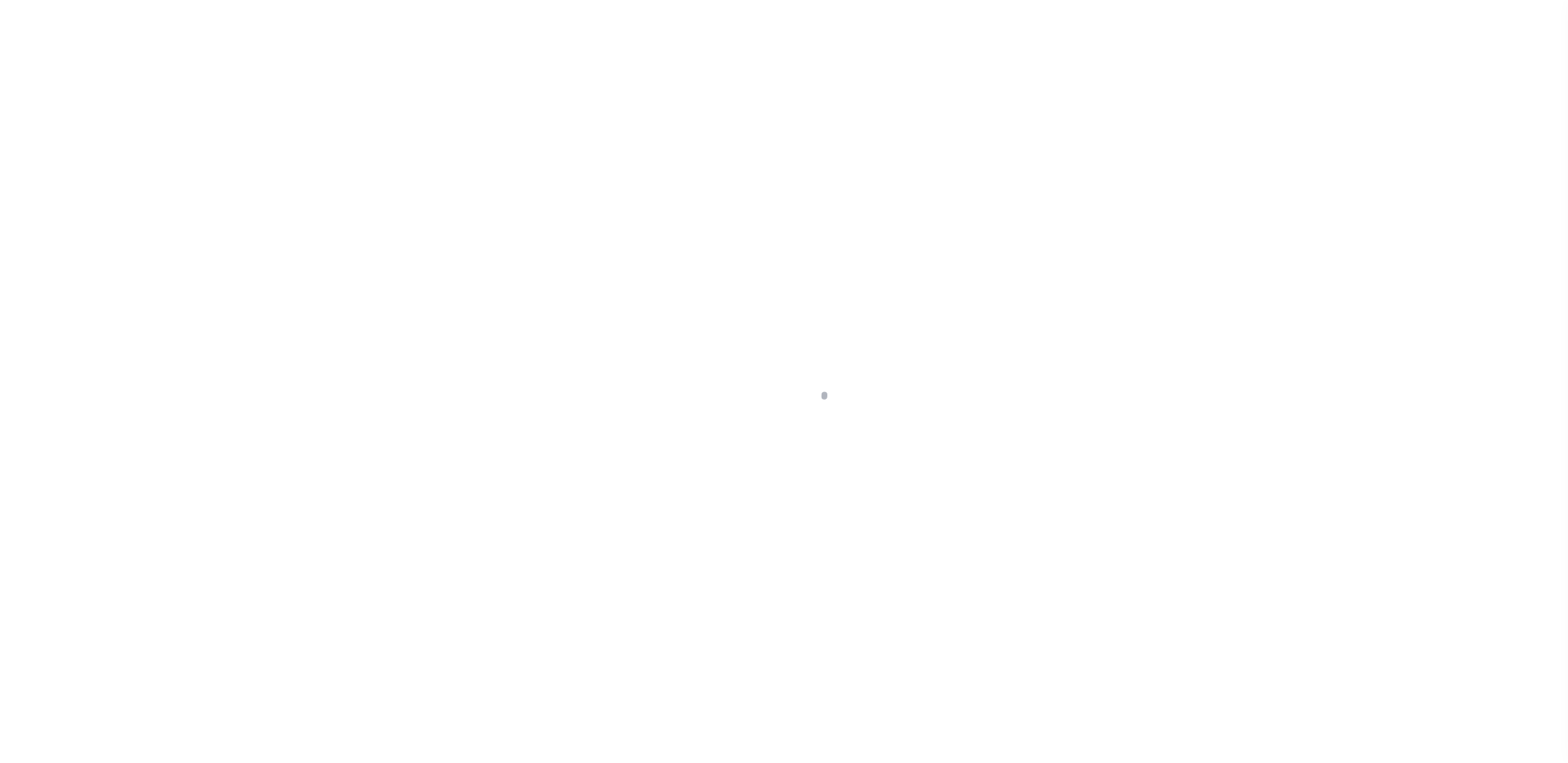
type input "[STREET_ADDRESS]"
radio input "true"
select select "Escrow"
type input "AUBURN [GEOGRAPHIC_DATA] 13021"
type input "40004213-1"
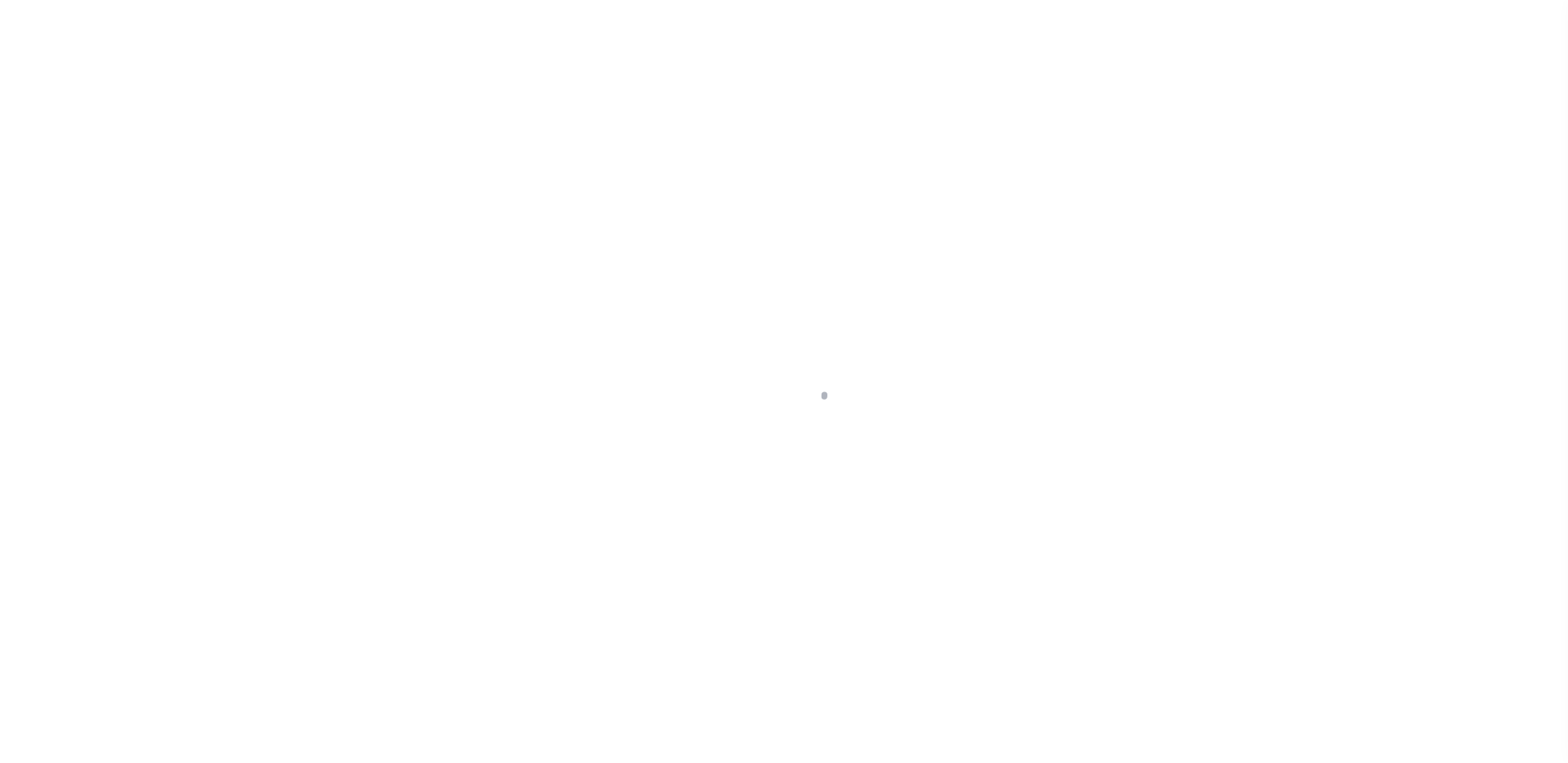
type input "NY"
type textarea "SEE FILE1"
select select "4"
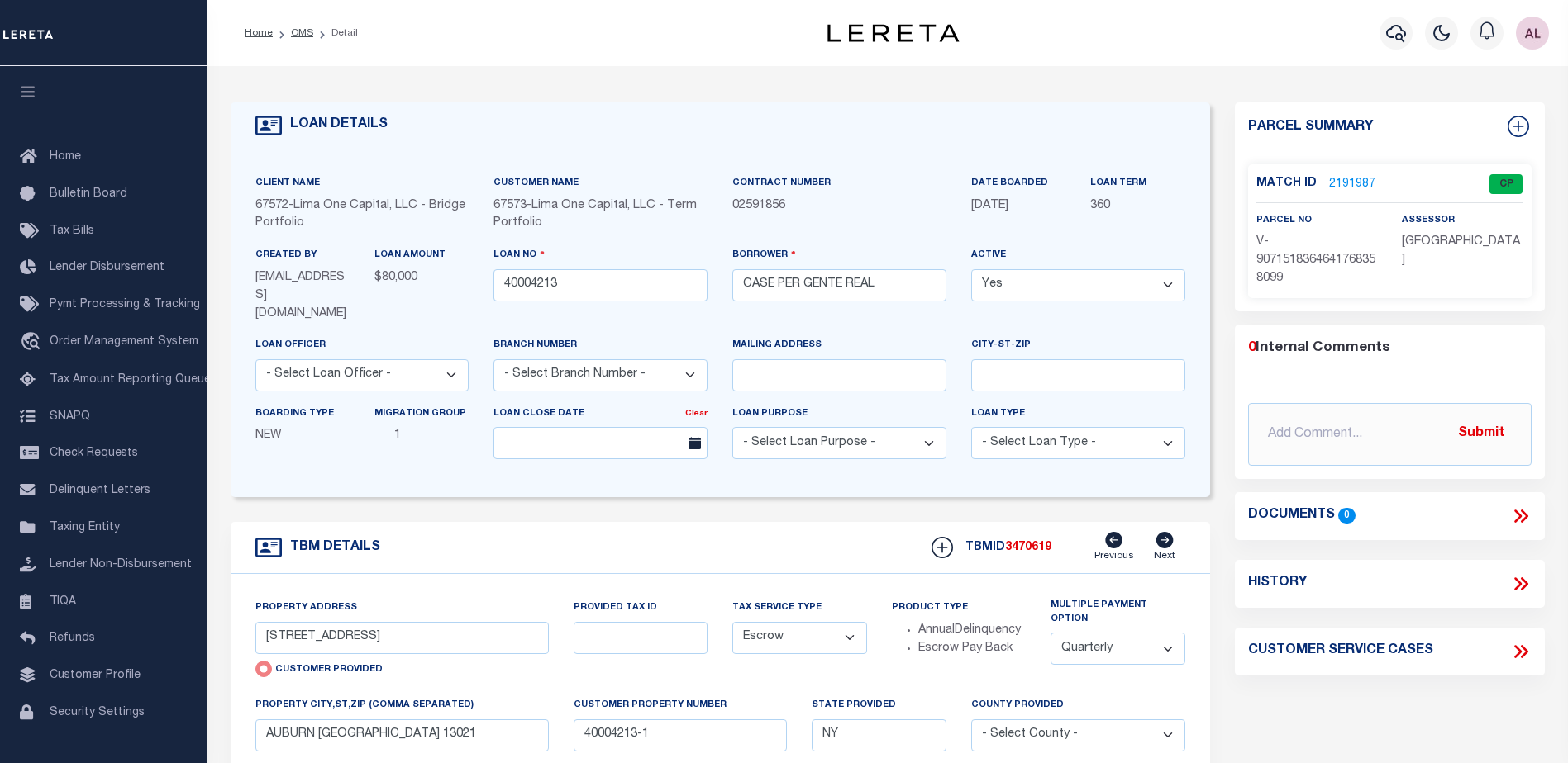
click at [1355, 182] on link "2191987" at bounding box center [1352, 185] width 46 height 17
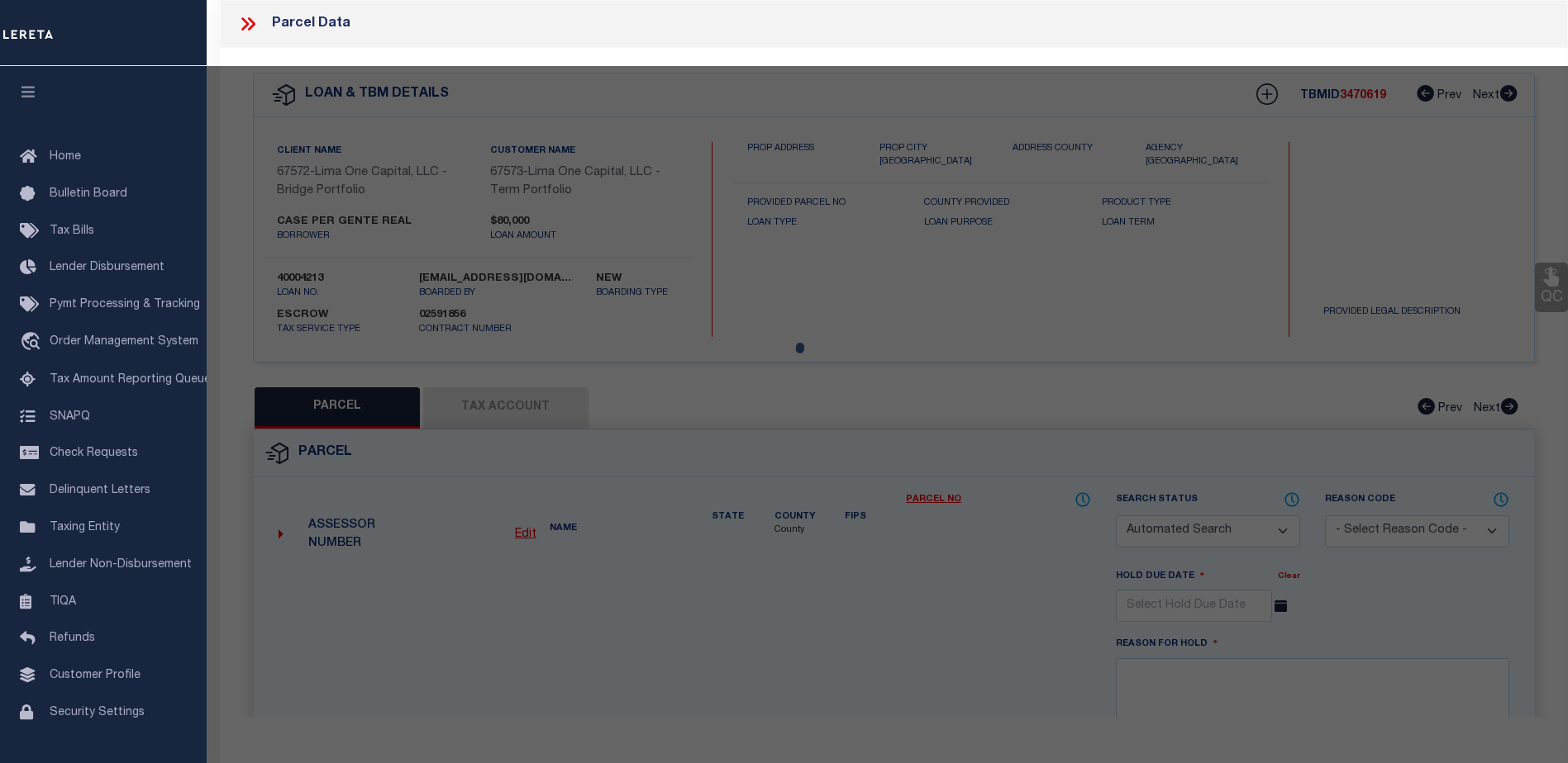
checkbox input "false"
select select "CP"
select select "AGW"
select select
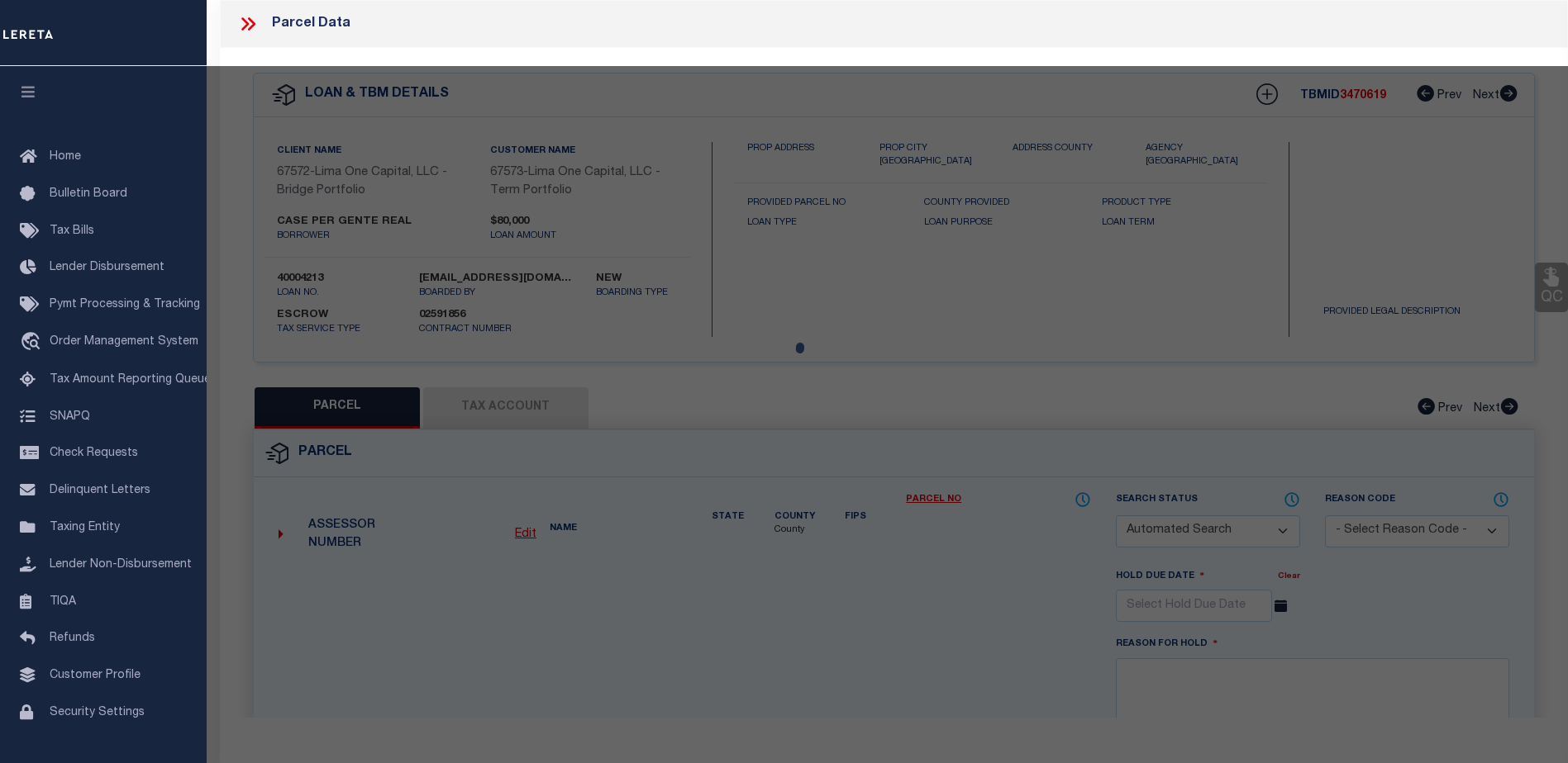
type input "38 NORTH DIVISION STREET"
checkbox input "false"
type input "AUBURN NY 13021"
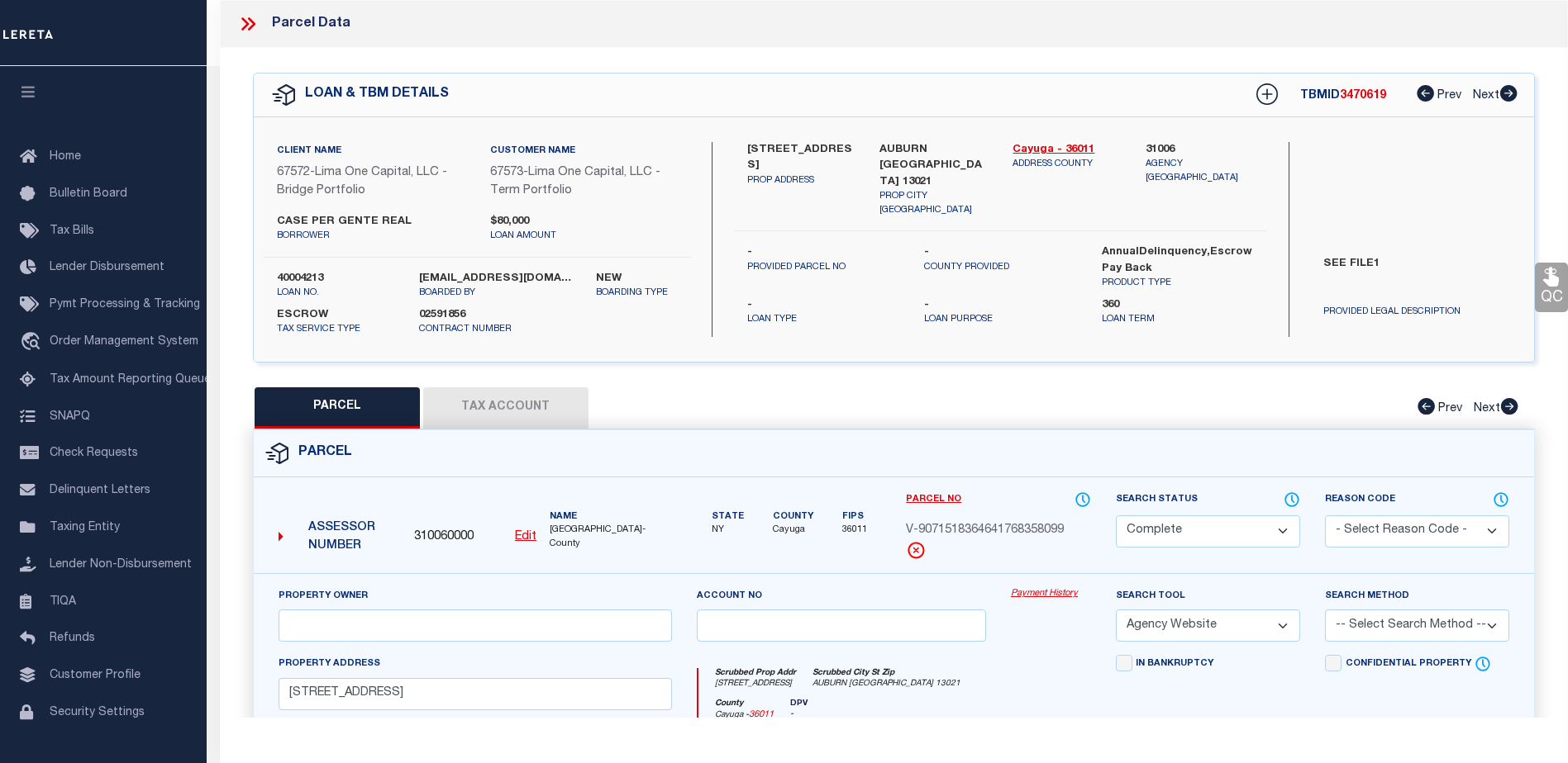
click at [1043, 591] on link "Payment History" at bounding box center [1051, 594] width 80 height 14
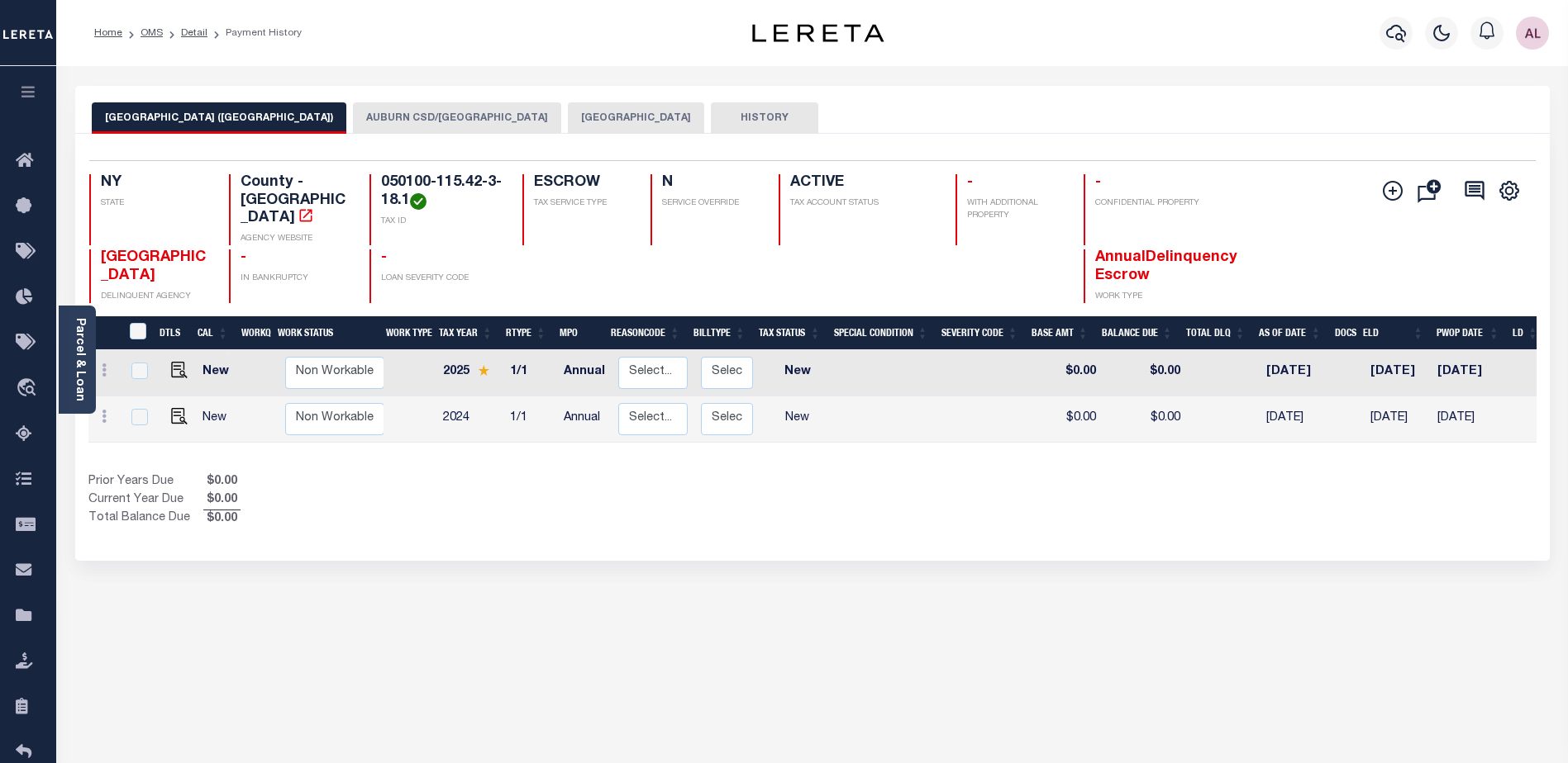
click at [361, 112] on button "AUBURN CSD/[GEOGRAPHIC_DATA]" at bounding box center [457, 118] width 208 height 31
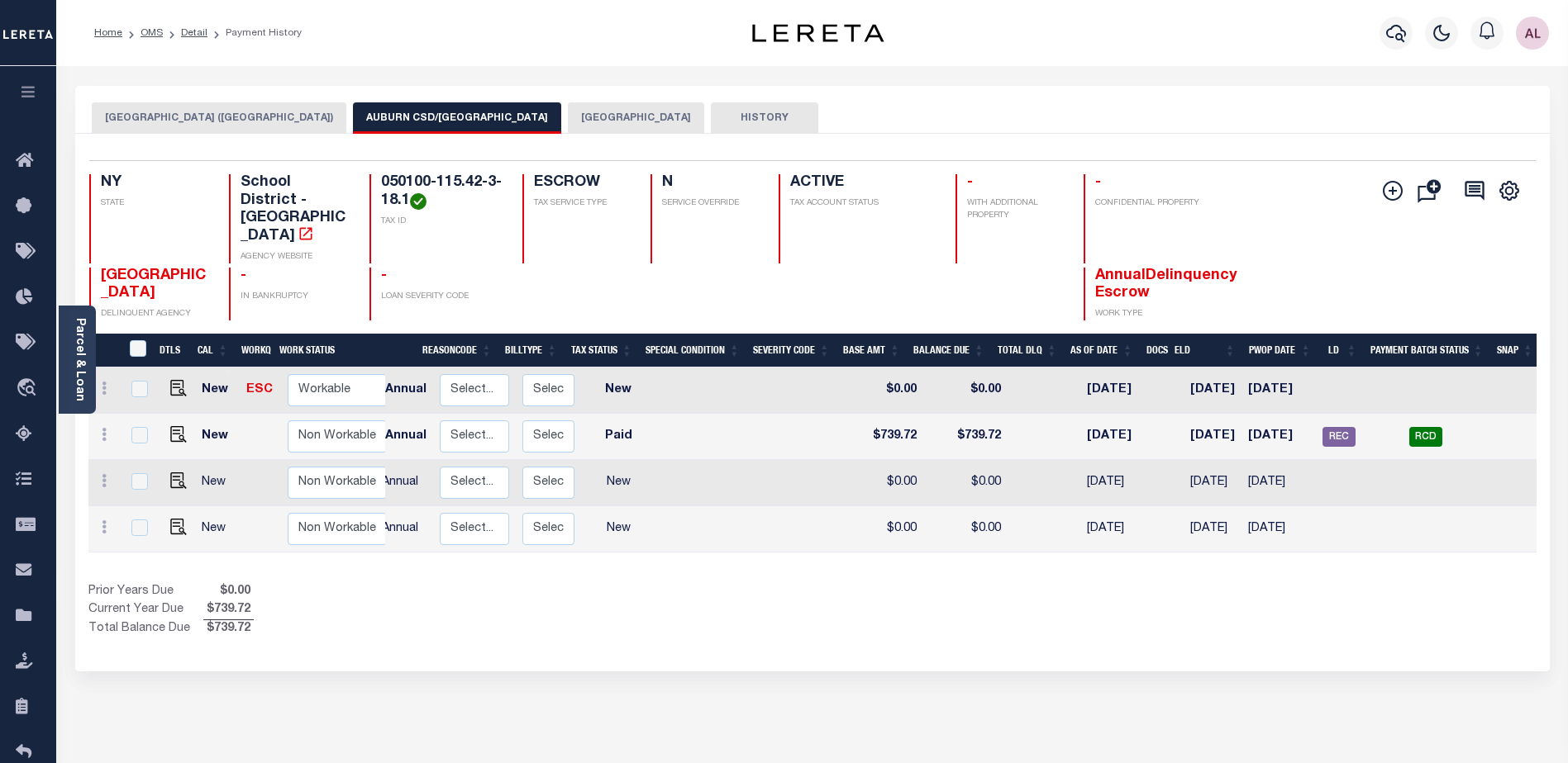
scroll to position [0, 226]
click at [1419, 428] on span "RCD" at bounding box center [1423, 437] width 33 height 20
checkbox input "true"
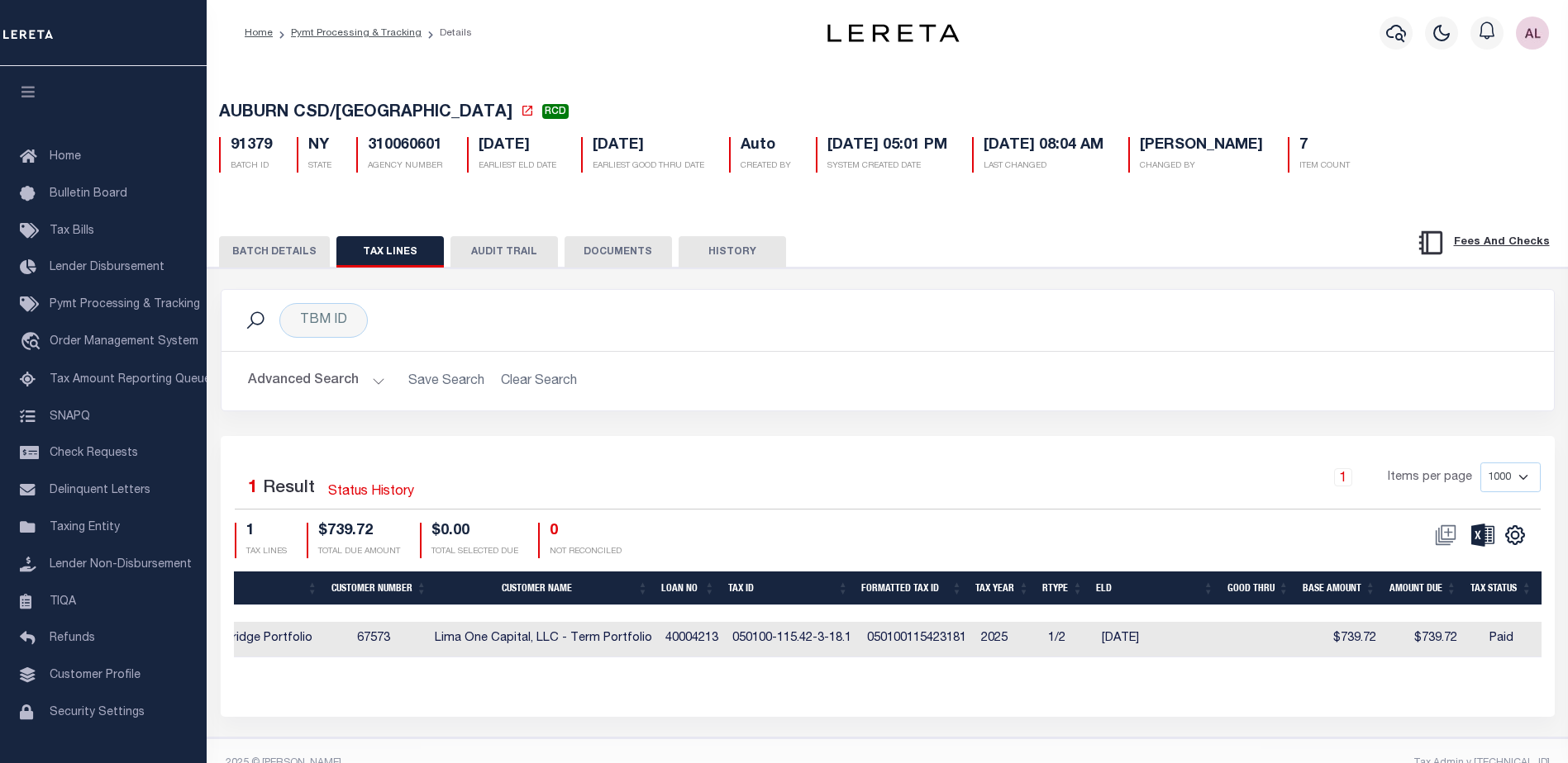
scroll to position [0, 813]
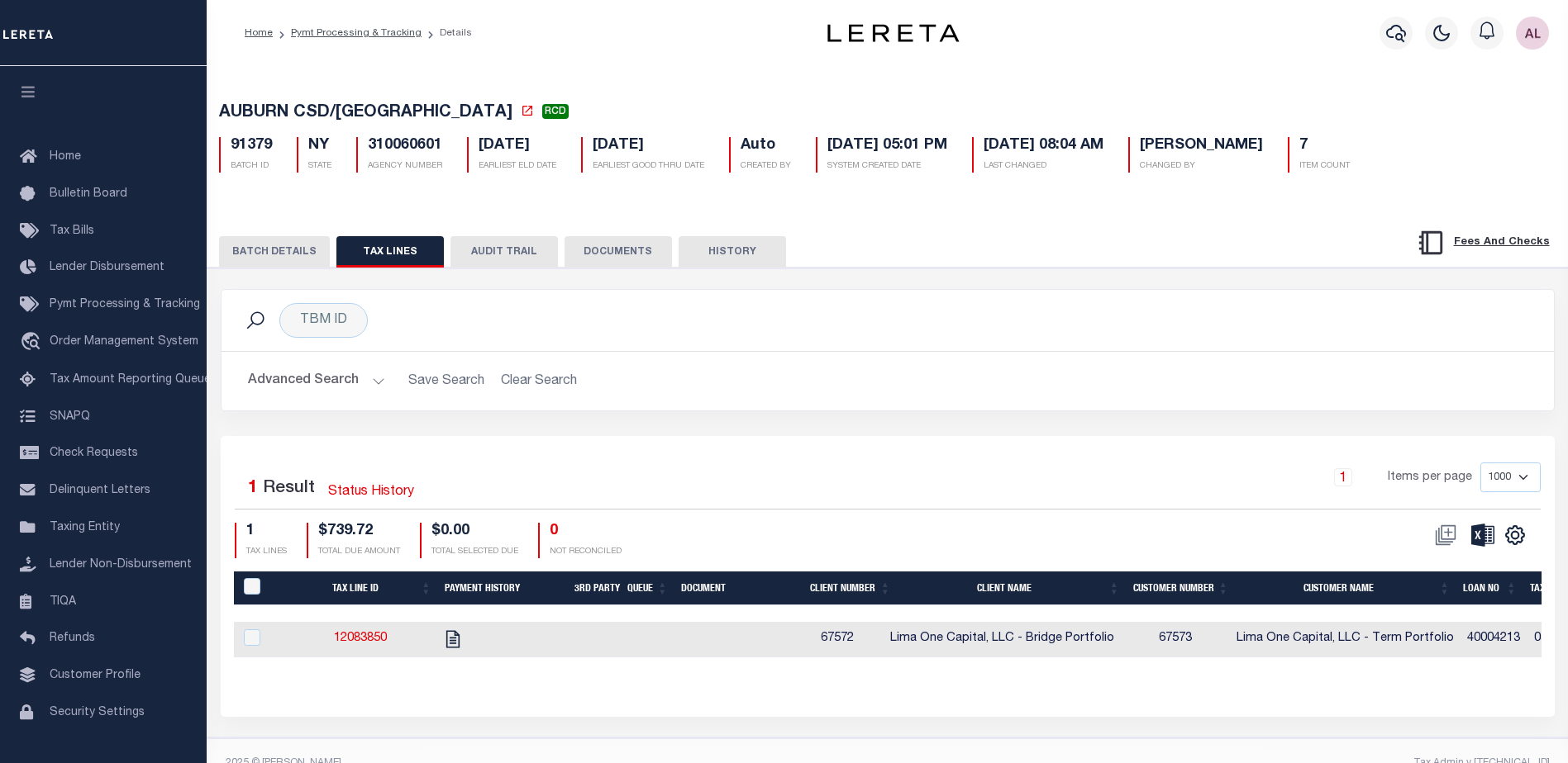
click at [277, 252] on button "BATCH DETAILS" at bounding box center [275, 252] width 111 height 31
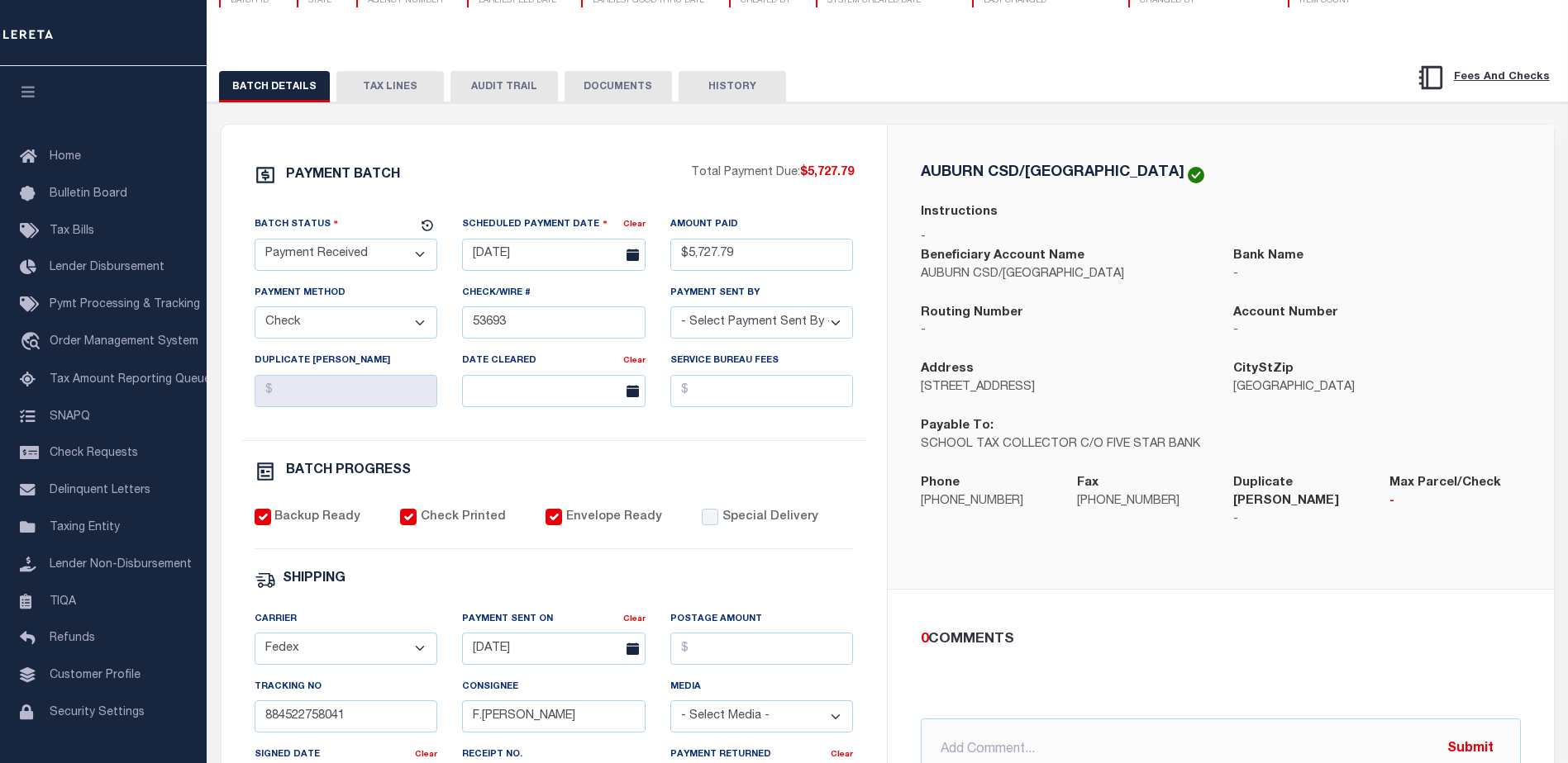
click at [408, 88] on button "TAX LINES" at bounding box center [390, 87] width 108 height 31
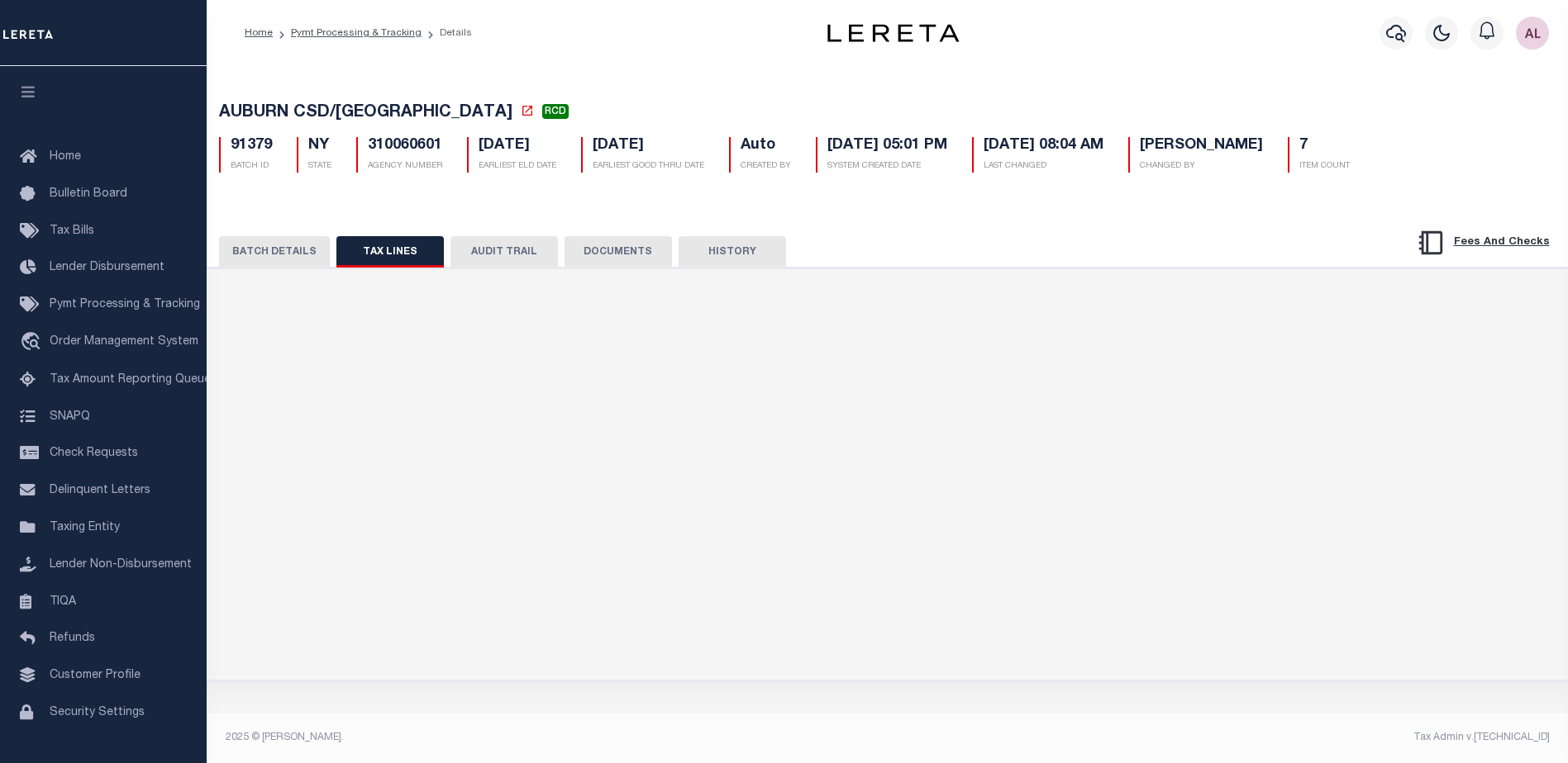
scroll to position [0, 0]
